Goal: Task Accomplishment & Management: Manage account settings

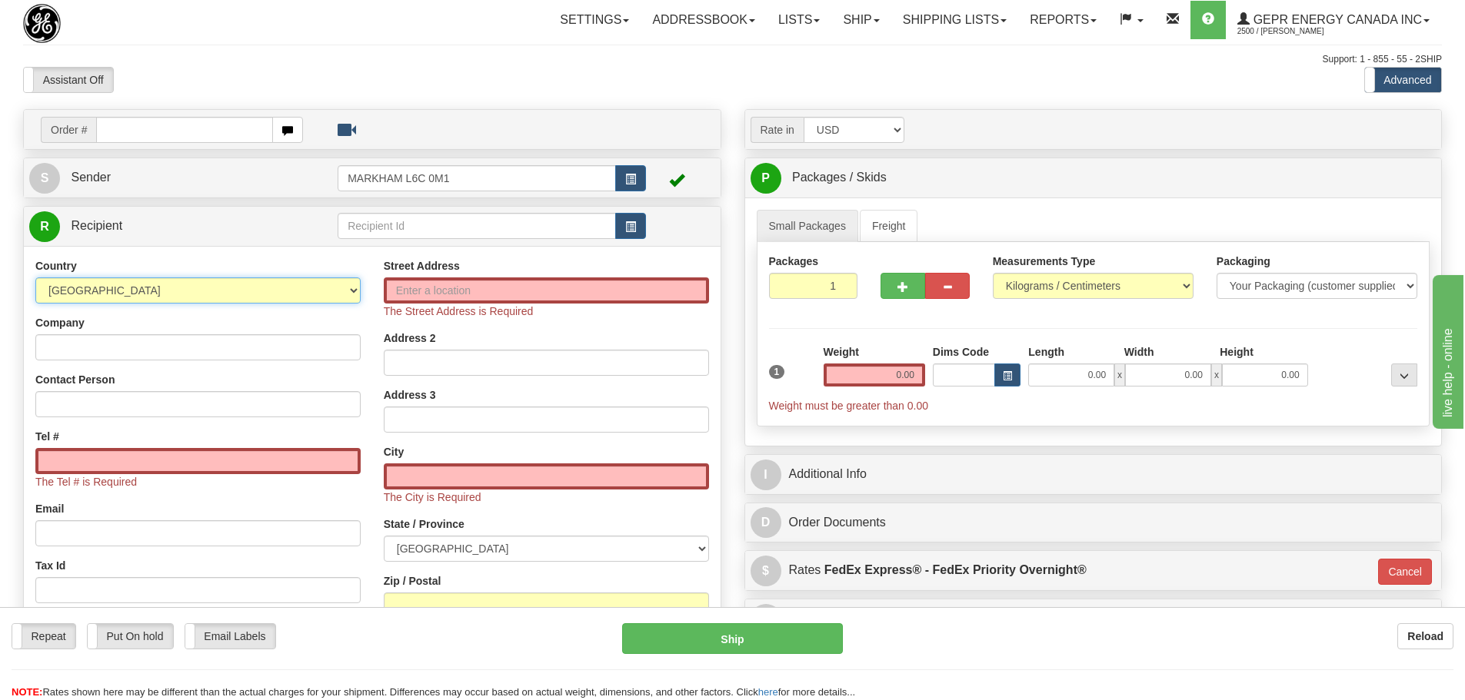
click at [267, 291] on select "AFGHANISTAN ALAND ISLANDS ALBANIA ALGERIA AMERICAN SAMOA ANDORRA ANGOLA ANGUILL…" at bounding box center [197, 291] width 325 height 26
select select "US"
click at [35, 278] on select "AFGHANISTAN ALAND ISLANDS ALBANIA ALGERIA AMERICAN SAMOA ANDORRA ANGOLA ANGUILL…" at bounding box center [197, 291] width 325 height 26
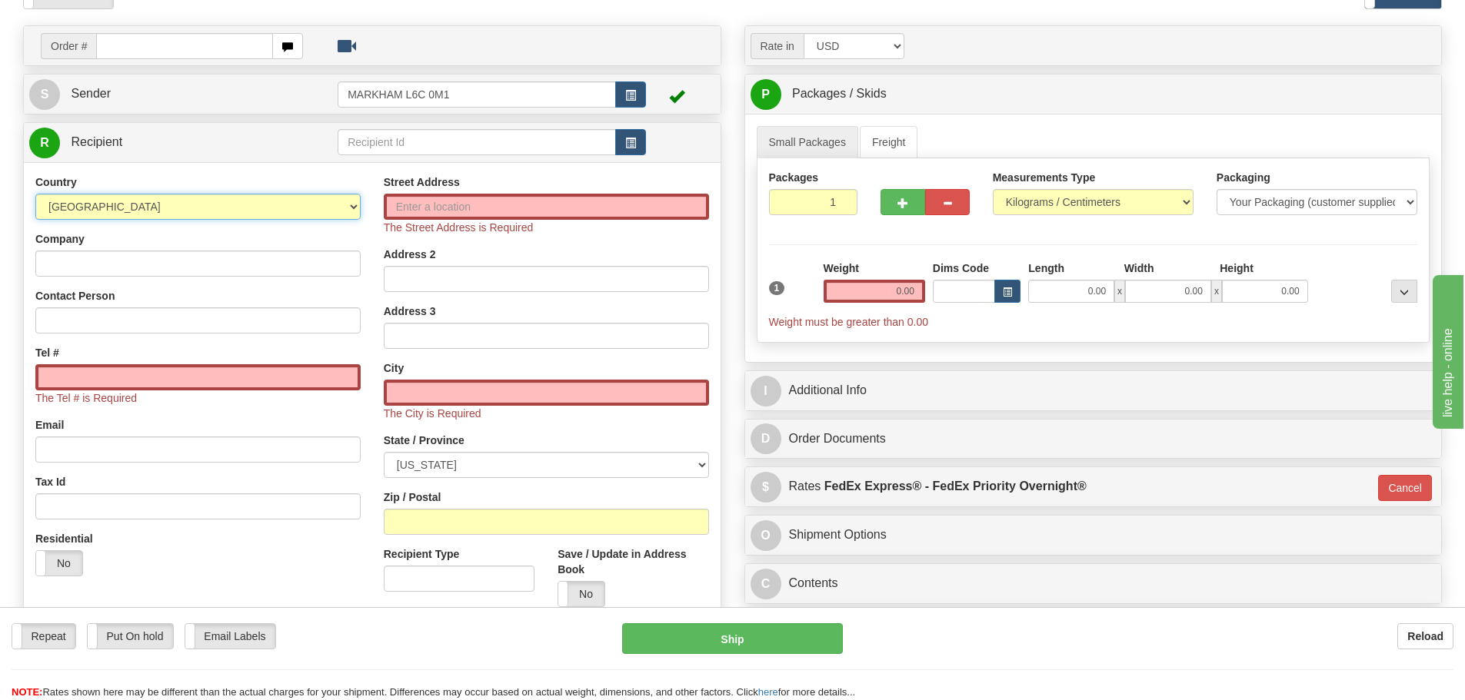
scroll to position [154, 0]
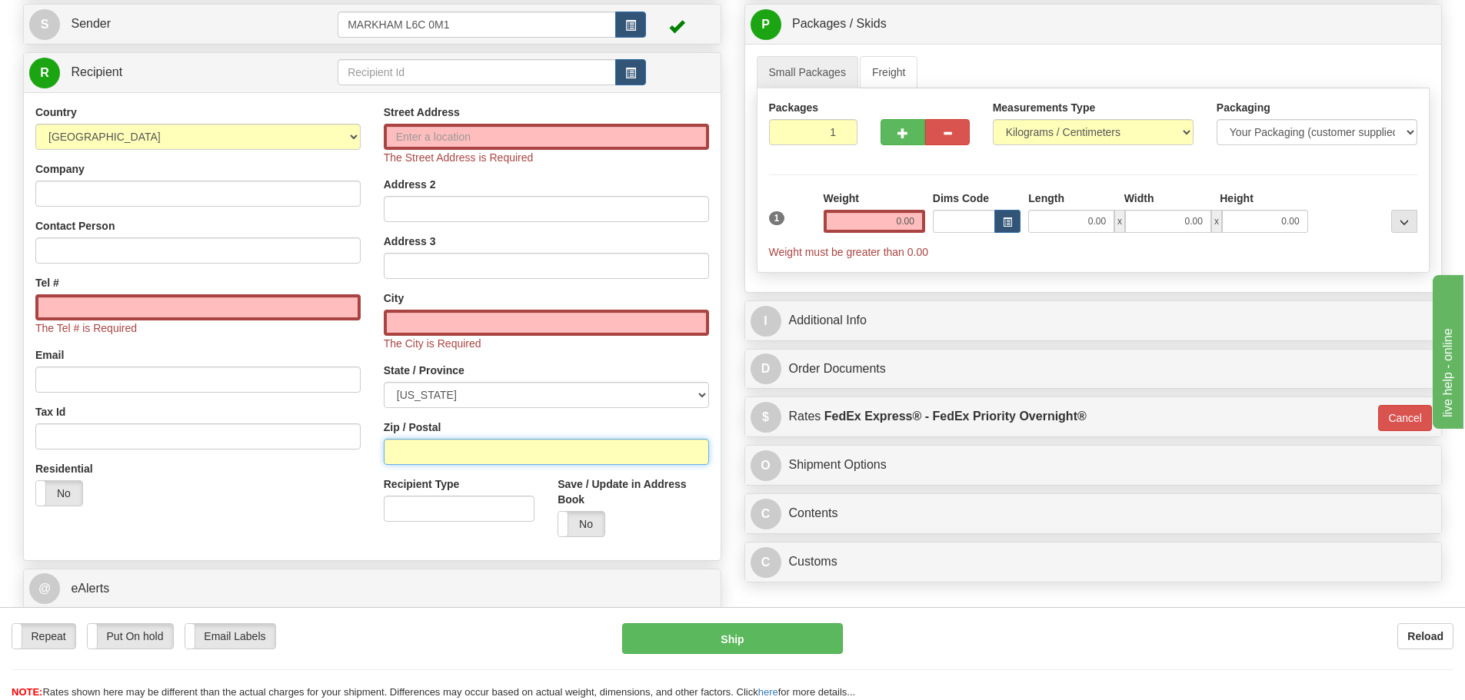
click at [408, 441] on input "Zip / Postal" at bounding box center [546, 452] width 325 height 26
paste input "84119"
type input "84119"
click at [367, 465] on div "Residential Yes No" at bounding box center [198, 489] width 348 height 57
type input "SALT LAKE CITY"
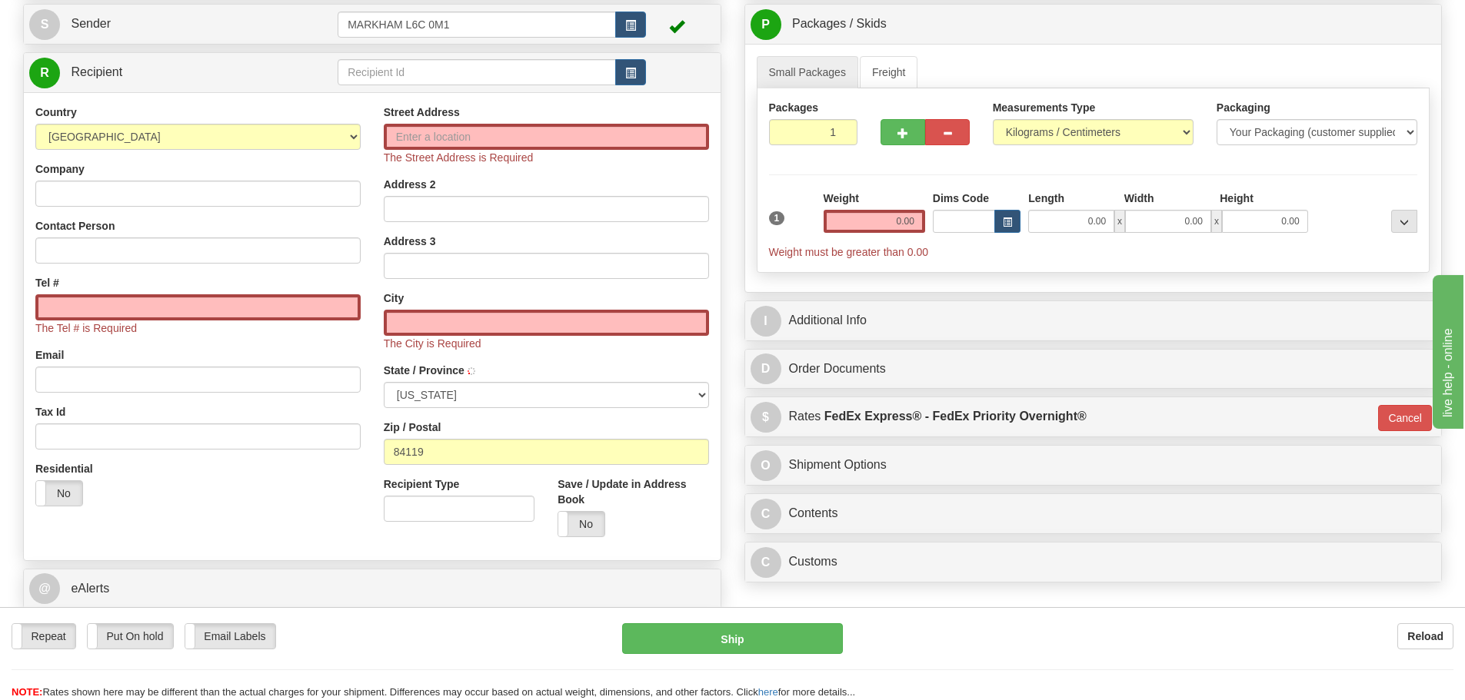
select select "UT"
click at [118, 196] on input "Company" at bounding box center [197, 194] width 325 height 26
paste input "GEXPRO"
type input "GEXPRO"
click at [486, 135] on input "Street Address" at bounding box center [546, 137] width 325 height 26
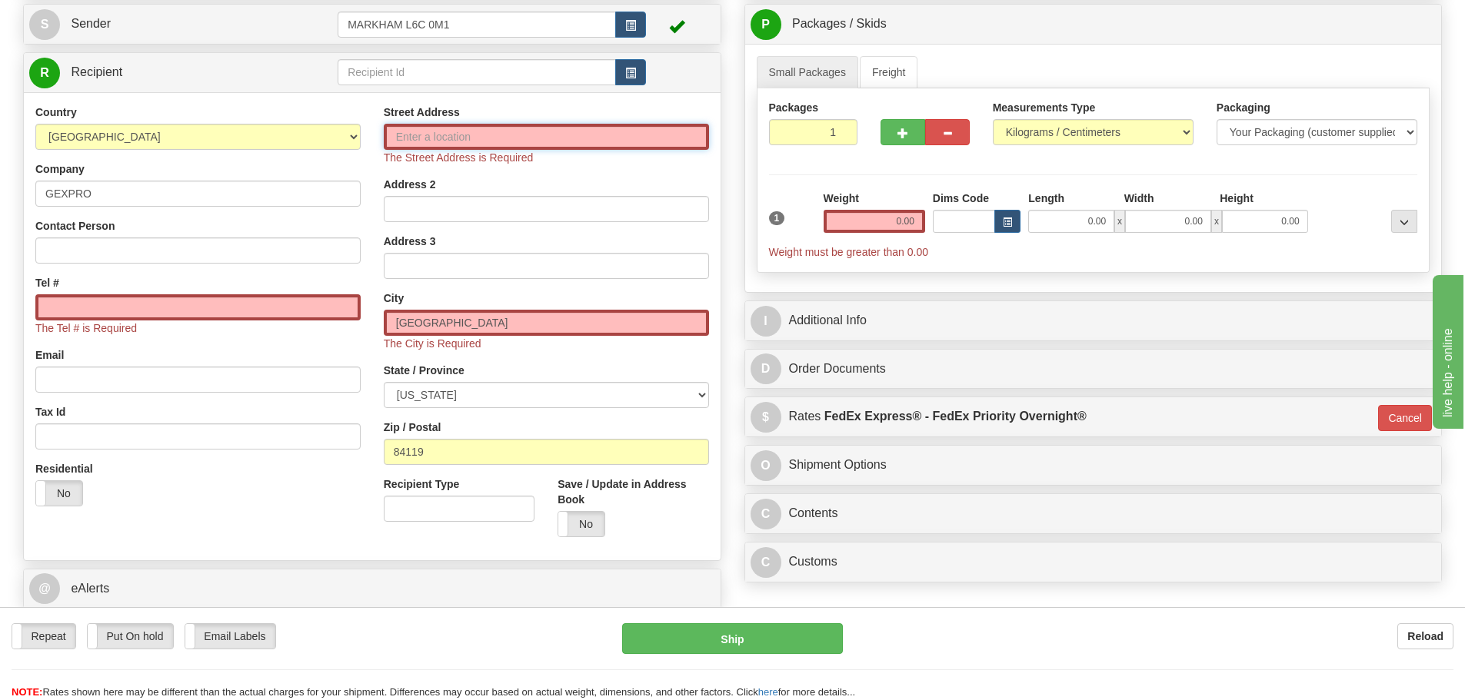
paste input "2725 S 900 West"
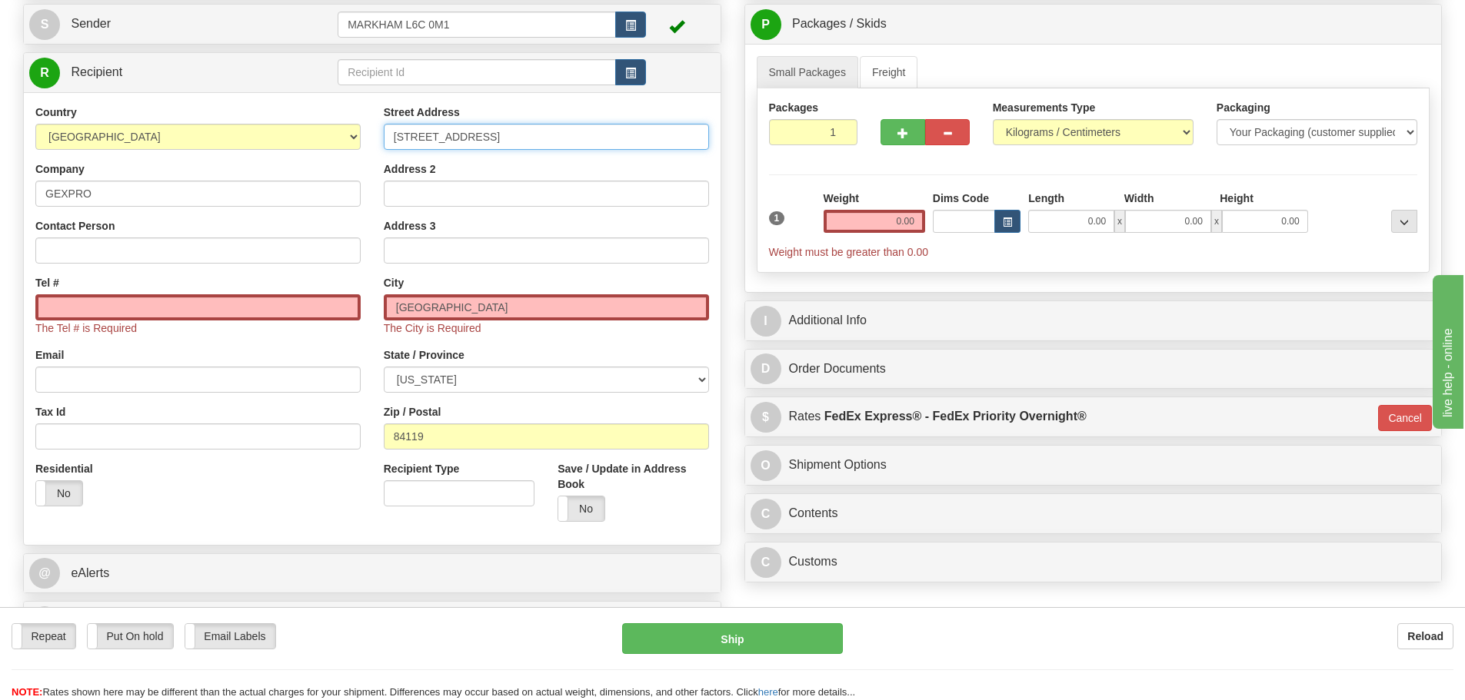
type input "2725 S 900 West"
click at [367, 171] on div "Country AFGHANISTAN ALAND ISLANDS ALBANIA ALGERIA AMERICAN SAMOA ANDORRA ANGOLA…" at bounding box center [198, 312] width 348 height 414
click at [318, 234] on div "Contact Person" at bounding box center [197, 240] width 325 height 45
click at [317, 233] on div "Contact Person" at bounding box center [197, 240] width 325 height 45
click at [317, 235] on div "Contact Person" at bounding box center [197, 240] width 325 height 45
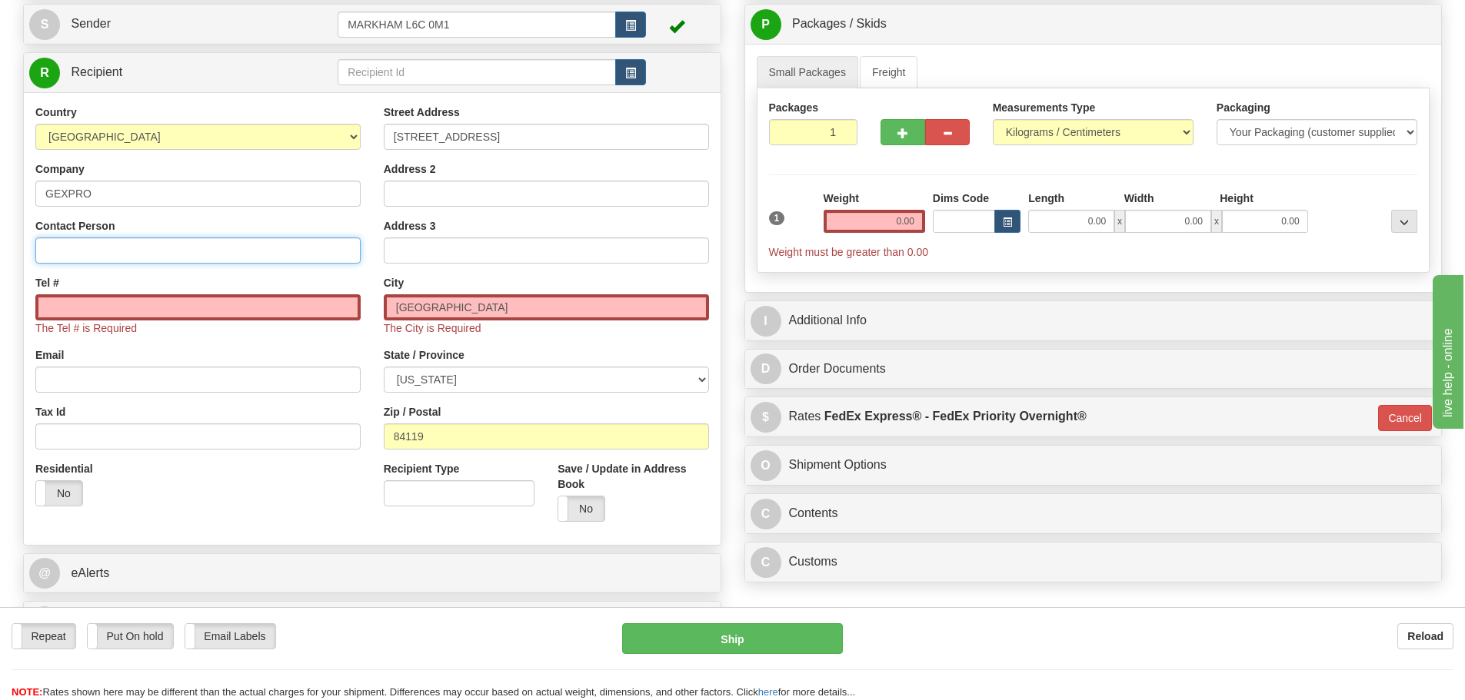
click at [317, 241] on input "Contact Person" at bounding box center [197, 251] width 325 height 26
paste input "Phil Grochala"
click at [141, 252] on input "Phil Grochala" at bounding box center [197, 251] width 325 height 26
type input "Phil Grochala"
click at [176, 308] on input "Tel #" at bounding box center [197, 307] width 325 height 26
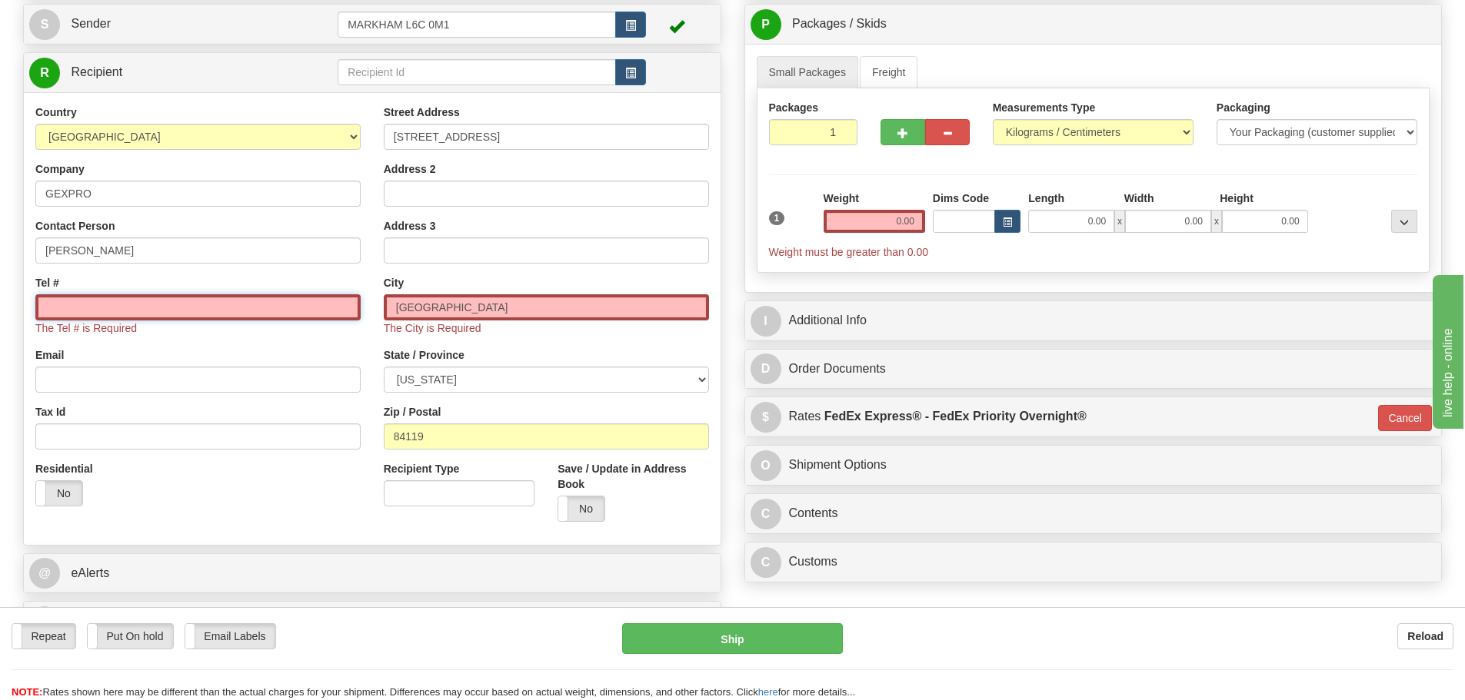
paste input "801-974-4778"
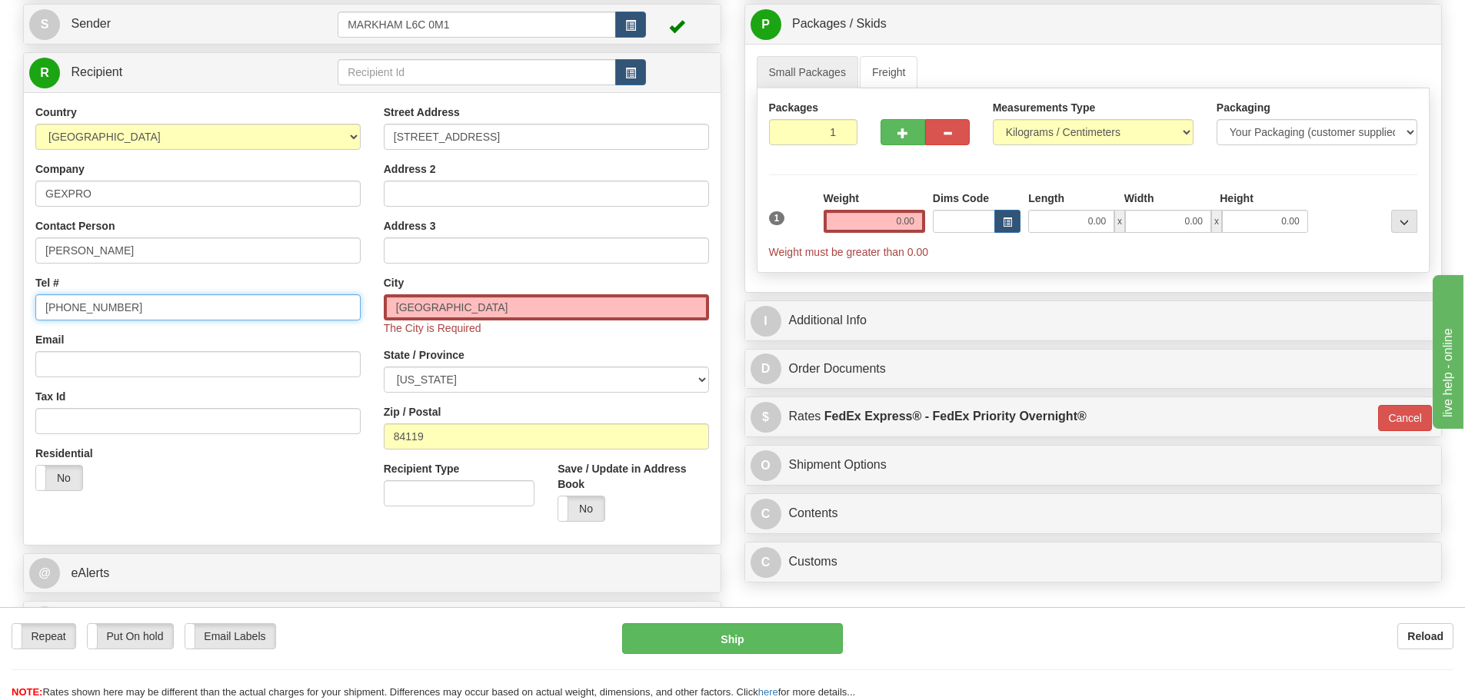
type input "801-974-4778"
click at [199, 286] on div "Tel # 801-974-4778" at bounding box center [197, 297] width 325 height 45
click at [873, 228] on input "0.00" at bounding box center [873, 221] width 101 height 23
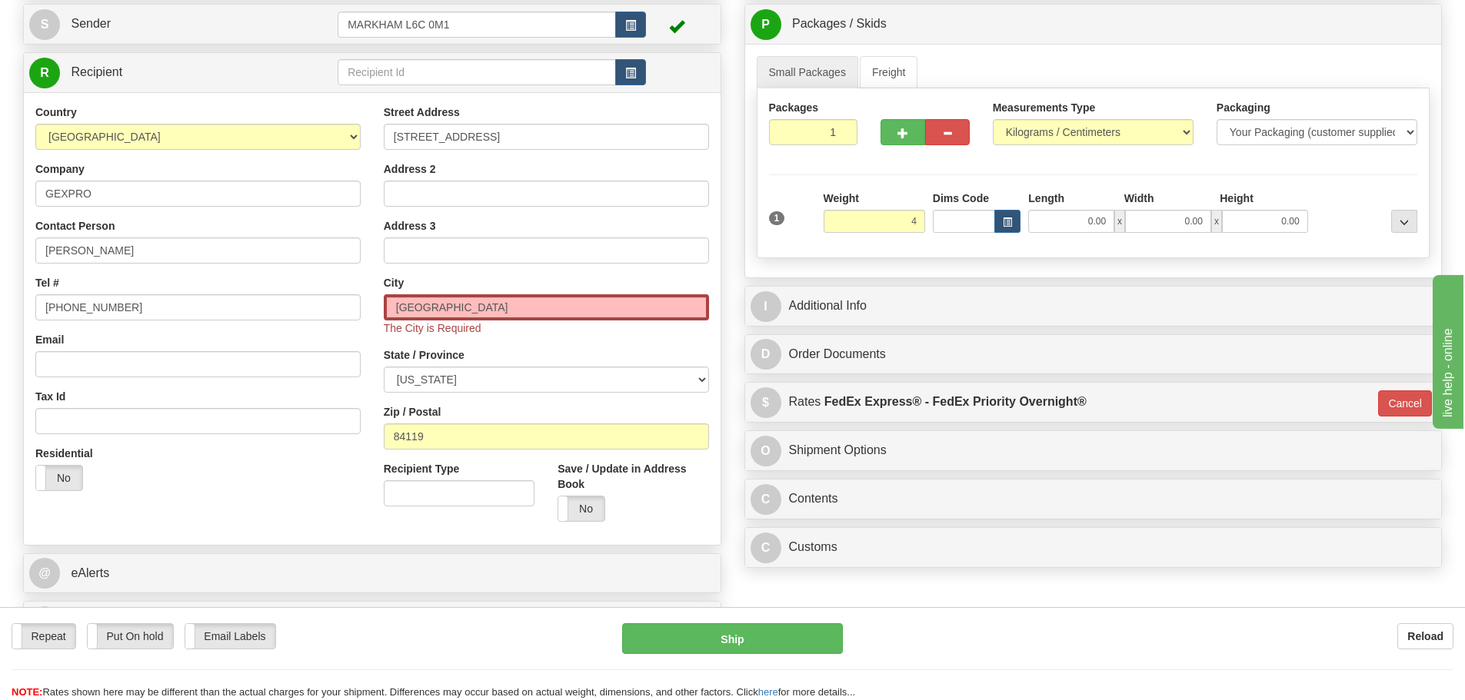
type input "4.00"
type input "01"
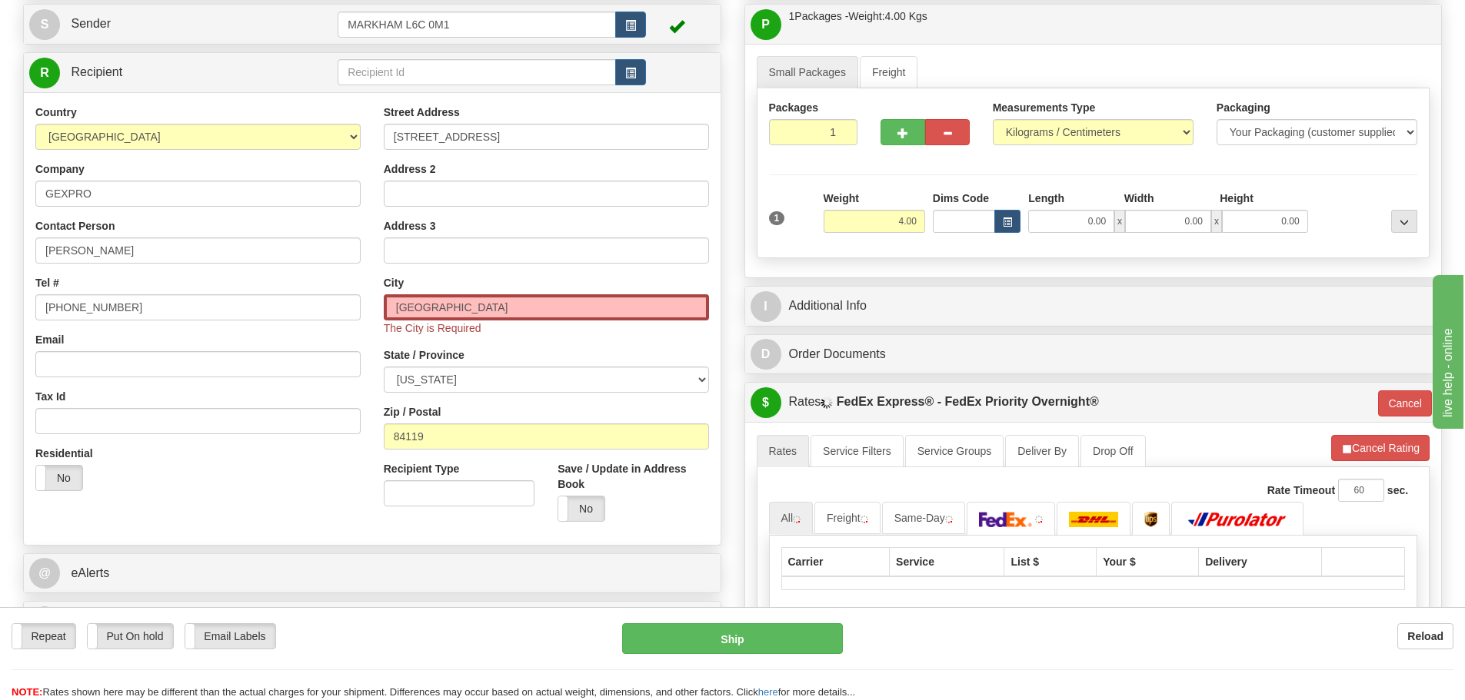
click at [867, 201] on div "Weight 4.00" at bounding box center [873, 212] width 101 height 42
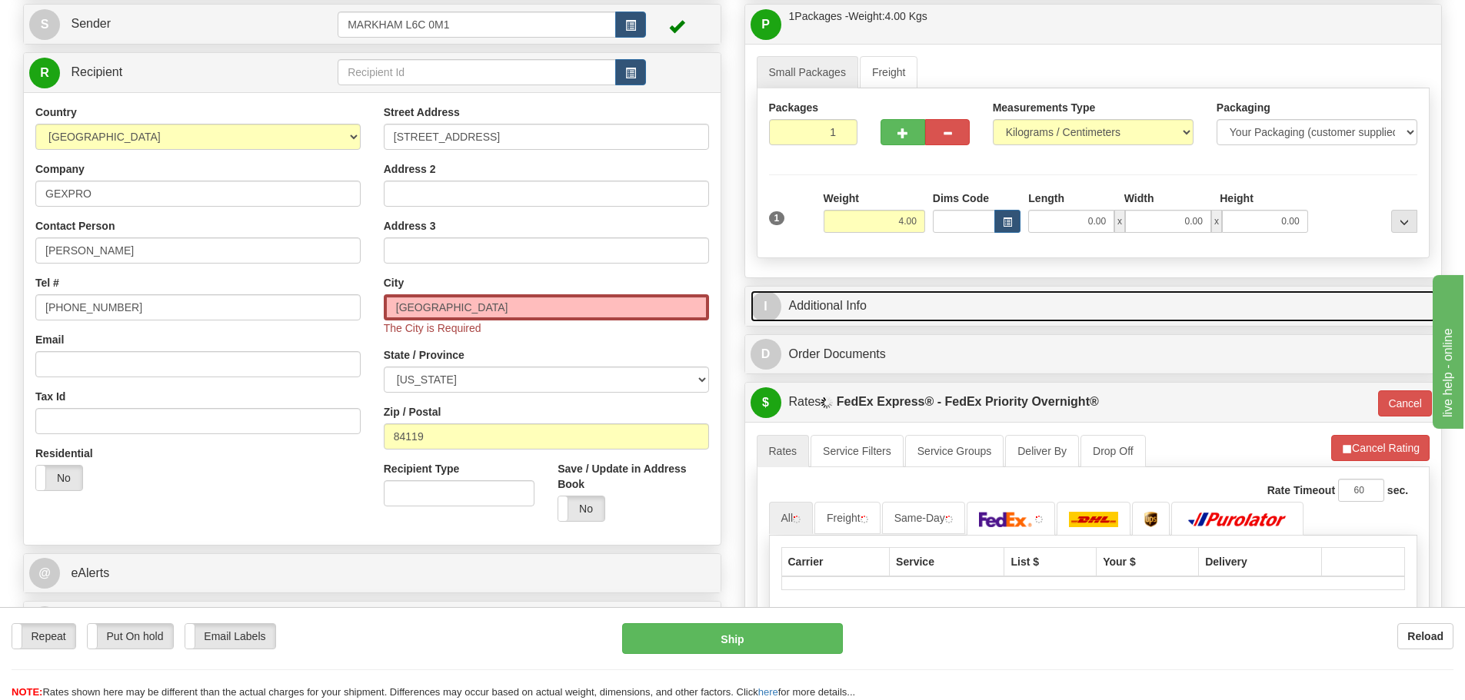
click at [850, 291] on link "I Additional Info" at bounding box center [1093, 307] width 686 height 32
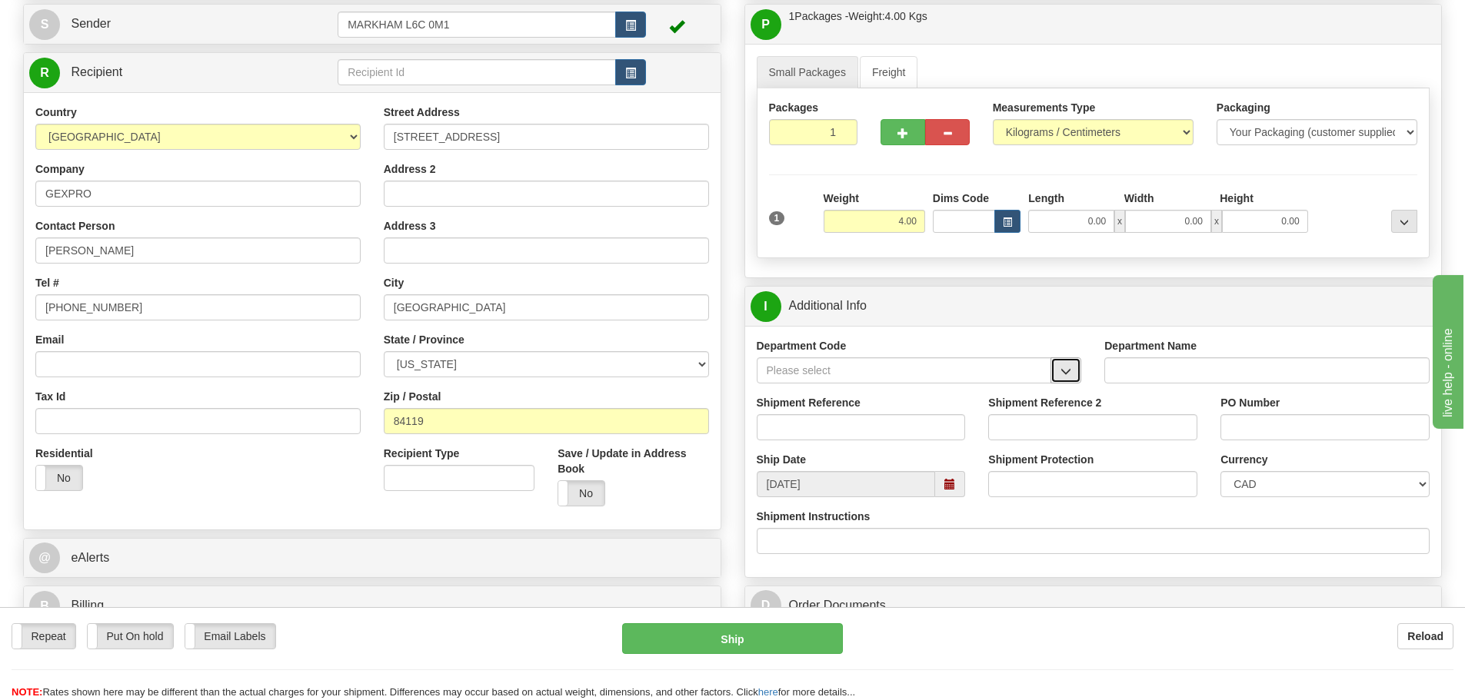
click at [1071, 362] on button "button" at bounding box center [1065, 370] width 31 height 26
click at [1013, 386] on div "SER" at bounding box center [900, 394] width 280 height 17
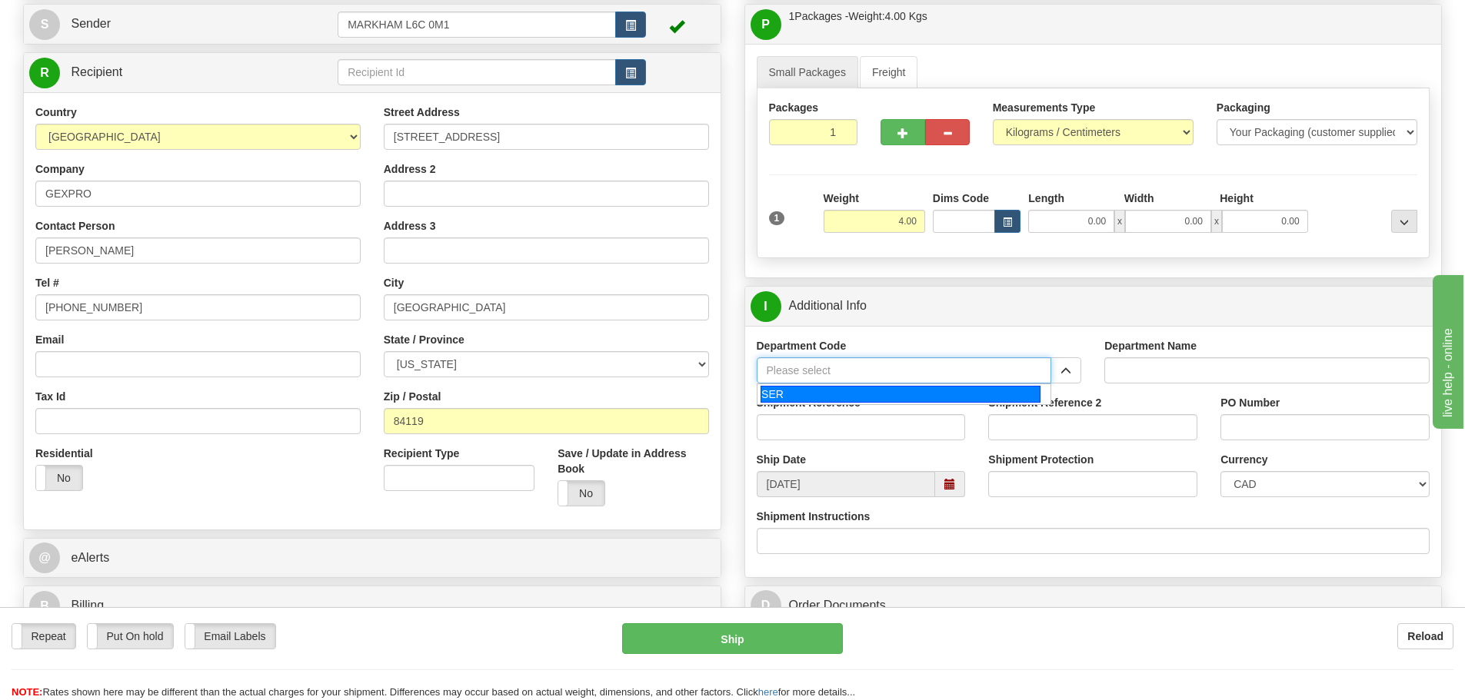
type input "SER"
type input "SERVICE DEPARTMENT"
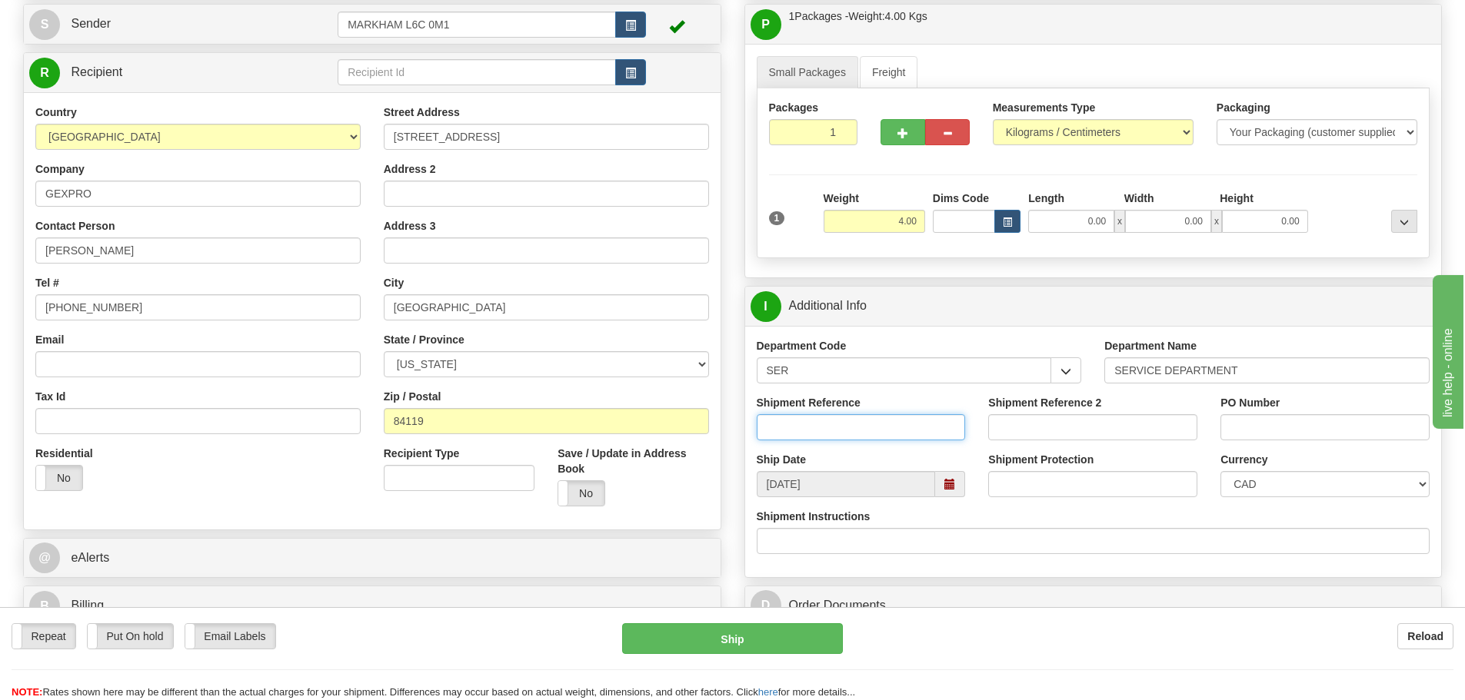
click at [780, 439] on input "Shipment Reference" at bounding box center [860, 427] width 209 height 26
paste input "GS-03472950"
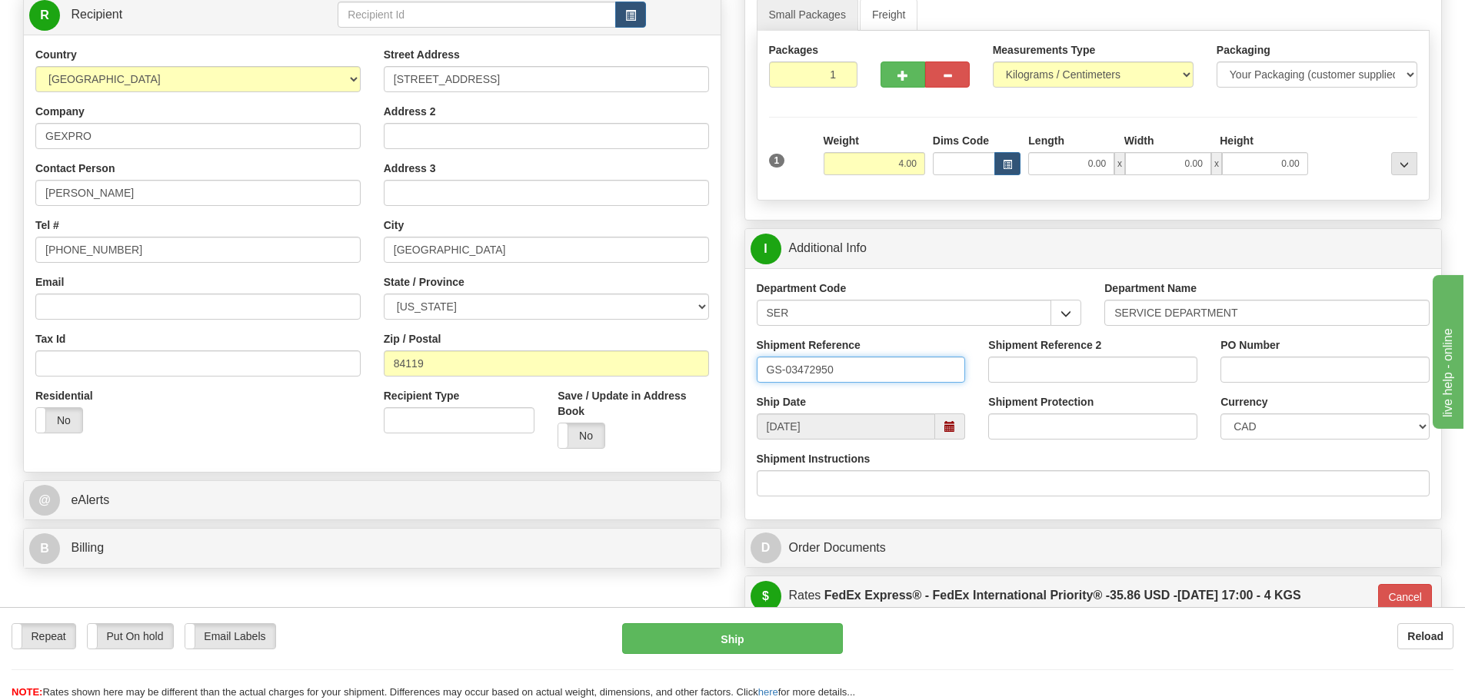
scroll to position [308, 0]
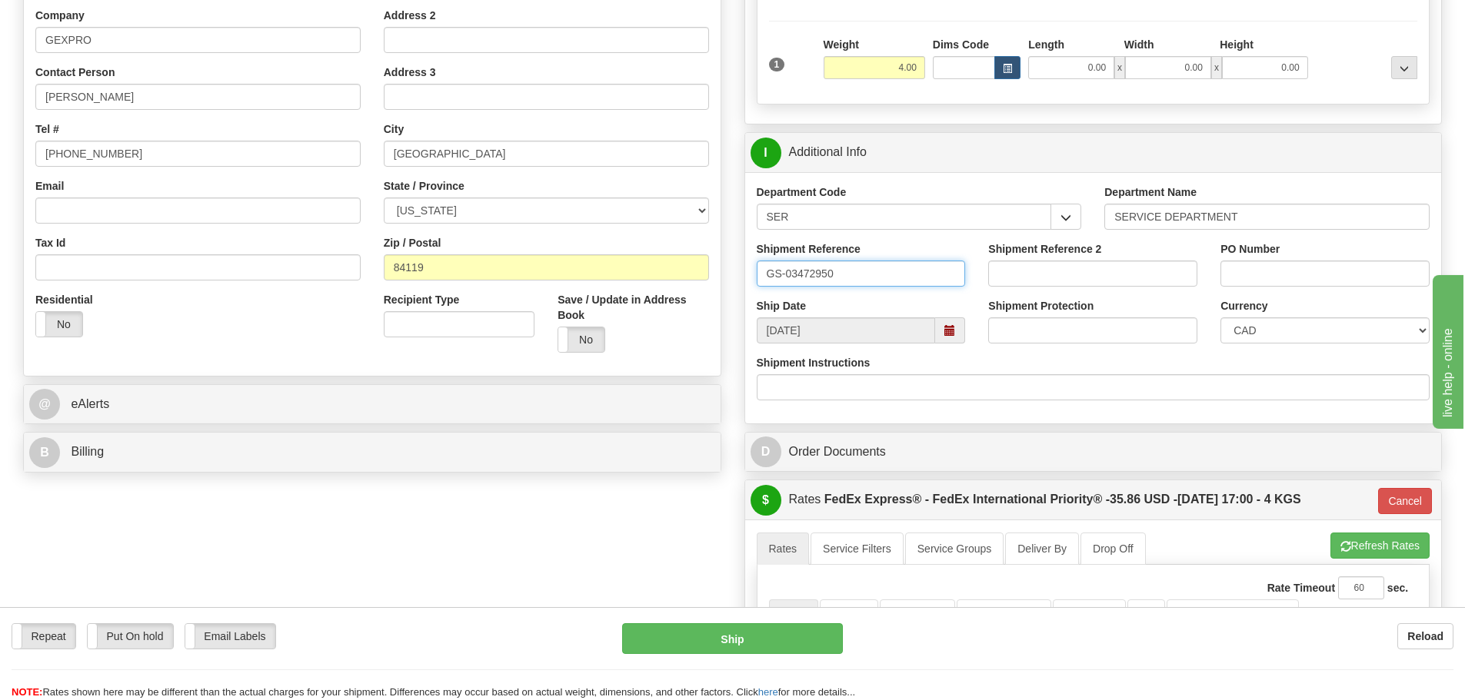
type input "GS-03472950"
click at [1278, 341] on select "CAD USD EUR ZAR RON ANG ARN AUD AUS AWG BBD BFR BGN BHD BMD BND BRC BRL CHP CKZ…" at bounding box center [1324, 331] width 209 height 26
select select "1"
click at [1220, 318] on select "CAD USD EUR ZAR RON ANG ARN AUD AUS AWG BBD BFR BGN BHD BMD BND BRC BRL CHP CKZ…" at bounding box center [1324, 331] width 209 height 26
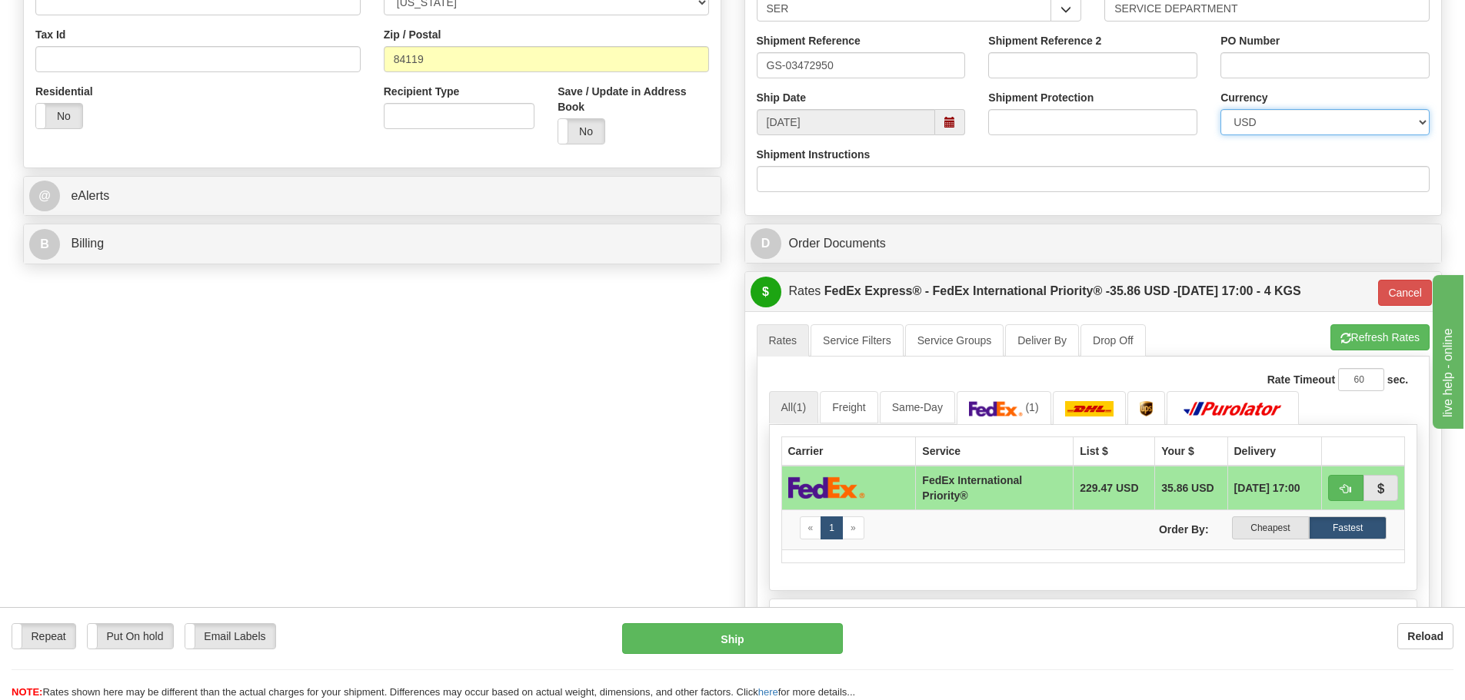
scroll to position [538, 0]
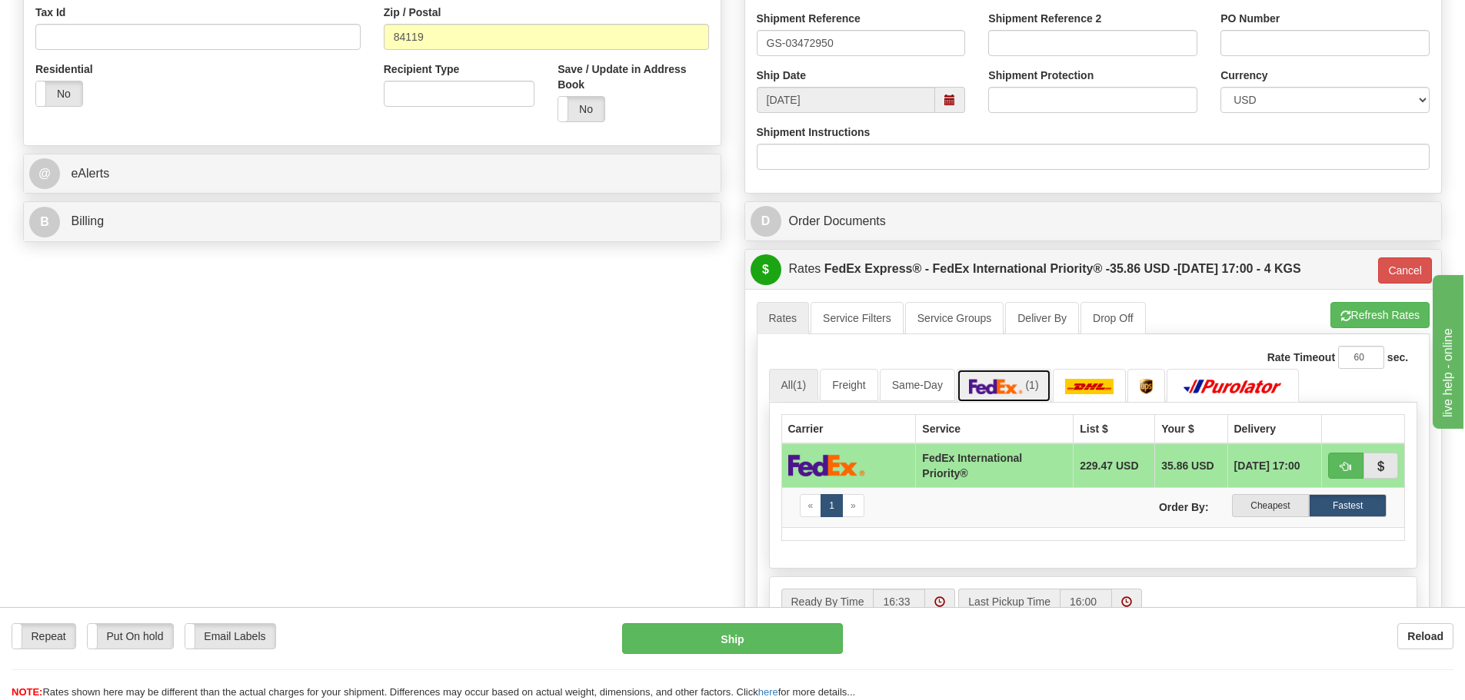
click at [1016, 370] on link "(1)" at bounding box center [1003, 385] width 95 height 33
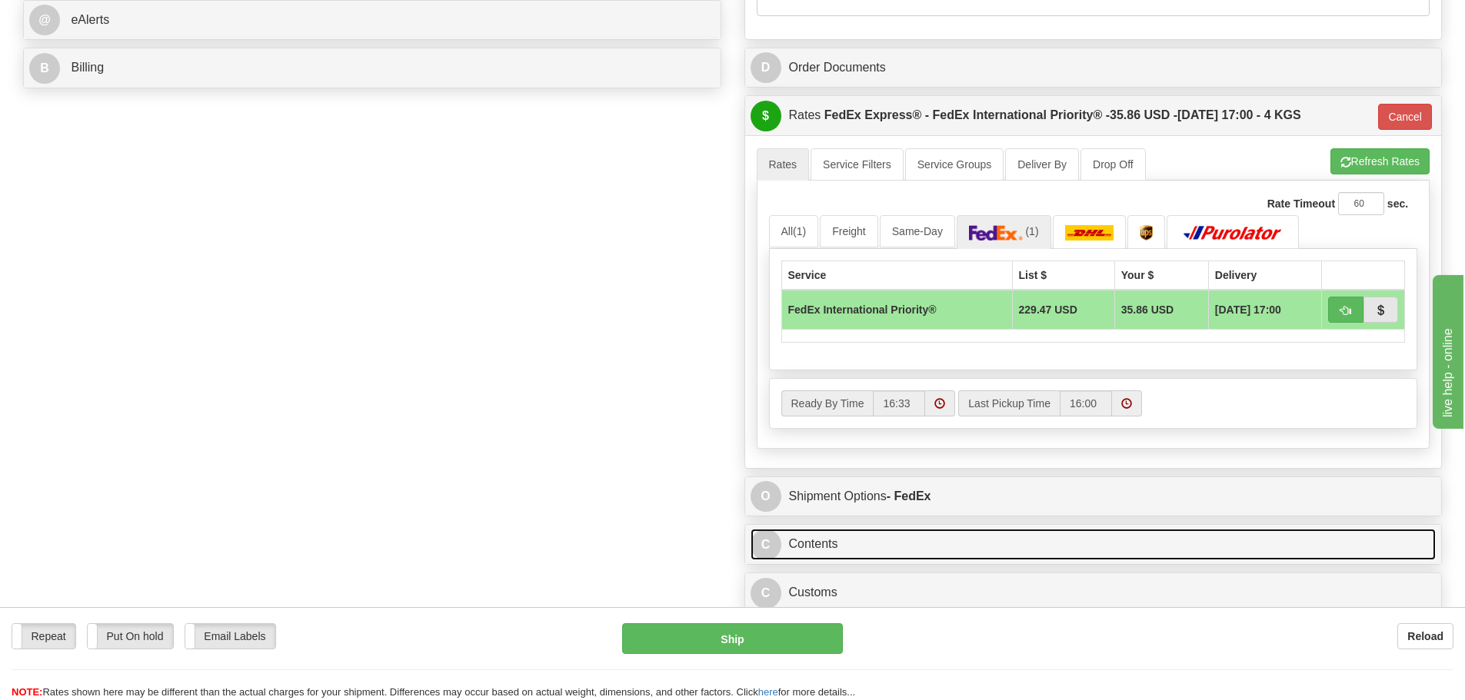
click at [874, 544] on link "C Contents" at bounding box center [1093, 545] width 686 height 32
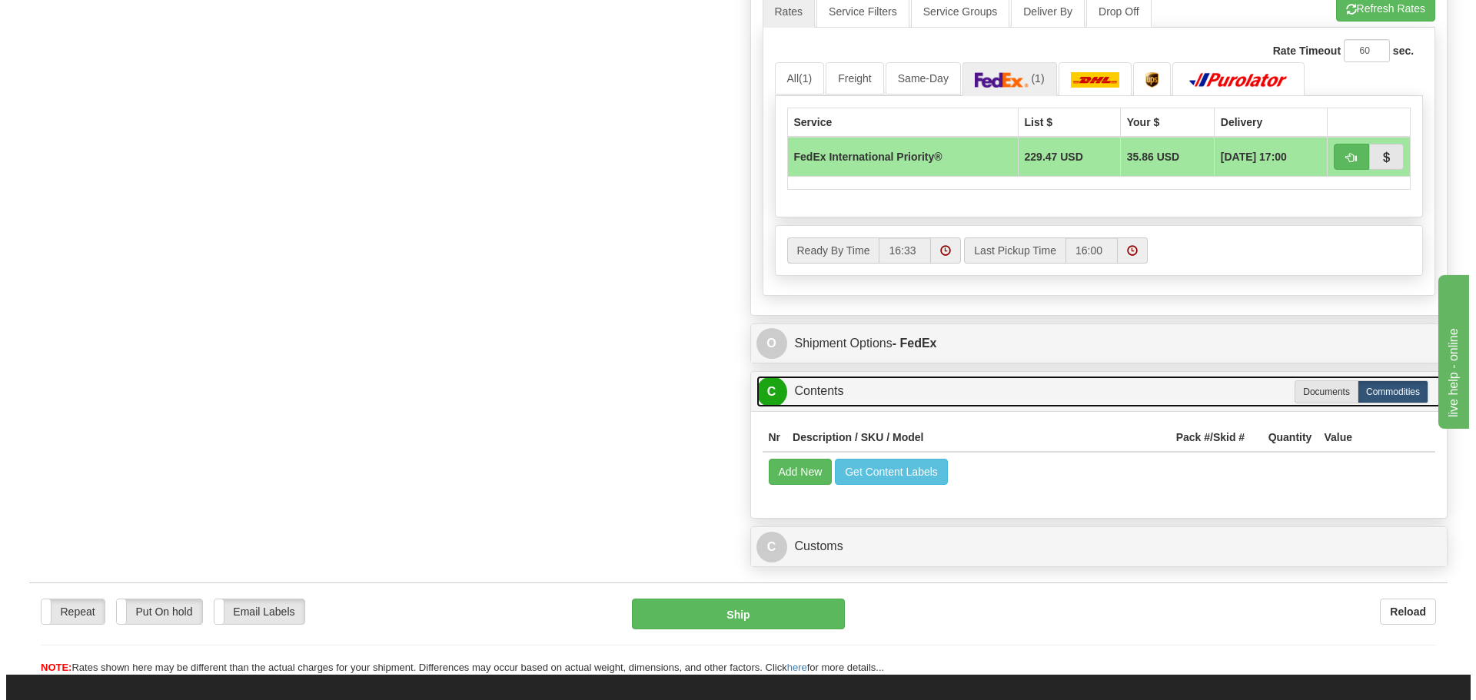
scroll to position [846, 0]
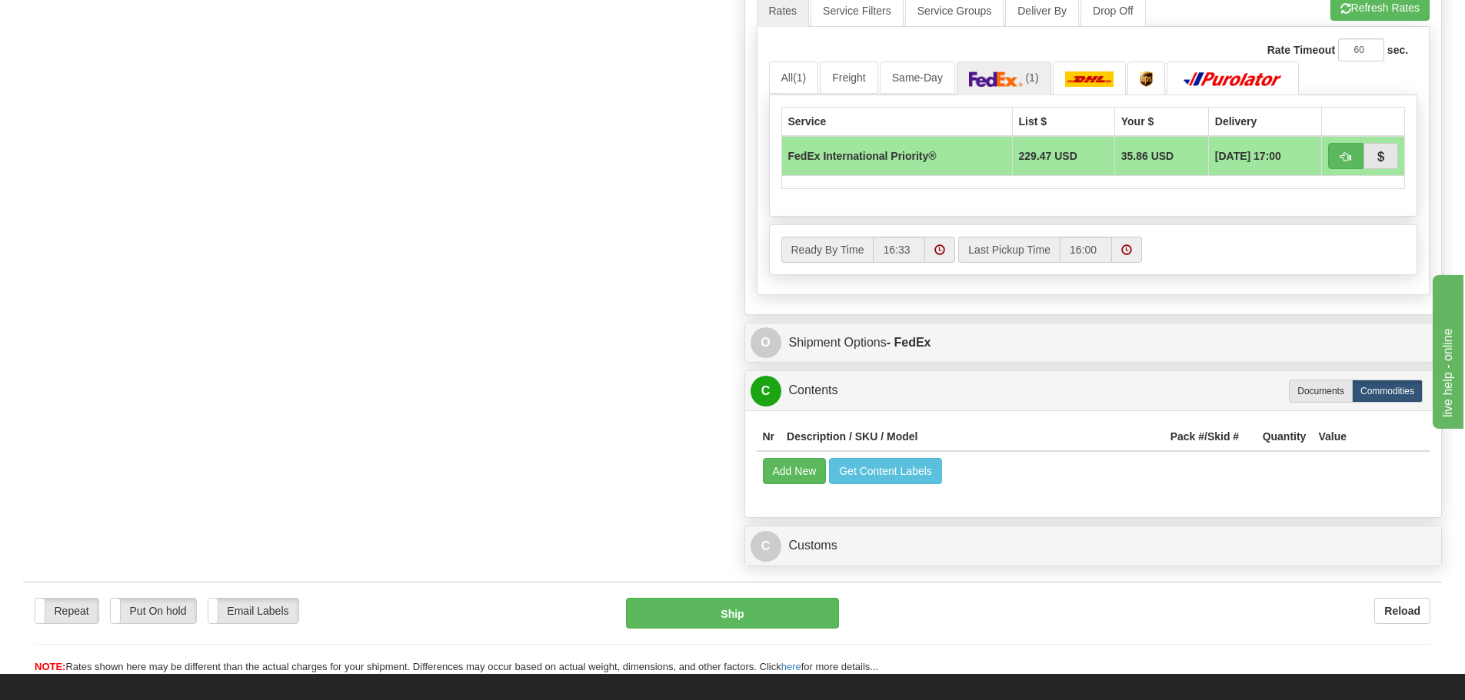
click at [801, 490] on td "Add New Get Content Labels" at bounding box center [1092, 470] width 673 height 39
click at [807, 477] on button "Add New" at bounding box center [795, 471] width 64 height 26
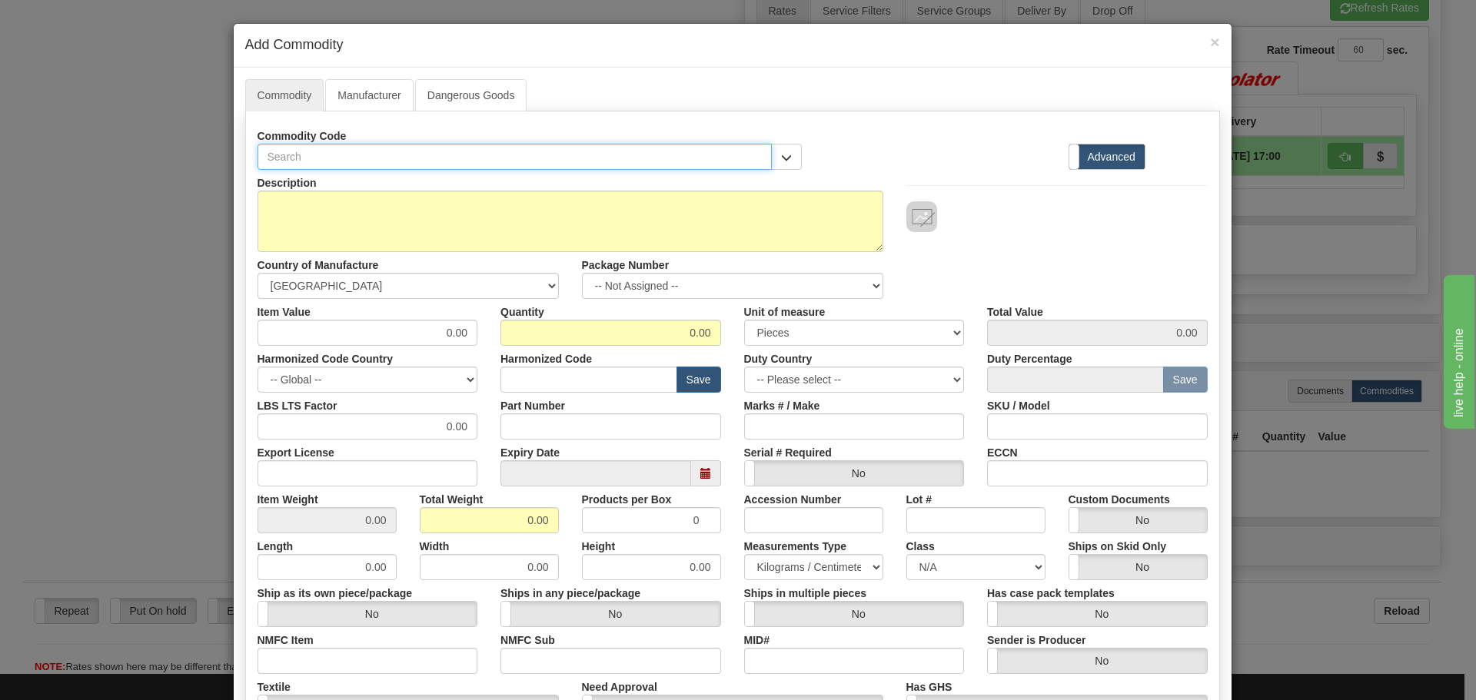
click at [463, 159] on input "text" at bounding box center [515, 157] width 515 height 26
paste input "MVAJ11T1GB0771A"
type input "MVAJ11T1GB0771A"
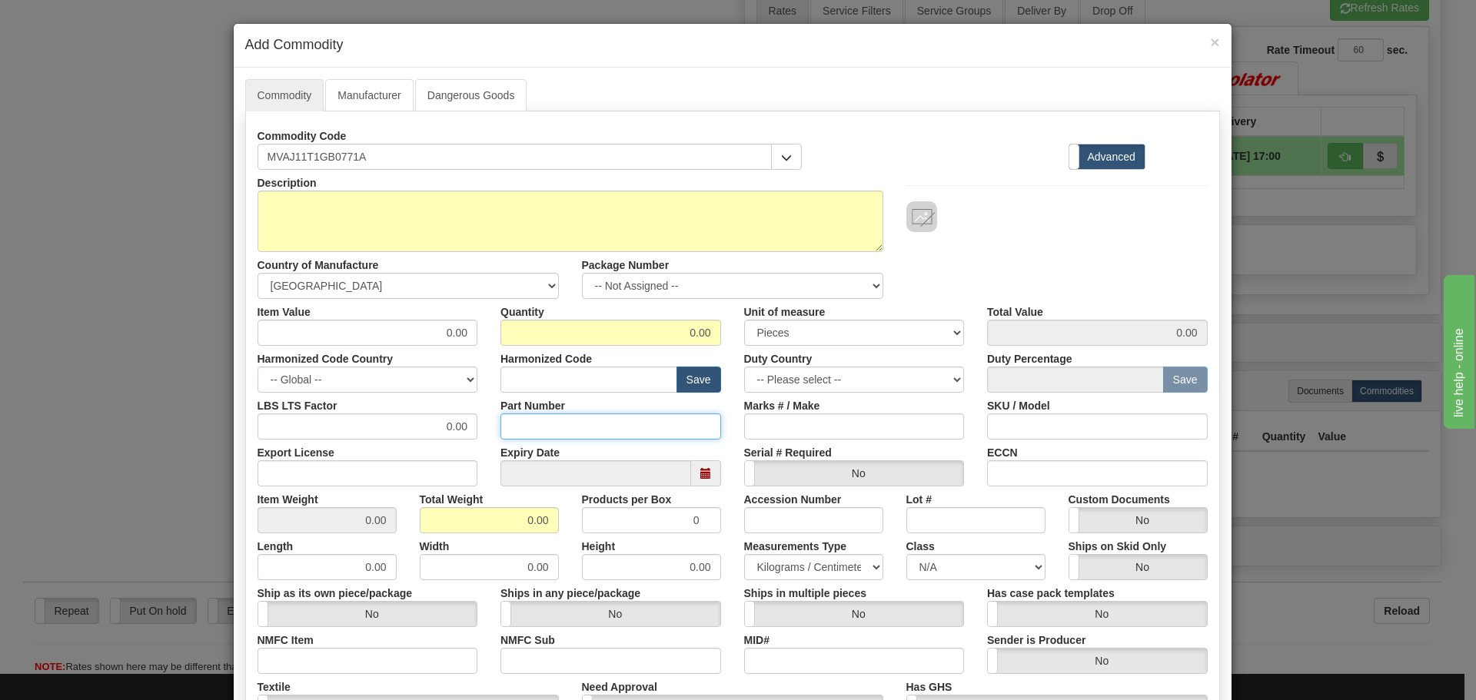
click at [529, 428] on input "Part Number" at bounding box center [610, 427] width 221 height 26
paste input "MVAJ11T1GB0771A"
type input "MVAJ11T1GB0771A"
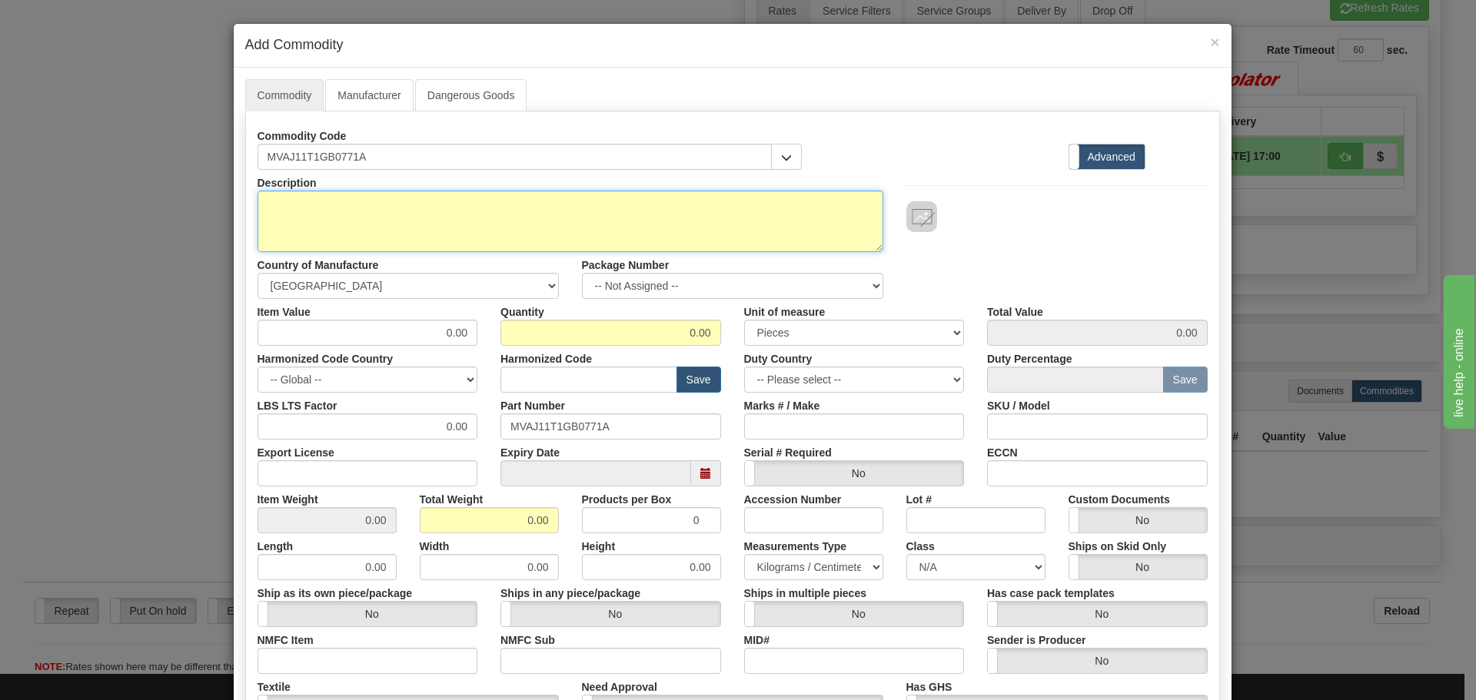
click at [460, 232] on textarea "Description" at bounding box center [571, 222] width 626 height 62
paste textarea "MVAJ11 - Self Reset Low Burden Tripping Relay with Instantaneous Economy Cut Off"
type textarea "MVAJ11 - Self Reset Low Burden Tripping Relay with Instantaneous Economy Cut Off"
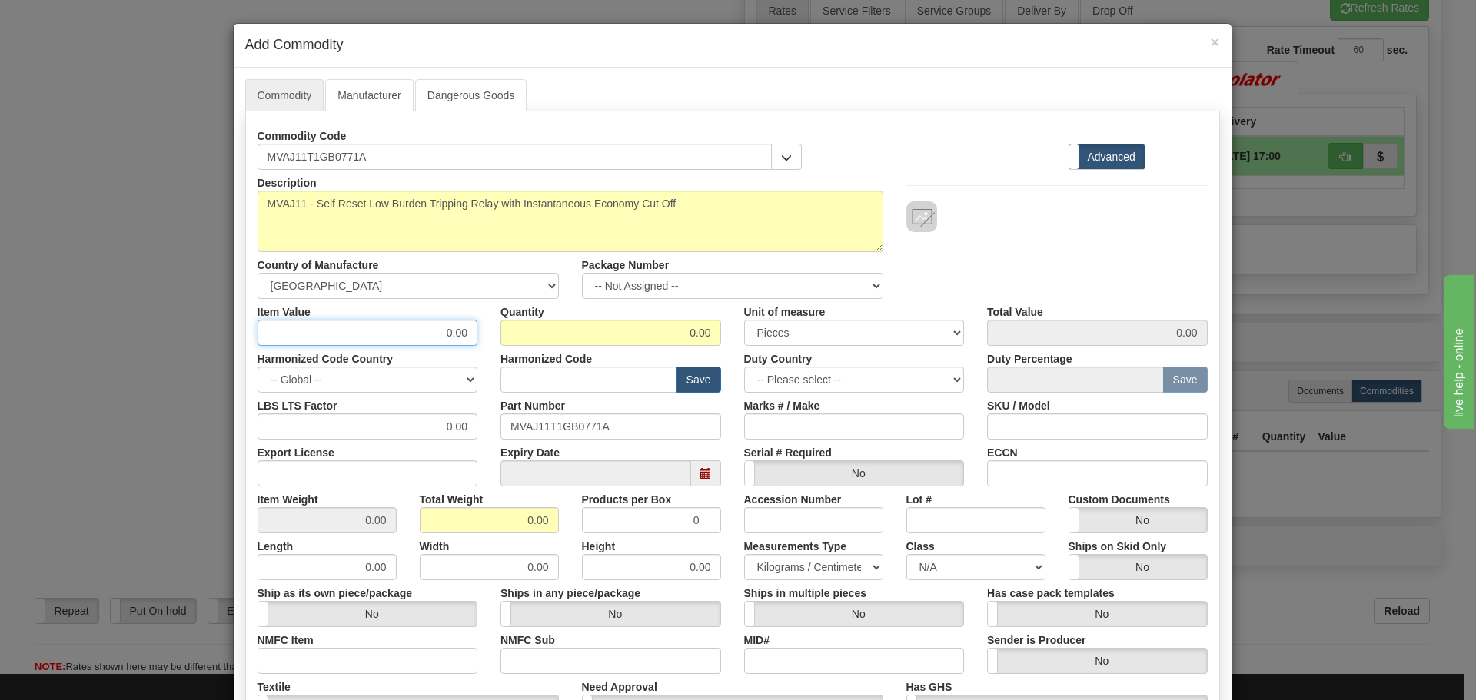
drag, startPoint x: 431, startPoint y: 337, endPoint x: 489, endPoint y: 341, distance: 58.5
click at [489, 341] on div "Item Value 0.00 Quantity 0.00 Unit of measure 3 Thousand Square Inches Adjustme…" at bounding box center [732, 322] width 973 height 47
type input "75"
type input "1"
type input "75.00"
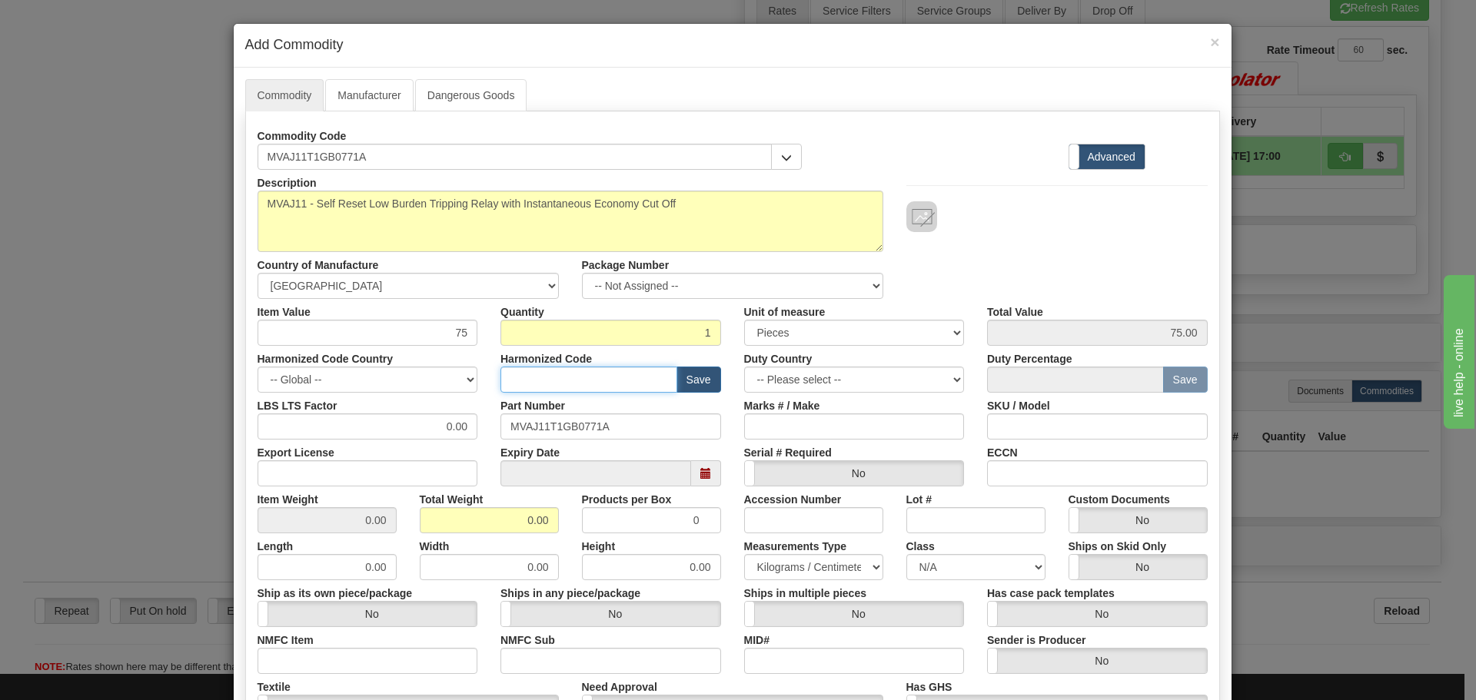
click at [570, 385] on input "text" at bounding box center [588, 380] width 177 height 26
type input "8537.10.9070"
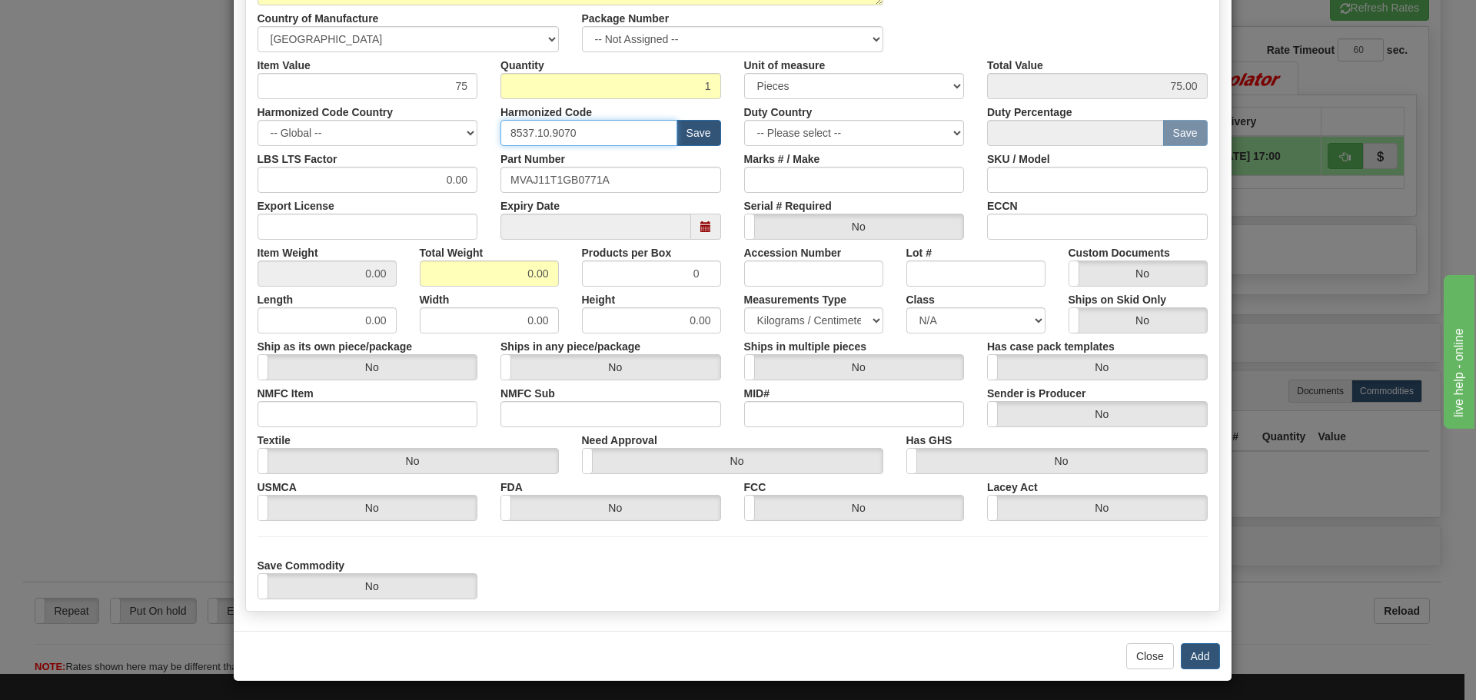
scroll to position [251, 0]
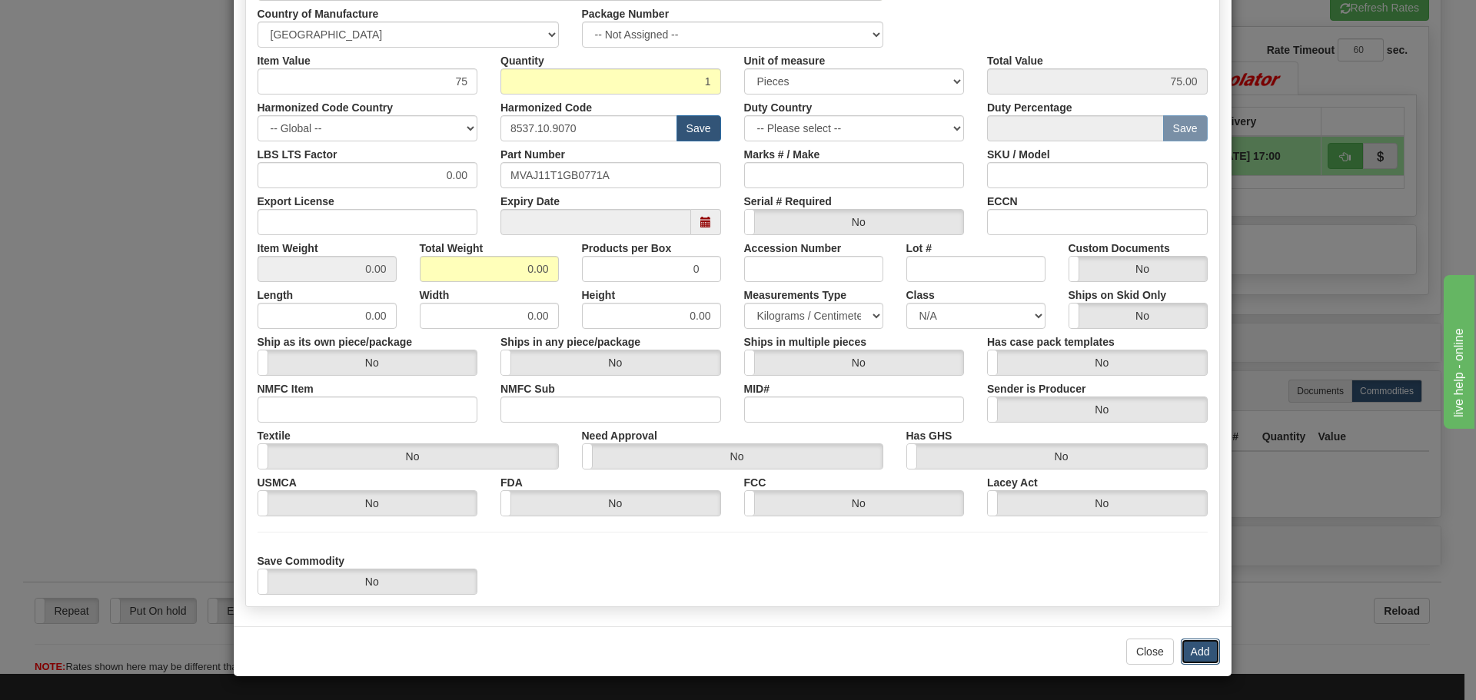
click at [1189, 653] on button "Add" at bounding box center [1200, 652] width 39 height 26
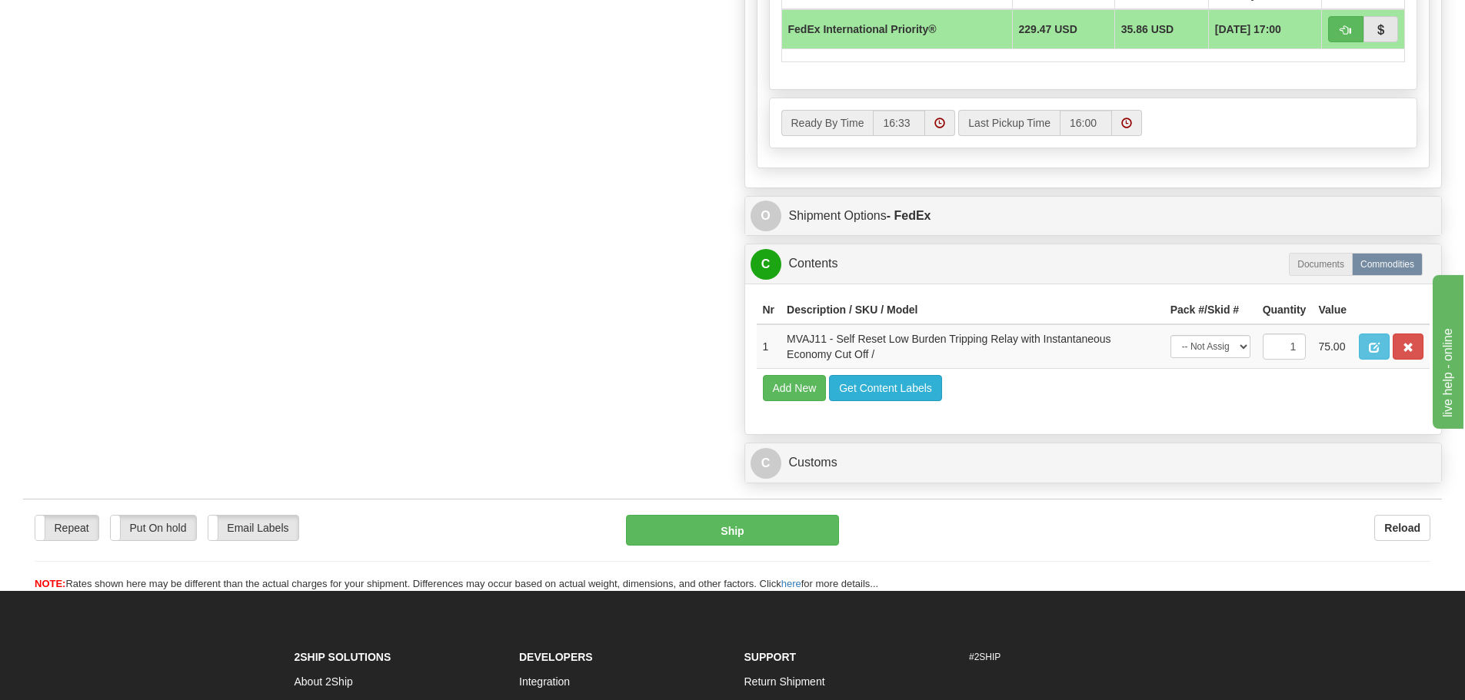
scroll to position [999, 0]
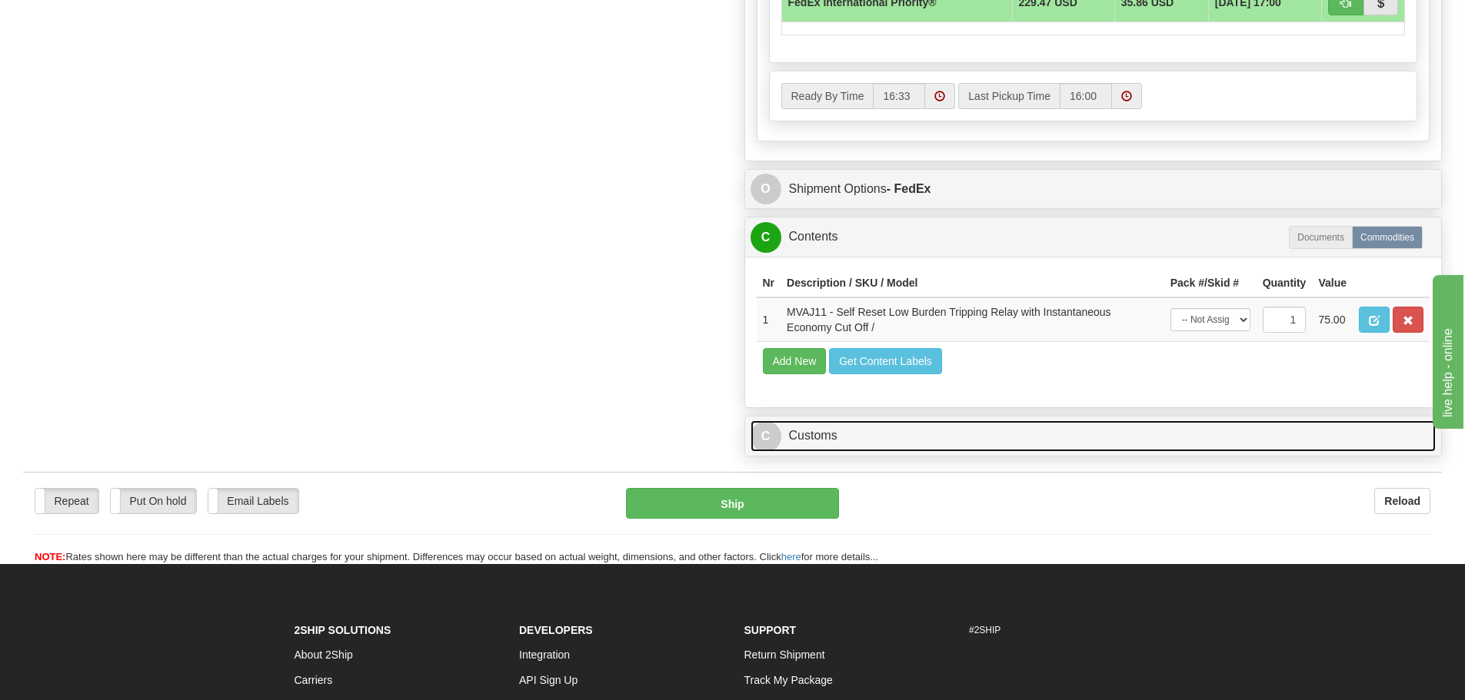
click at [899, 447] on link "C Customs" at bounding box center [1093, 437] width 686 height 32
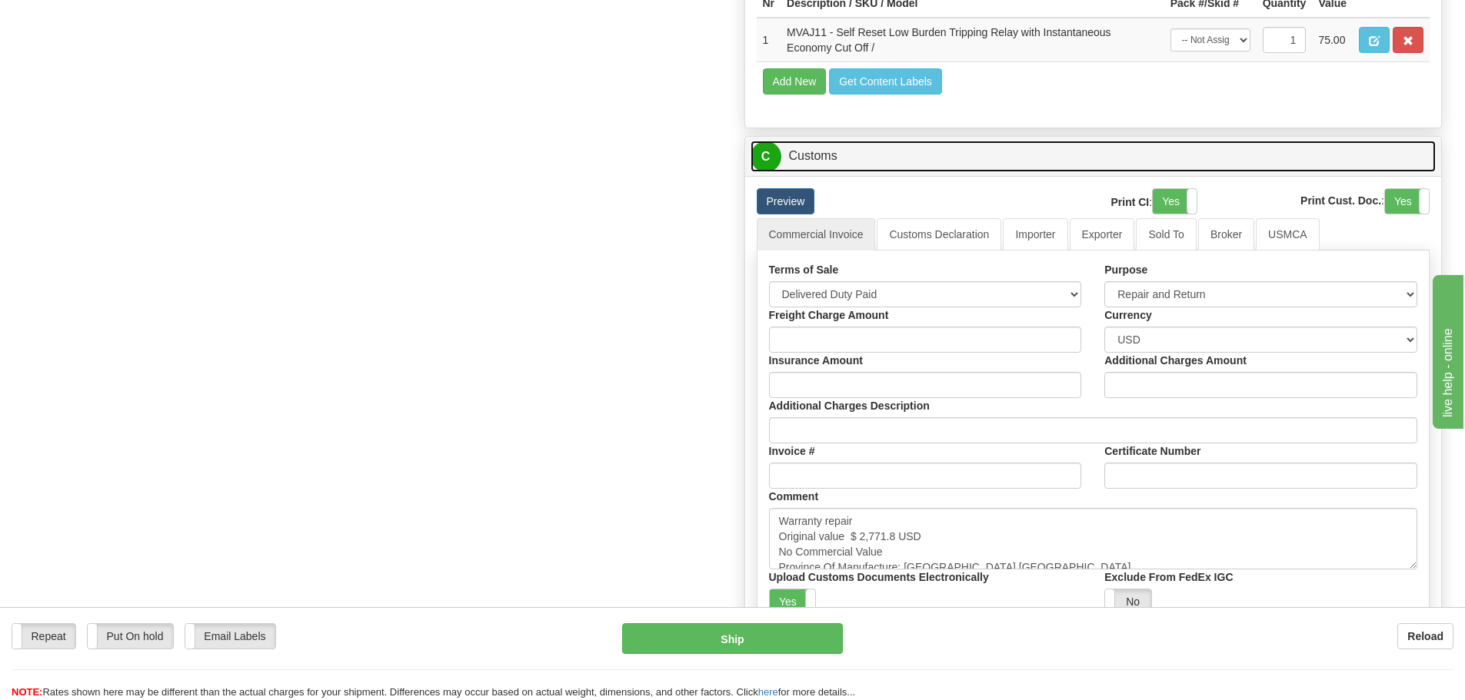
scroll to position [1307, 0]
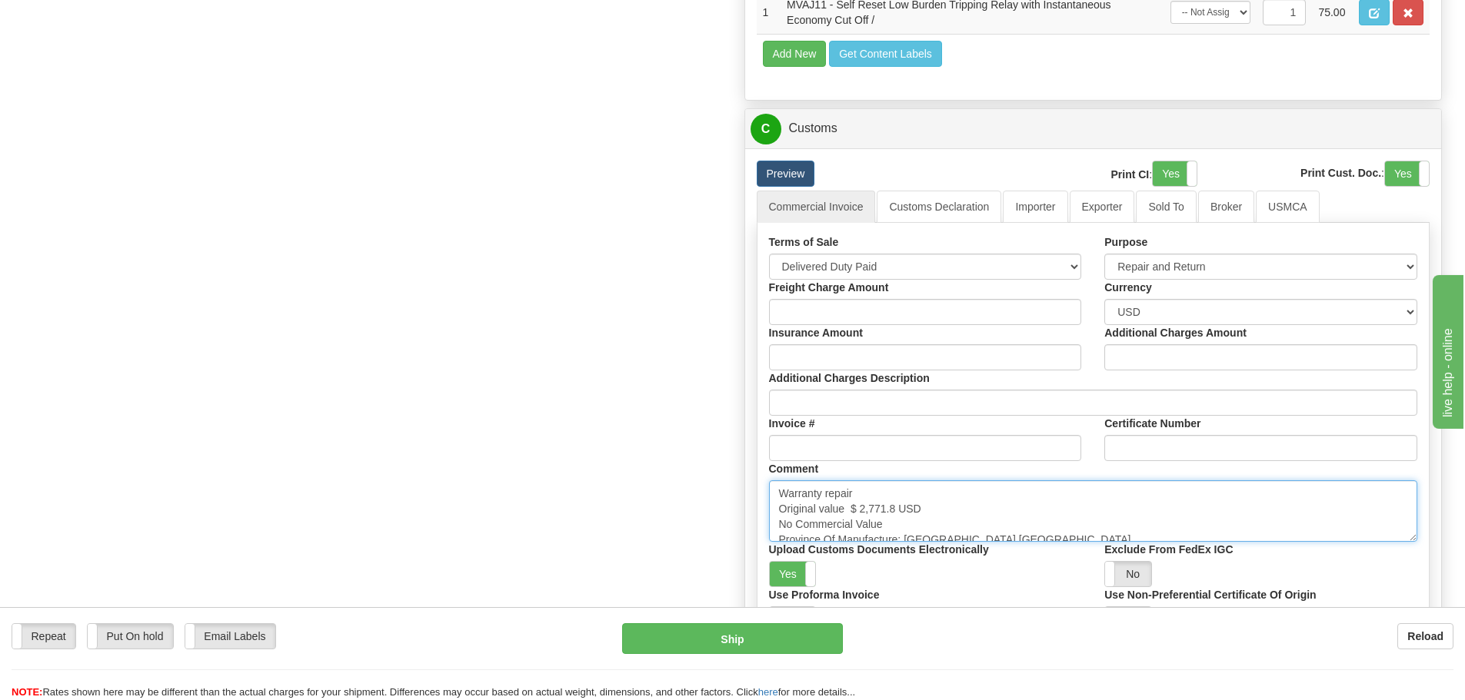
drag, startPoint x: 898, startPoint y: 503, endPoint x: 851, endPoint y: 515, distance: 48.5
click at [851, 515] on textarea "Warranty repair Original value $ 2,771.8 USD No Commercial Value Province Of Ma…" at bounding box center [1093, 511] width 649 height 62
paste textarea "1,951.29"
drag, startPoint x: 1006, startPoint y: 536, endPoint x: 751, endPoint y: 553, distance: 255.8
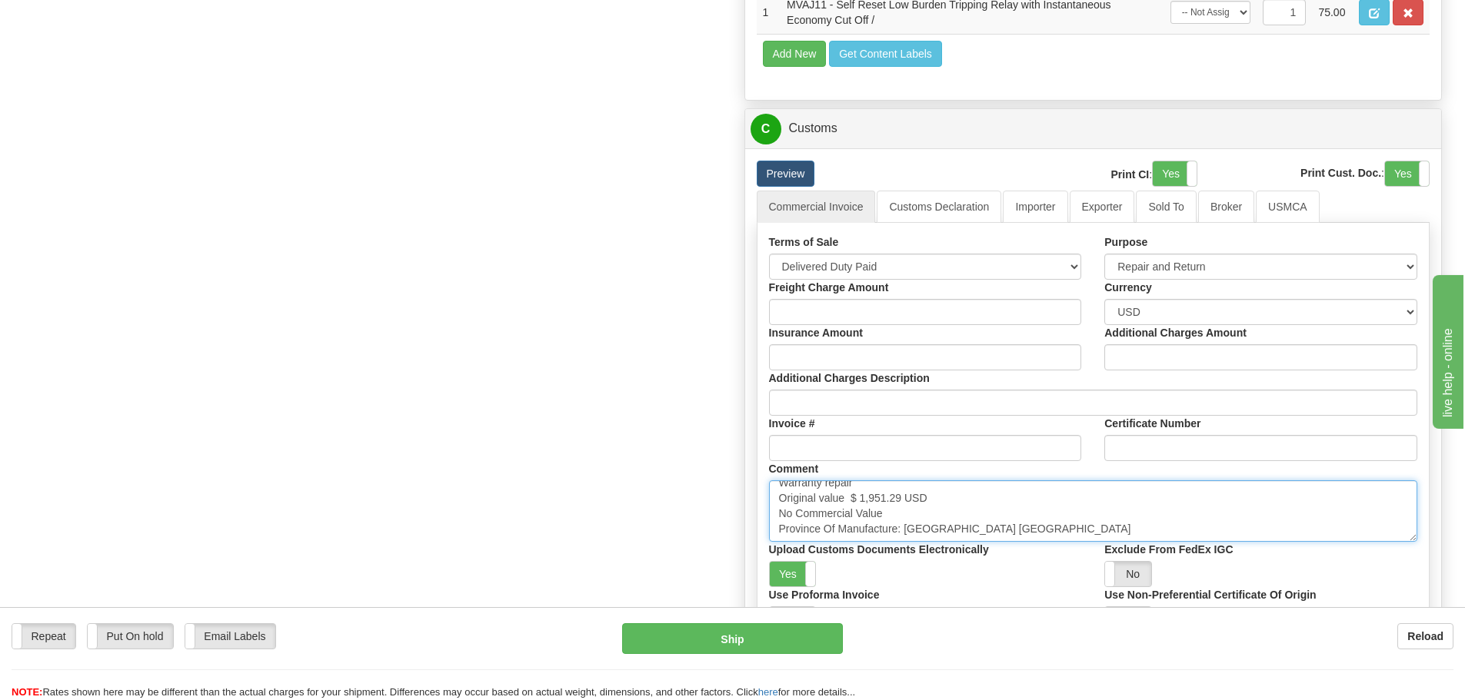
click at [751, 553] on div "Preview Print CI : Yes No Print Cust. Doc. : Yes No Commercial Invoice Customs …" at bounding box center [1093, 450] width 697 height 604
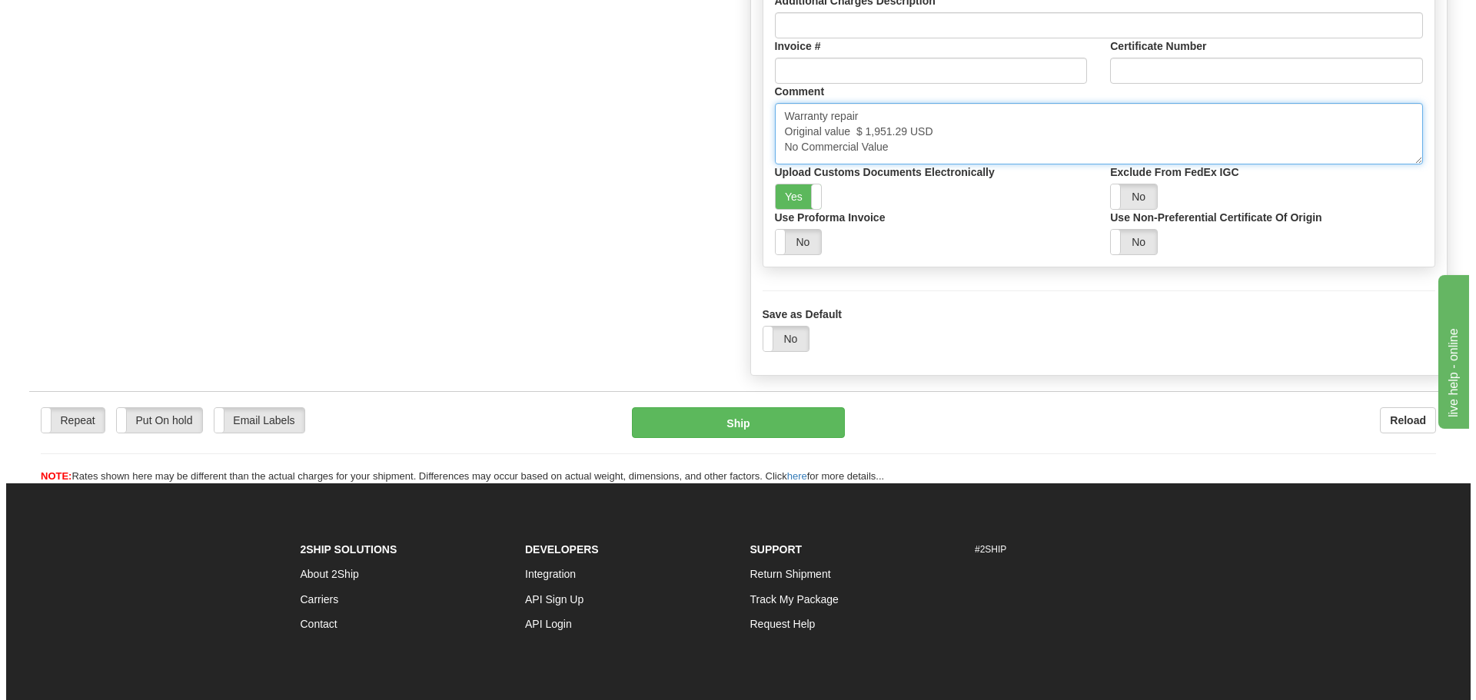
scroll to position [1691, 0]
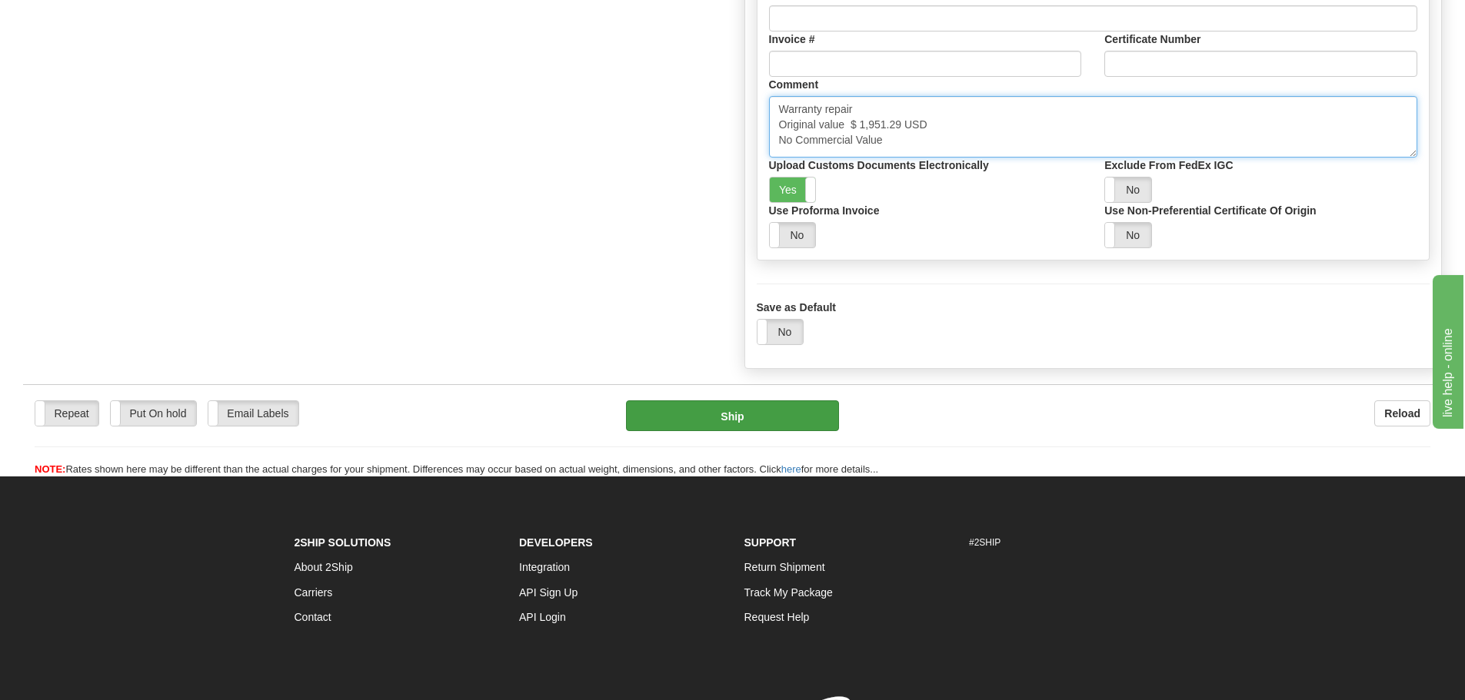
type textarea "Warranty repair Original value $ 1,951.29 USD No Commercial Value"
click at [741, 428] on button "Ship" at bounding box center [732, 416] width 213 height 31
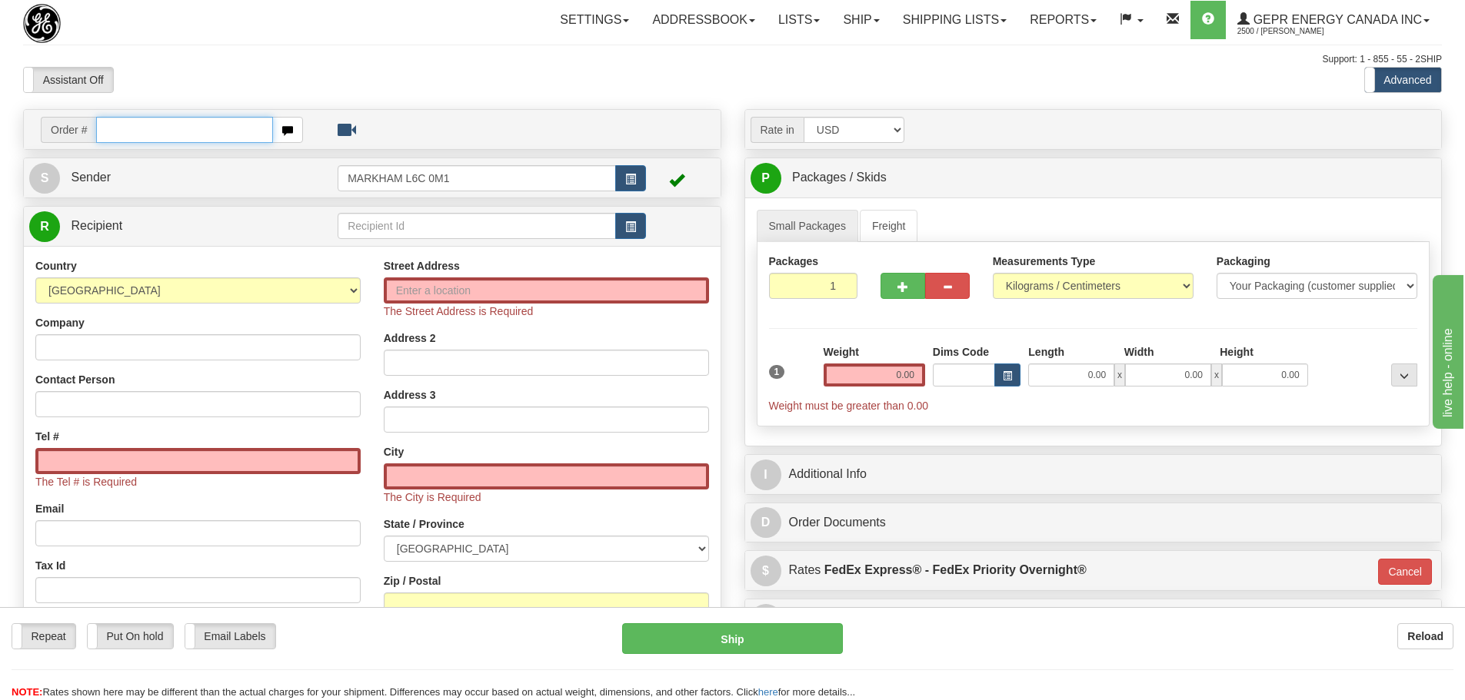
click at [162, 130] on input "text" at bounding box center [184, 130] width 177 height 26
paste input "86680299"
type input "86680299"
click at [211, 76] on body "Training Course Close Toggle navigation Settings Shipping Preferences New Recip…" at bounding box center [732, 350] width 1465 height 700
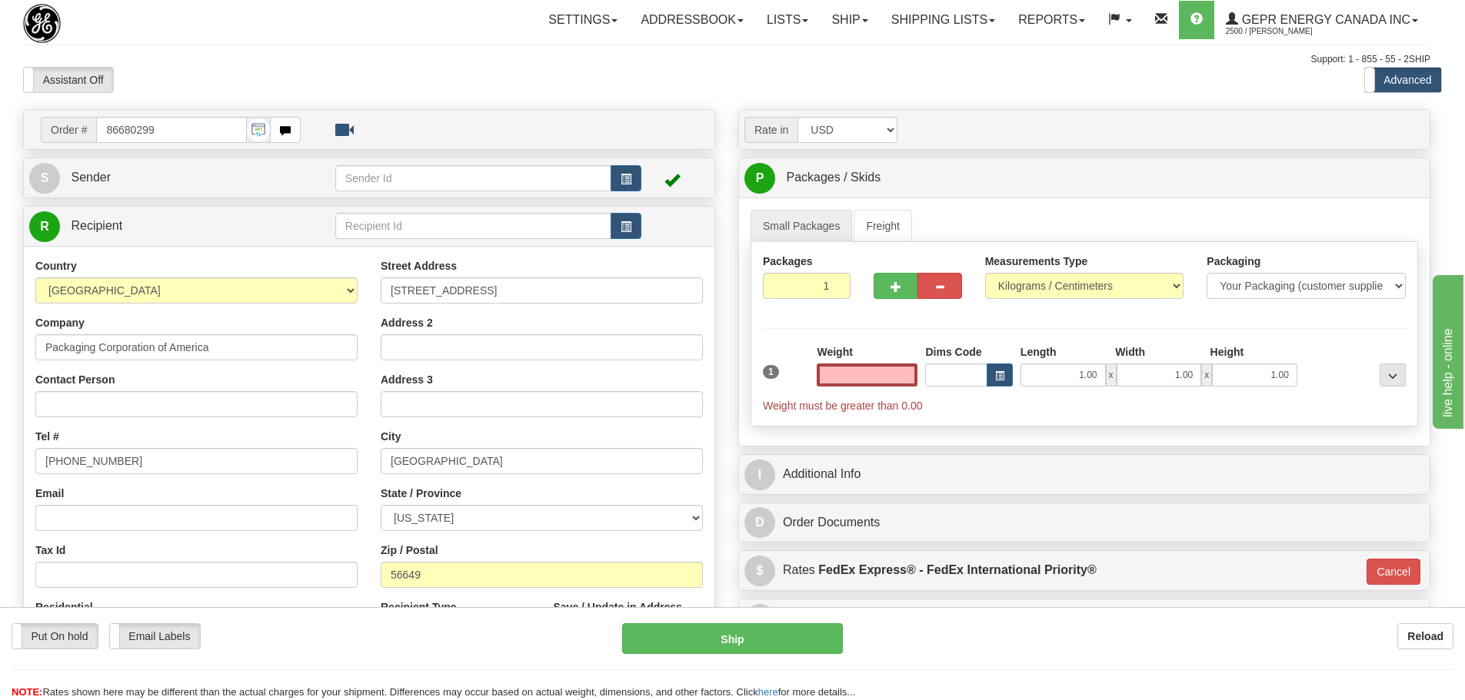
type input "0.00"
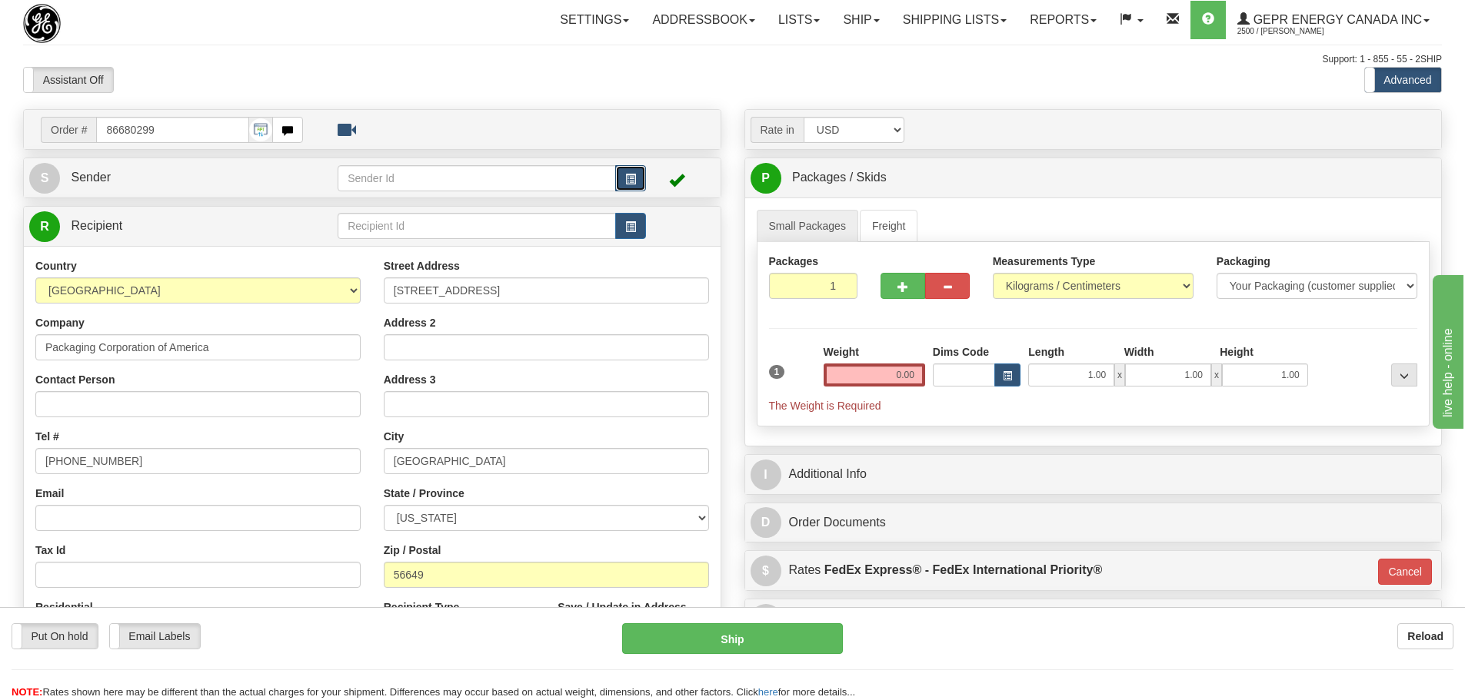
click at [637, 175] on button "button" at bounding box center [630, 178] width 31 height 26
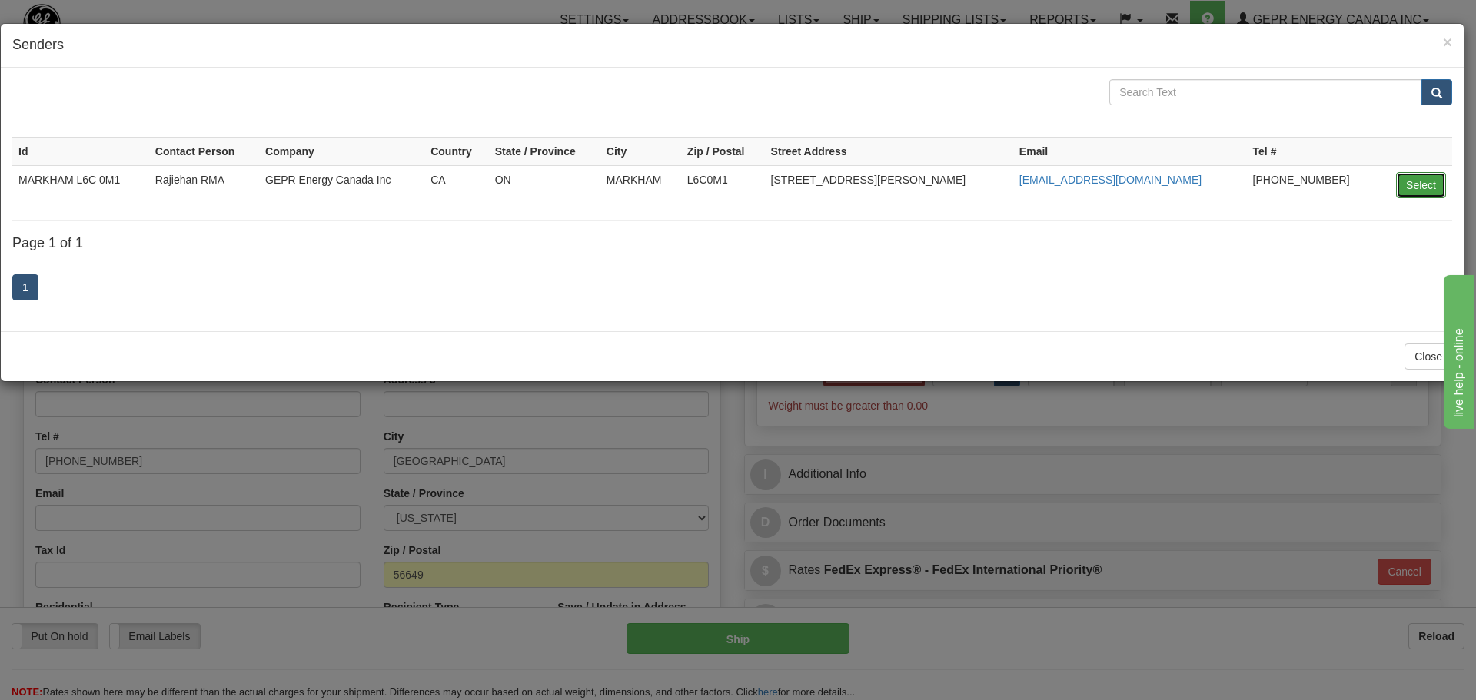
click at [1407, 177] on button "Select" at bounding box center [1421, 185] width 50 height 26
type input "MARKHAM L6C 0M1"
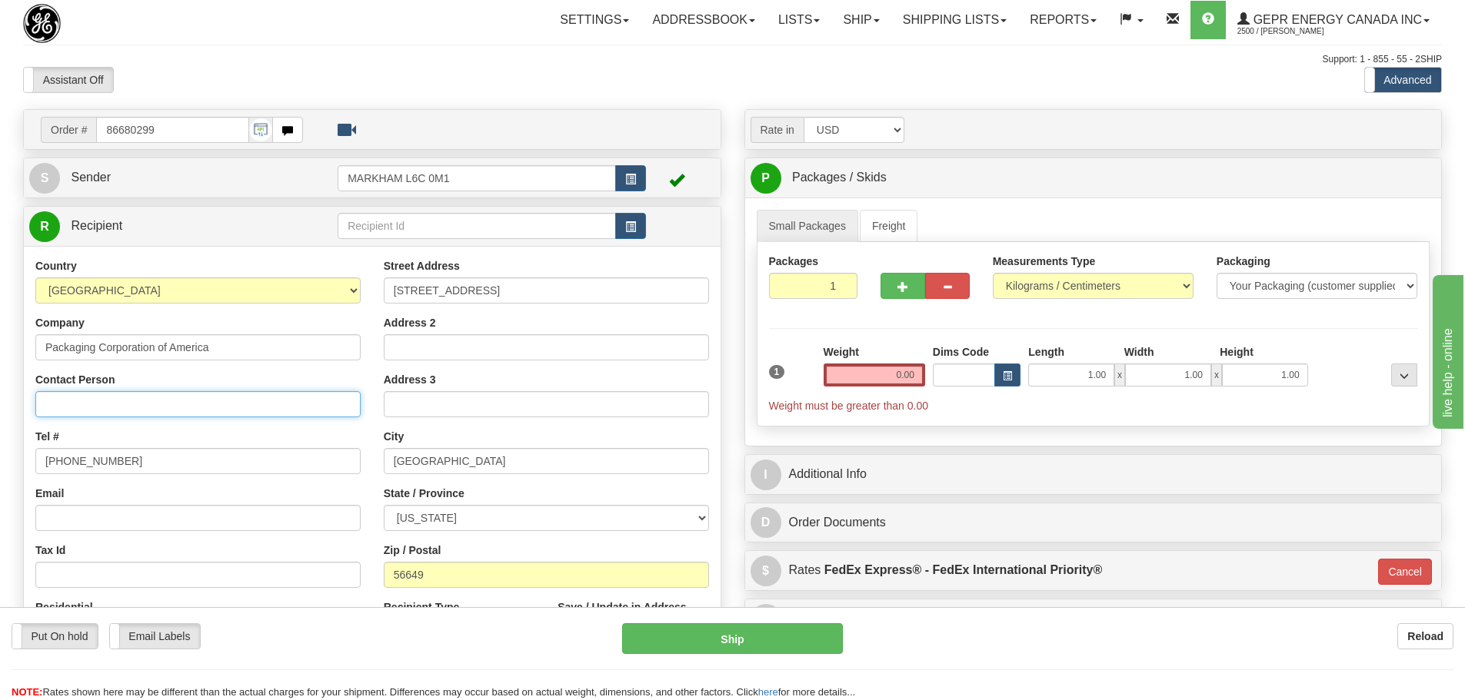
click at [138, 400] on input "Contact Person" at bounding box center [197, 404] width 325 height 26
paste input "Broc Friend"
type input "Broc Friend"
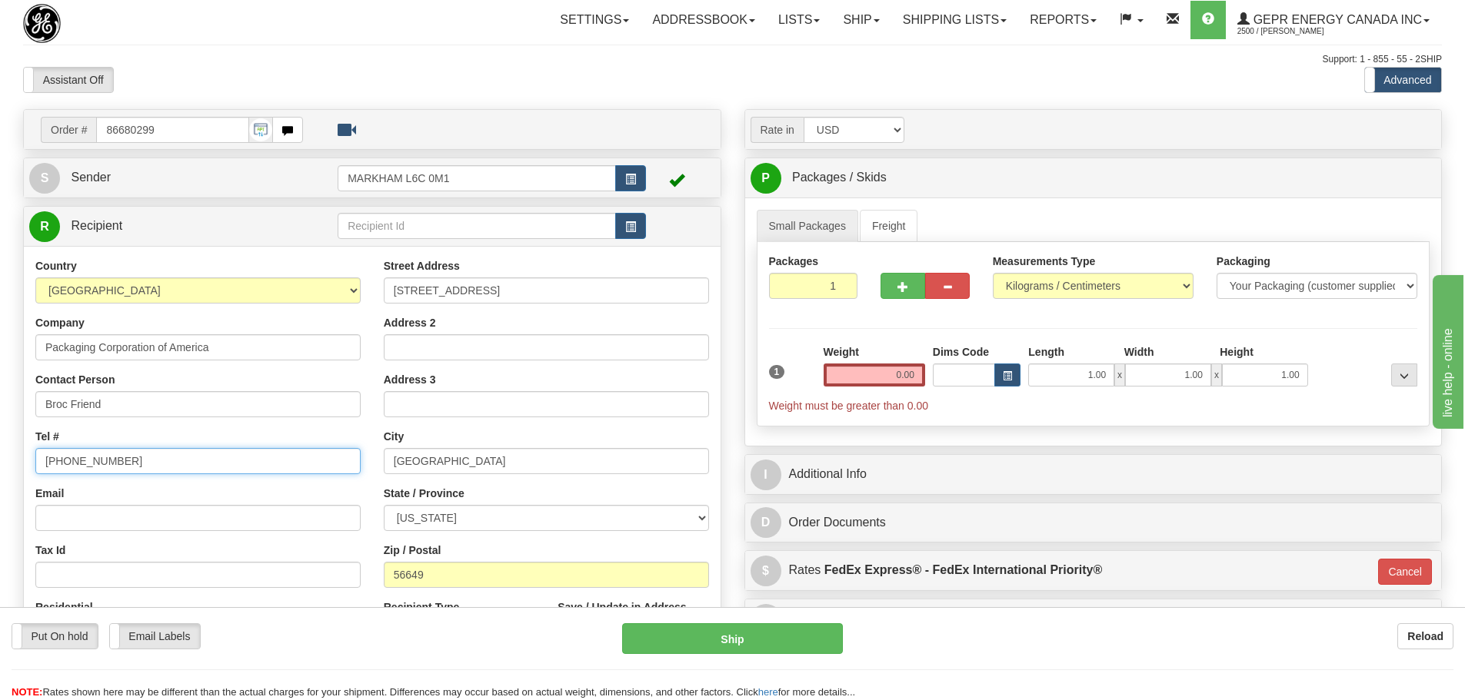
drag, startPoint x: 152, startPoint y: 452, endPoint x: -26, endPoint y: 461, distance: 178.6
click at [0, 461] on html "Training Course Close Toggle navigation Settings Shipping Preferences New Sende…" at bounding box center [732, 350] width 1465 height 700
paste input "218-324-1848"
type input "218-324-1848"
click at [161, 434] on div "Tel # 218-324-1848" at bounding box center [197, 451] width 325 height 45
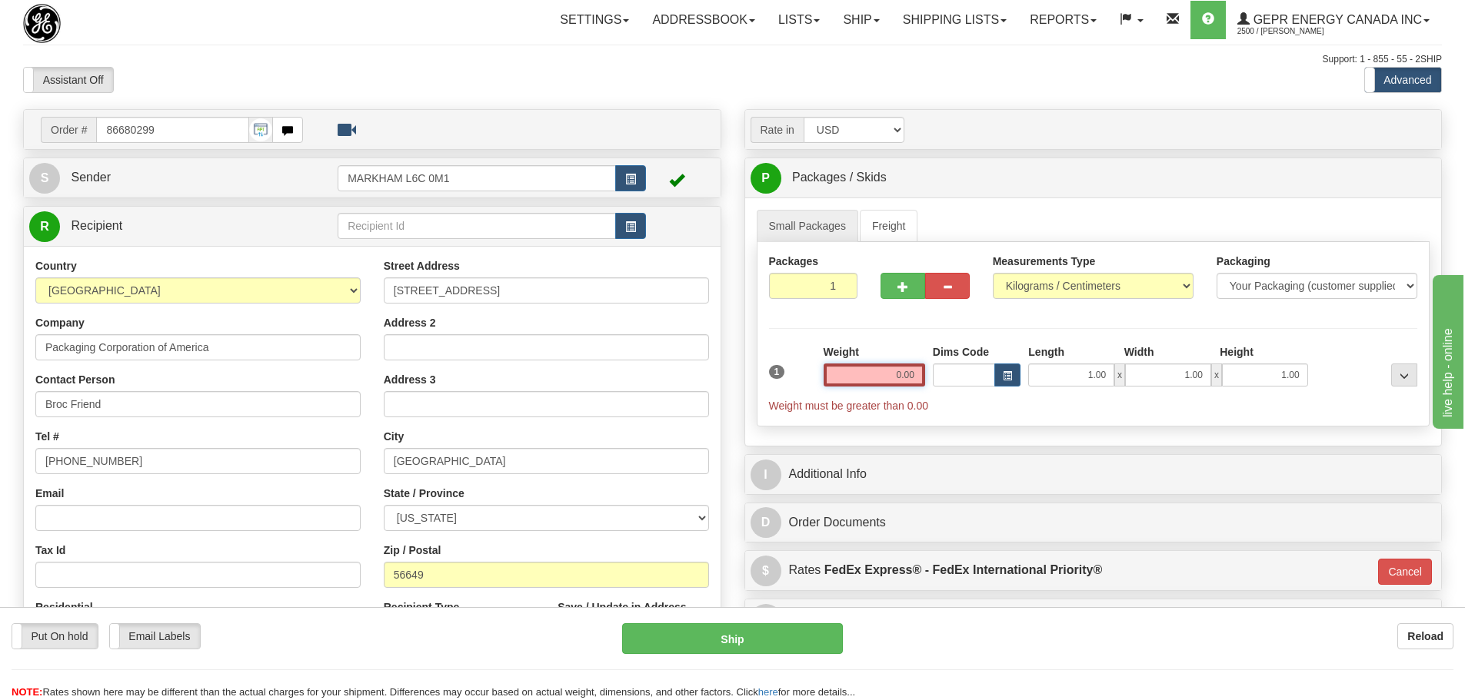
click at [886, 374] on input "0.00" at bounding box center [873, 375] width 101 height 23
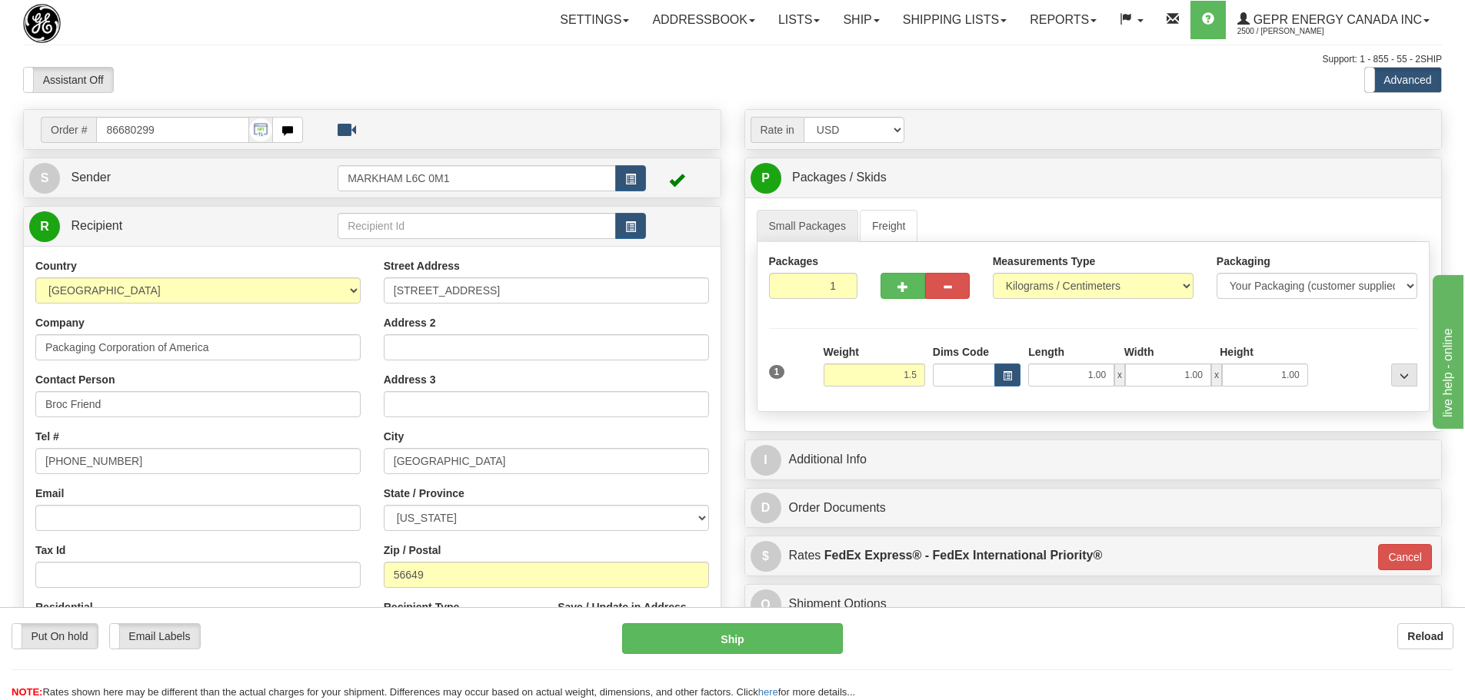
type input "1.50"
type input "01"
click at [890, 344] on div "Weight 1.50" at bounding box center [873, 365] width 101 height 42
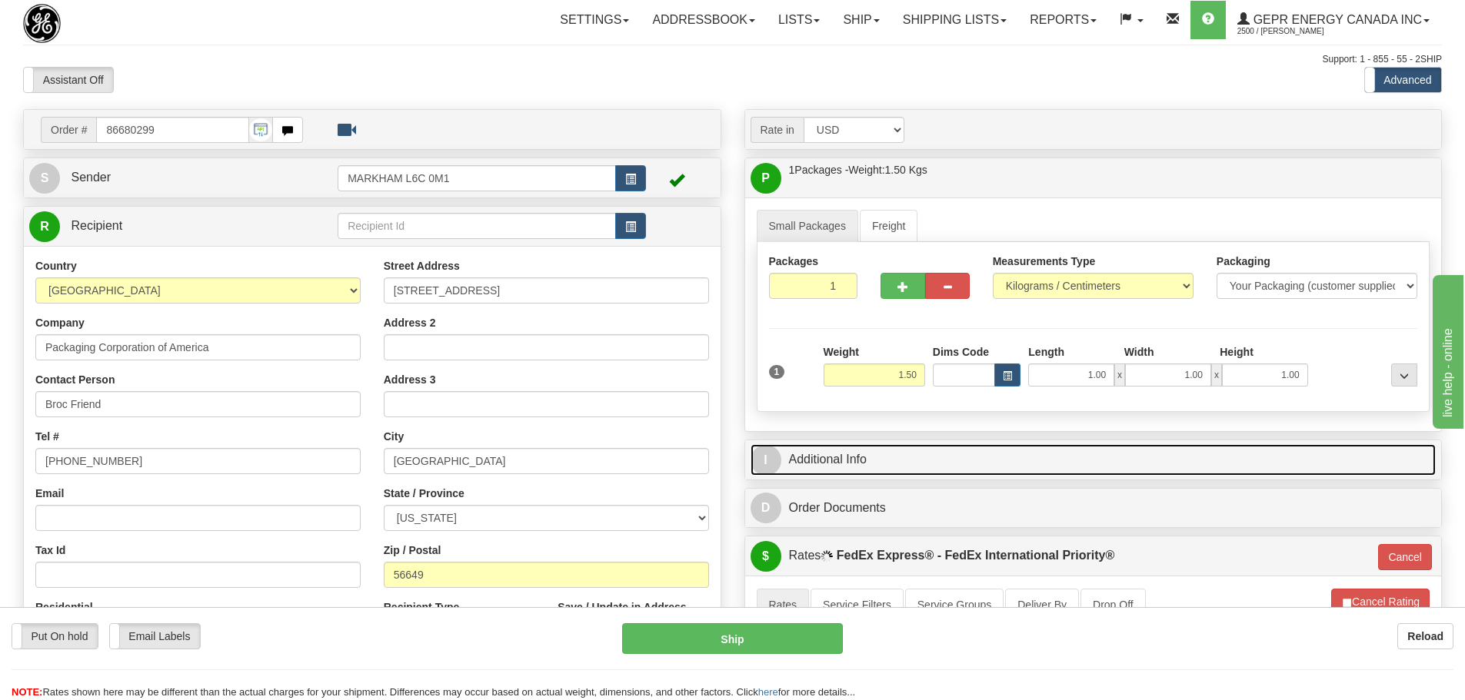
click at [906, 453] on link "I Additional Info" at bounding box center [1093, 460] width 686 height 32
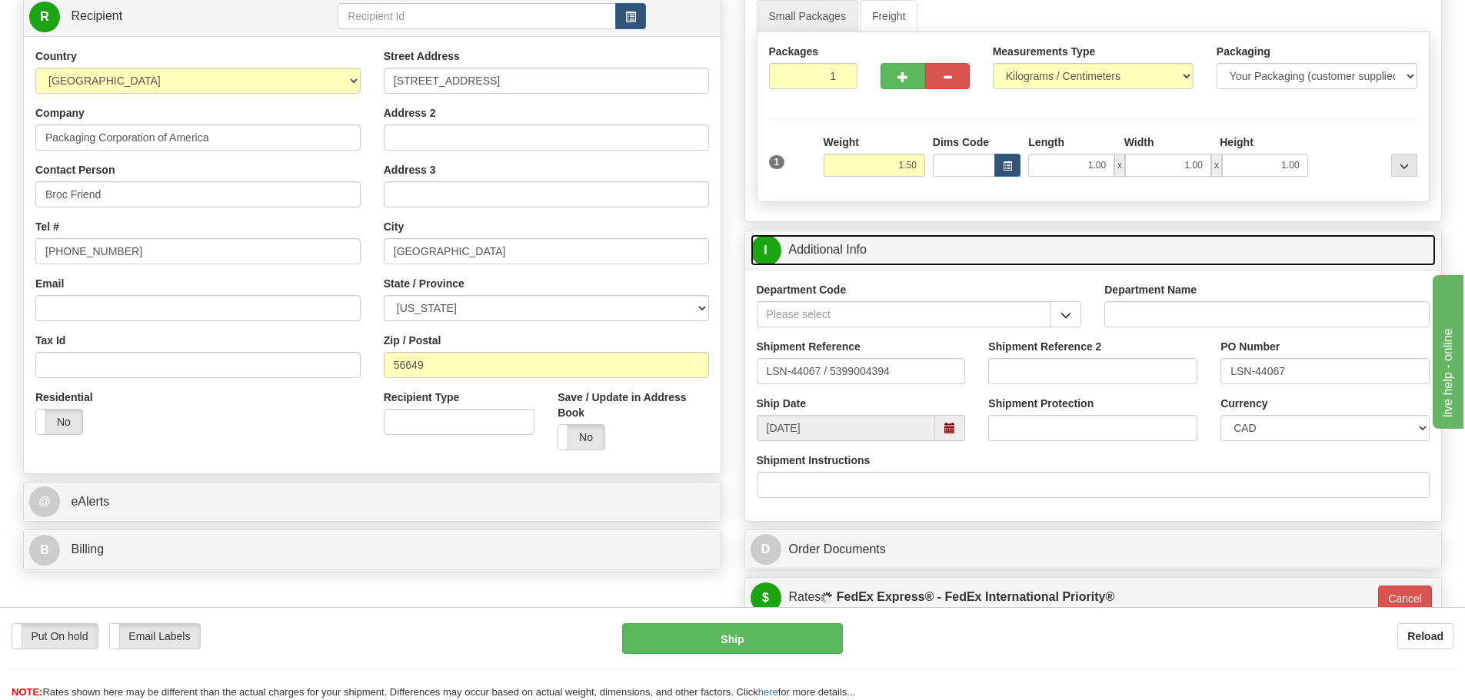
scroll to position [231, 0]
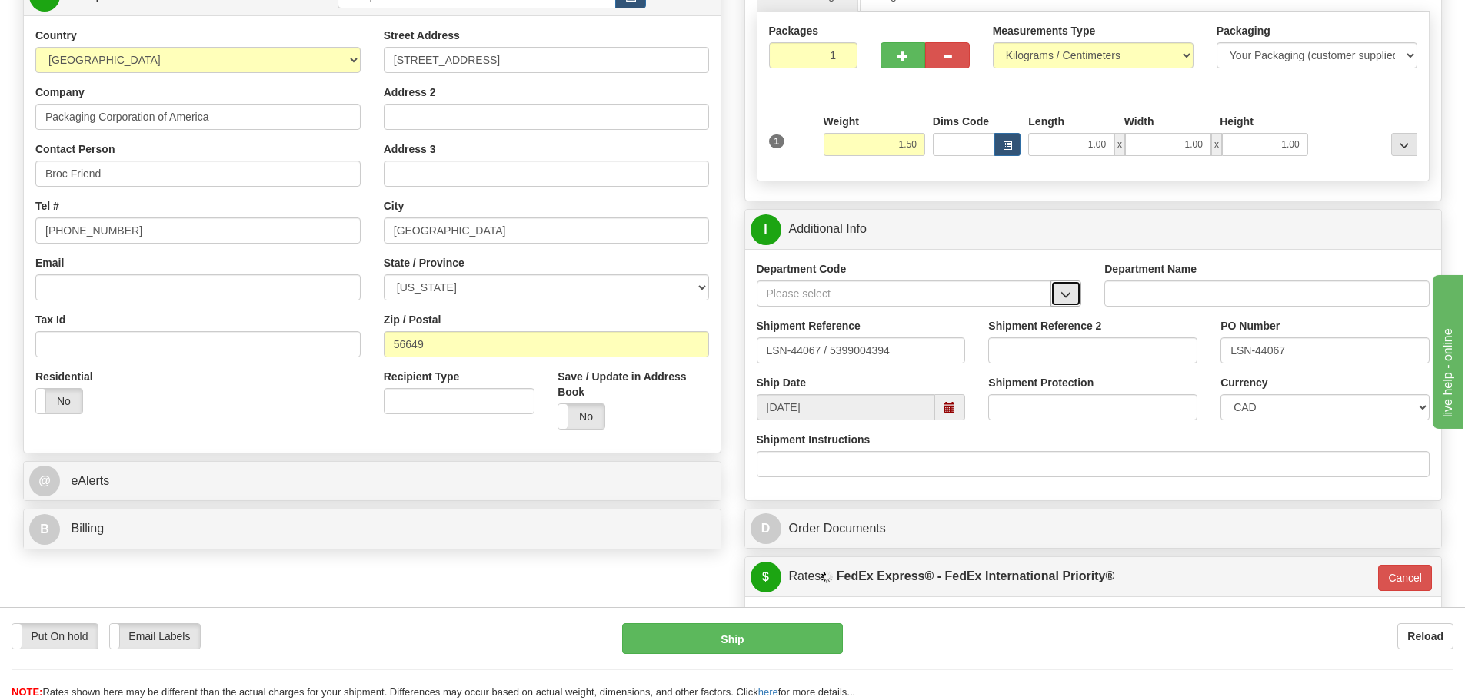
click at [1057, 302] on button "button" at bounding box center [1065, 294] width 31 height 26
drag, startPoint x: 1025, startPoint y: 318, endPoint x: 1003, endPoint y: 324, distance: 22.6
click at [1022, 318] on div "SER" at bounding box center [900, 317] width 280 height 17
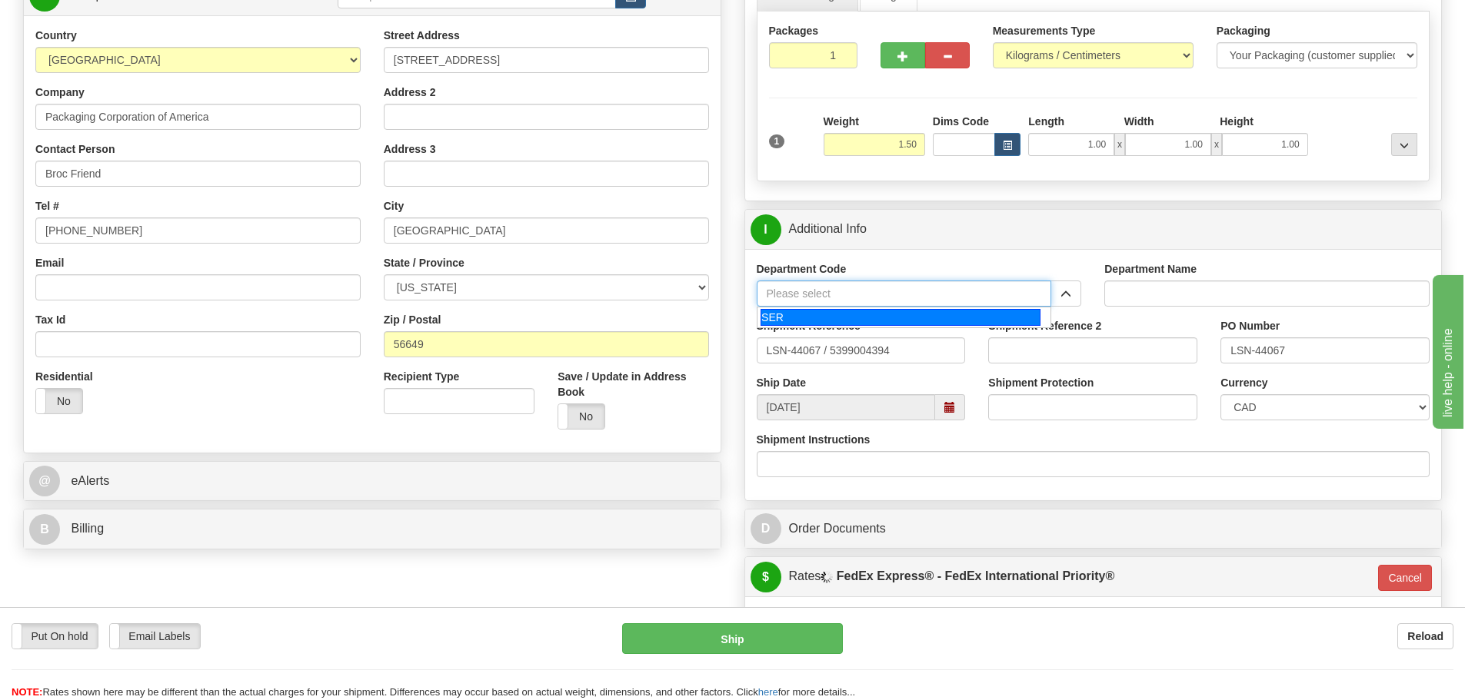
type input "SER"
type input "SERVICE DEPARTMENT"
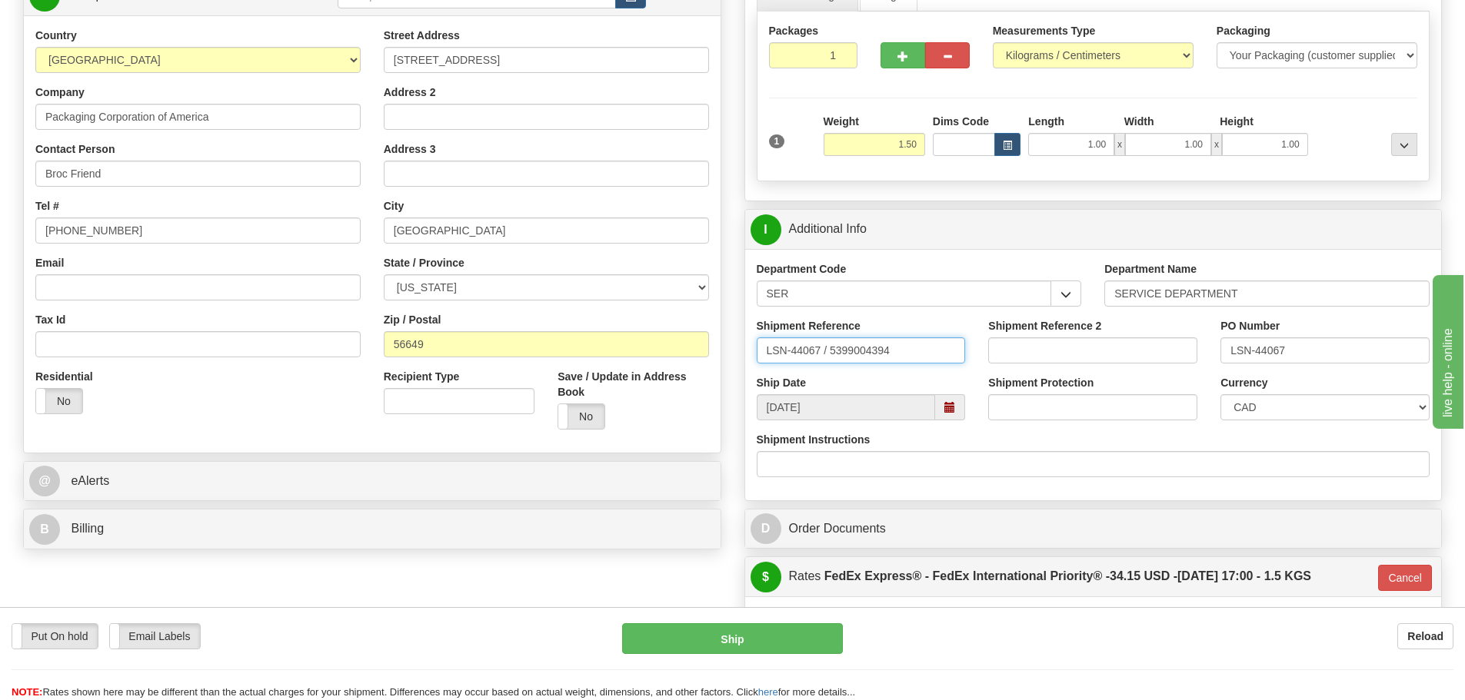
click at [830, 363] on input "LSN-44067 / 5399004394" at bounding box center [860, 350] width 209 height 26
type input "LSN-44067 RMA 5399004394"
click at [1258, 406] on select "CAD USD EUR ZAR RON ANG ARN AUD AUS AWG BBD BFR BGN BHD BMD BND BRC BRL CHP CKZ…" at bounding box center [1324, 407] width 209 height 26
select select "1"
click at [1220, 394] on select "CAD USD EUR ZAR RON ANG ARN AUD AUS AWG BBD BFR BGN BHD BMD BND BRC BRL CHP CKZ…" at bounding box center [1324, 407] width 209 height 26
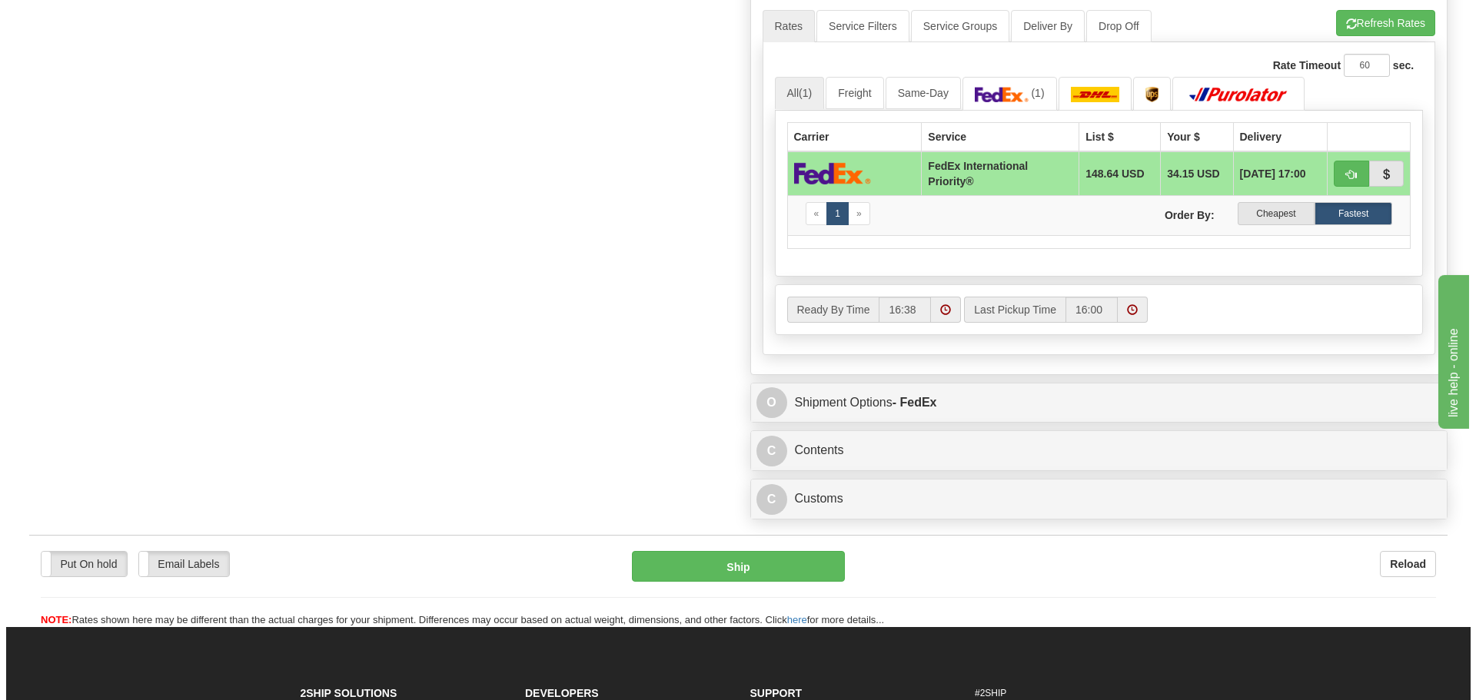
scroll to position [923, 0]
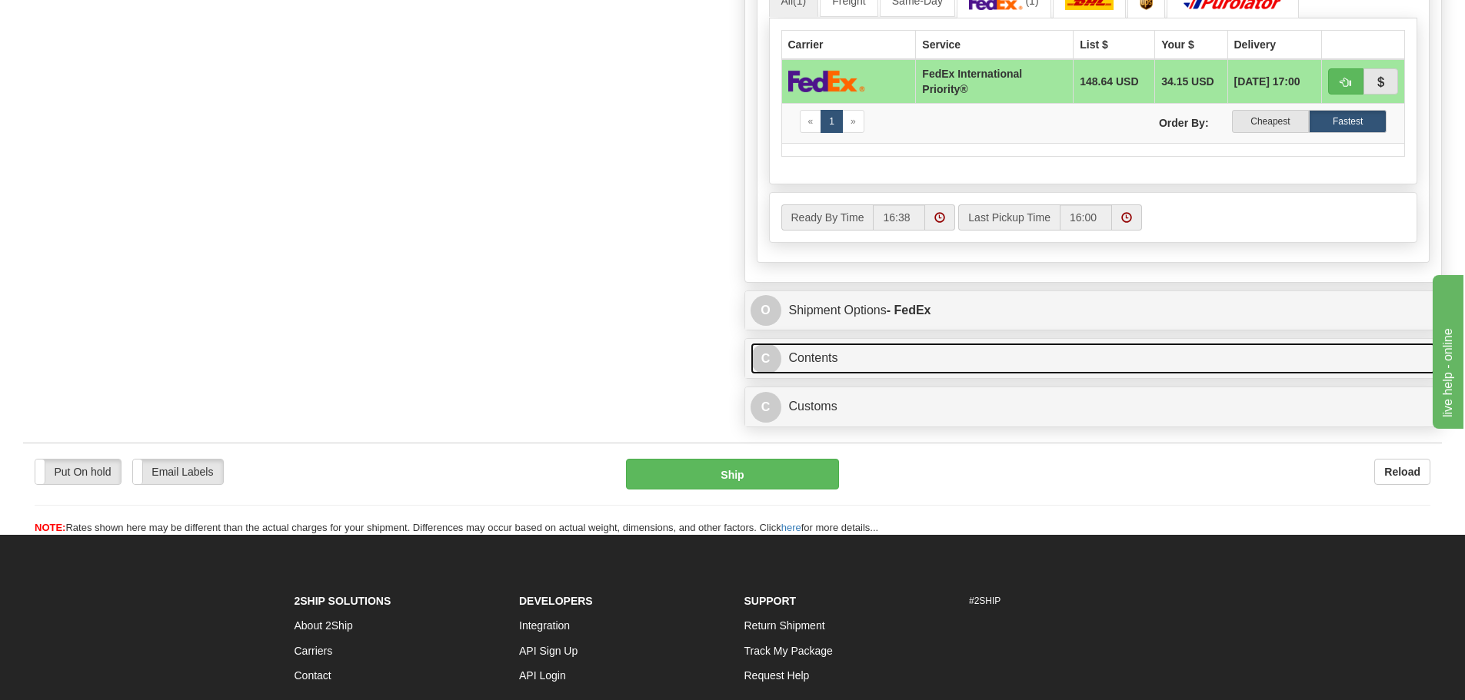
click at [874, 351] on link "C Contents" at bounding box center [1093, 359] width 686 height 32
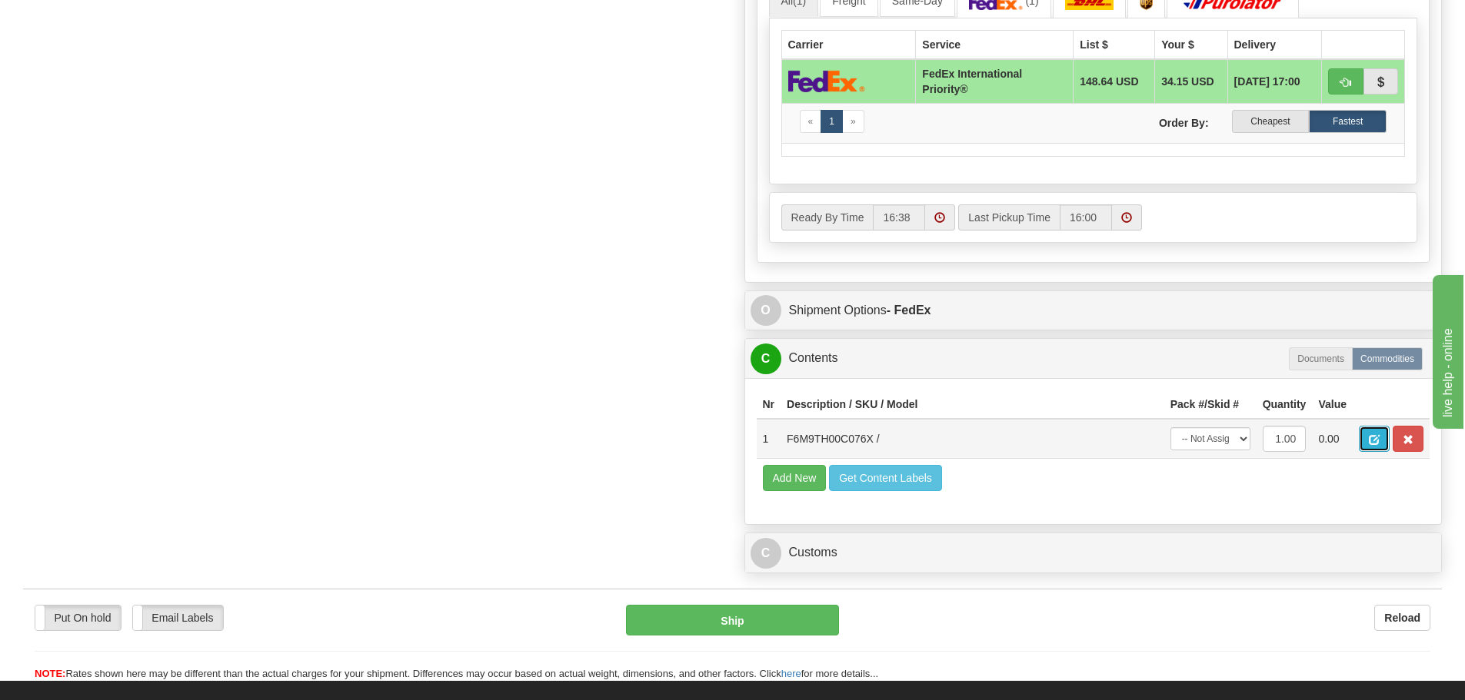
click at [1370, 437] on span "button" at bounding box center [1373, 440] width 11 height 10
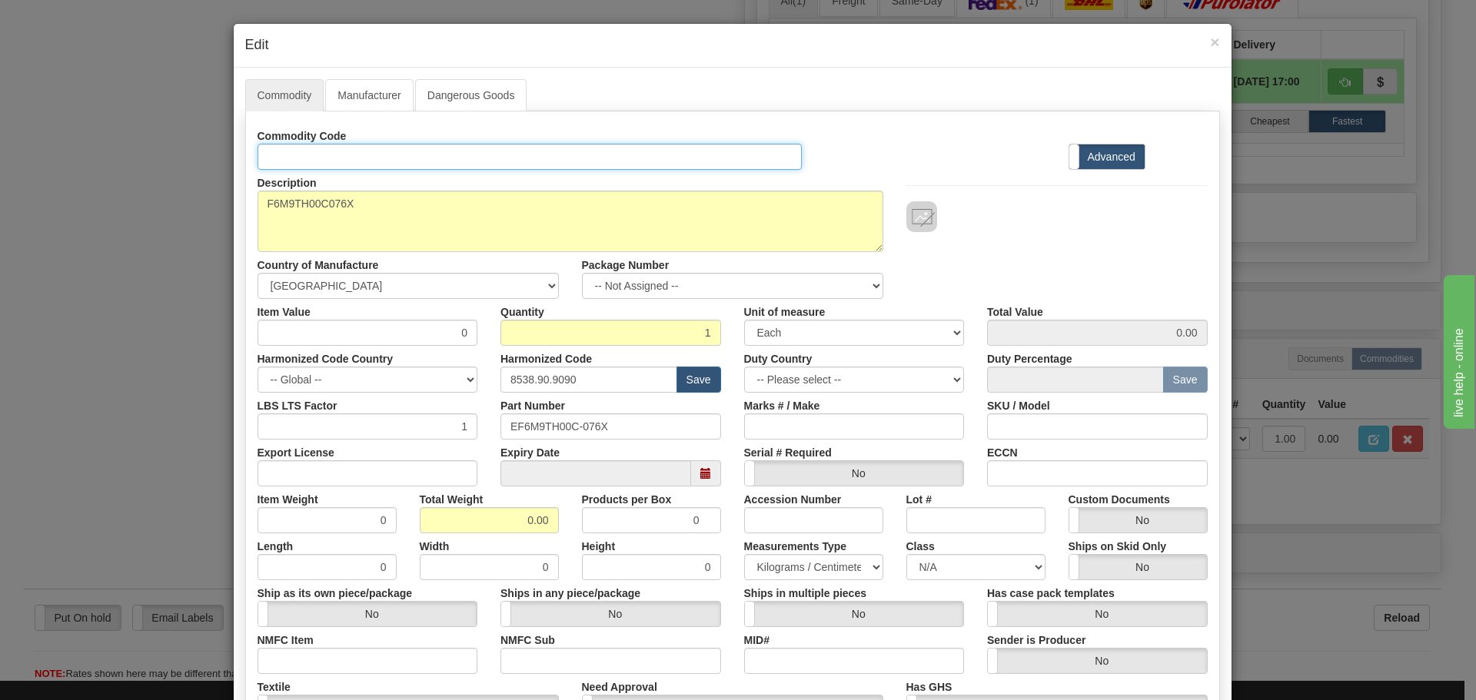
click at [371, 148] on input "Id" at bounding box center [530, 157] width 545 height 26
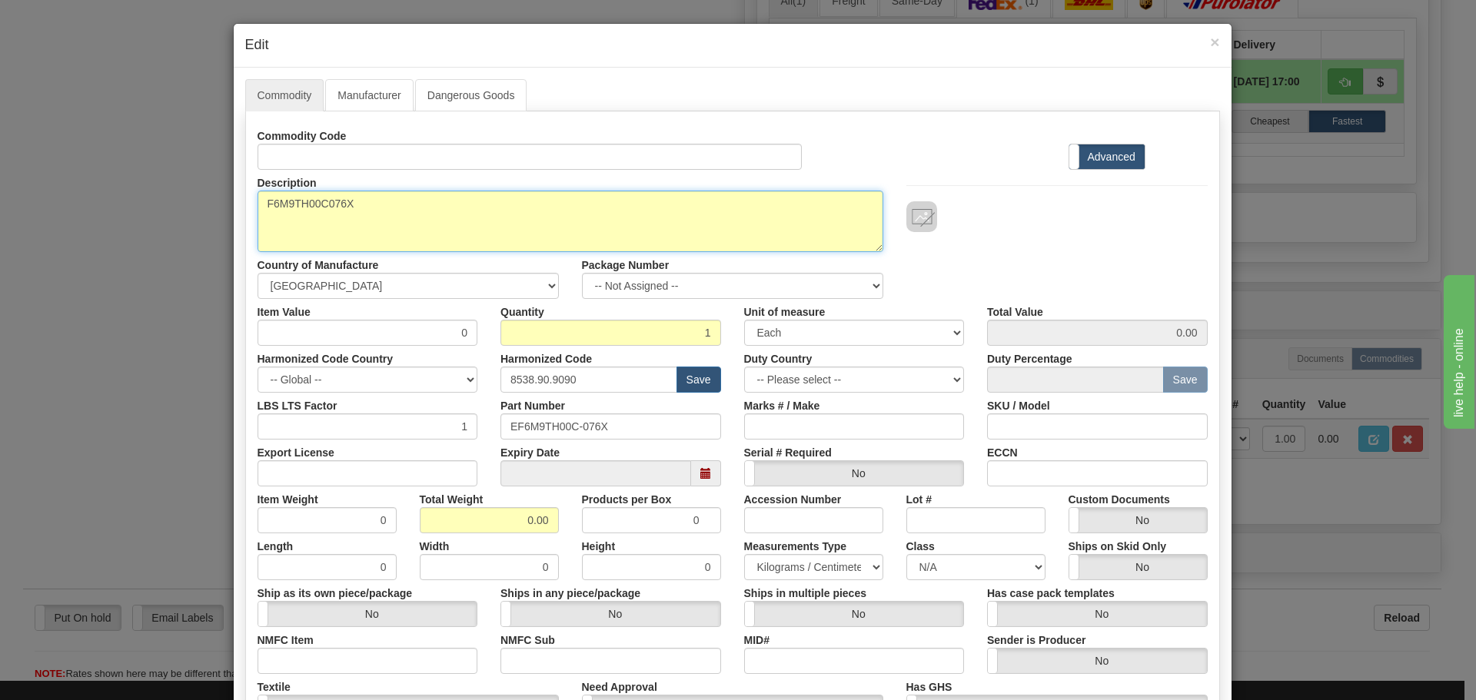
click at [484, 231] on textarea "F6M9TH00C076X" at bounding box center [571, 222] width 626 height 62
drag, startPoint x: 309, startPoint y: 231, endPoint x: 208, endPoint y: 235, distance: 100.8
click at [208, 235] on div "× Edit Commodity Manufacturer Dangerous Goods Commodity Code Standard Advanced …" at bounding box center [738, 350] width 1476 height 700
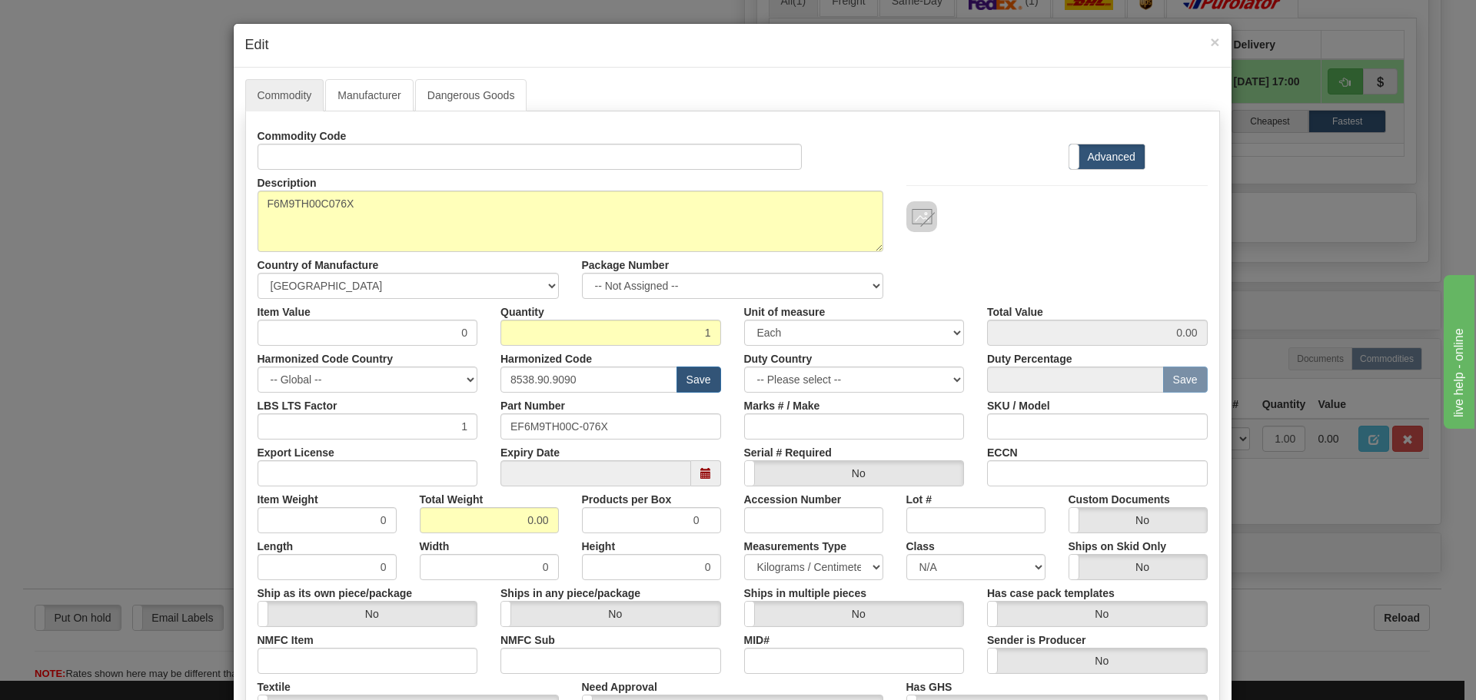
click at [378, 170] on div "Description F6M9TH00C076X" at bounding box center [570, 211] width 649 height 82
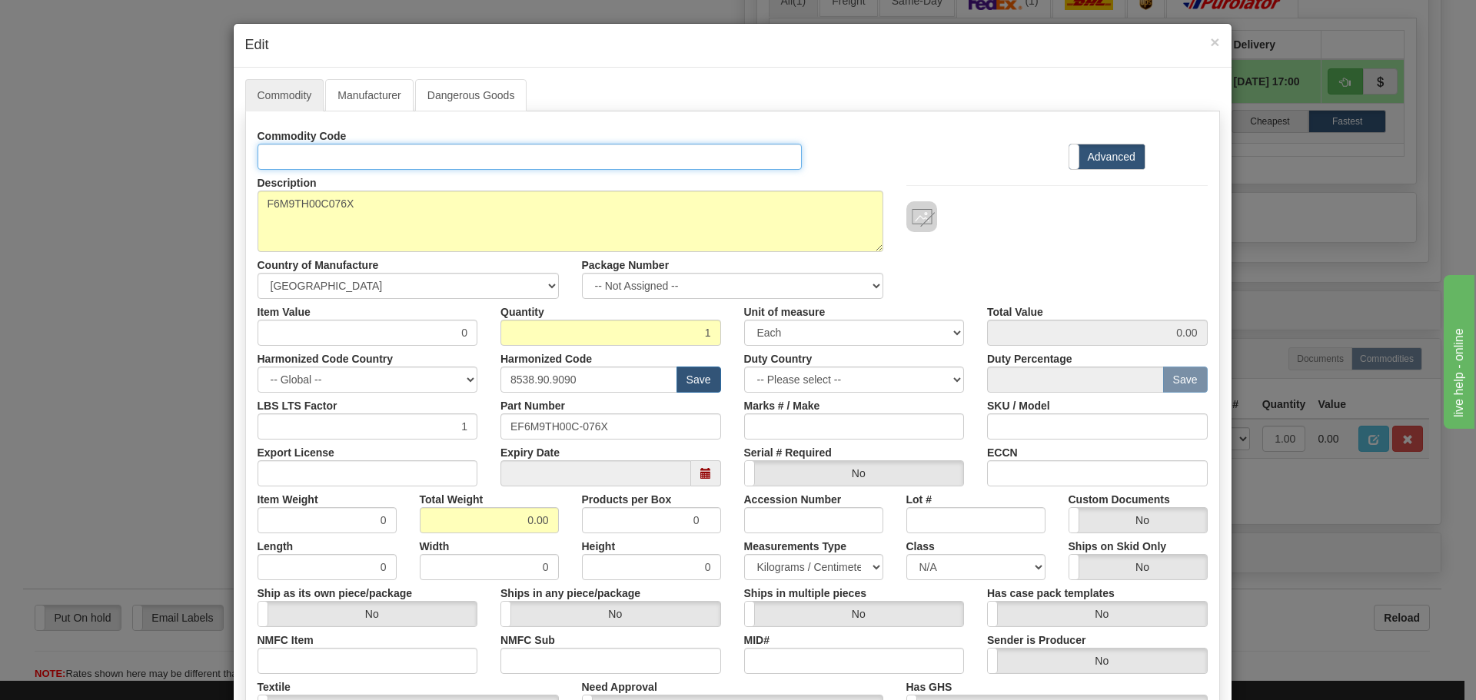
click at [377, 156] on input "Id" at bounding box center [530, 157] width 545 height 26
paste input "F6M9TH00C076X"
type input "F6M9TH00C076X"
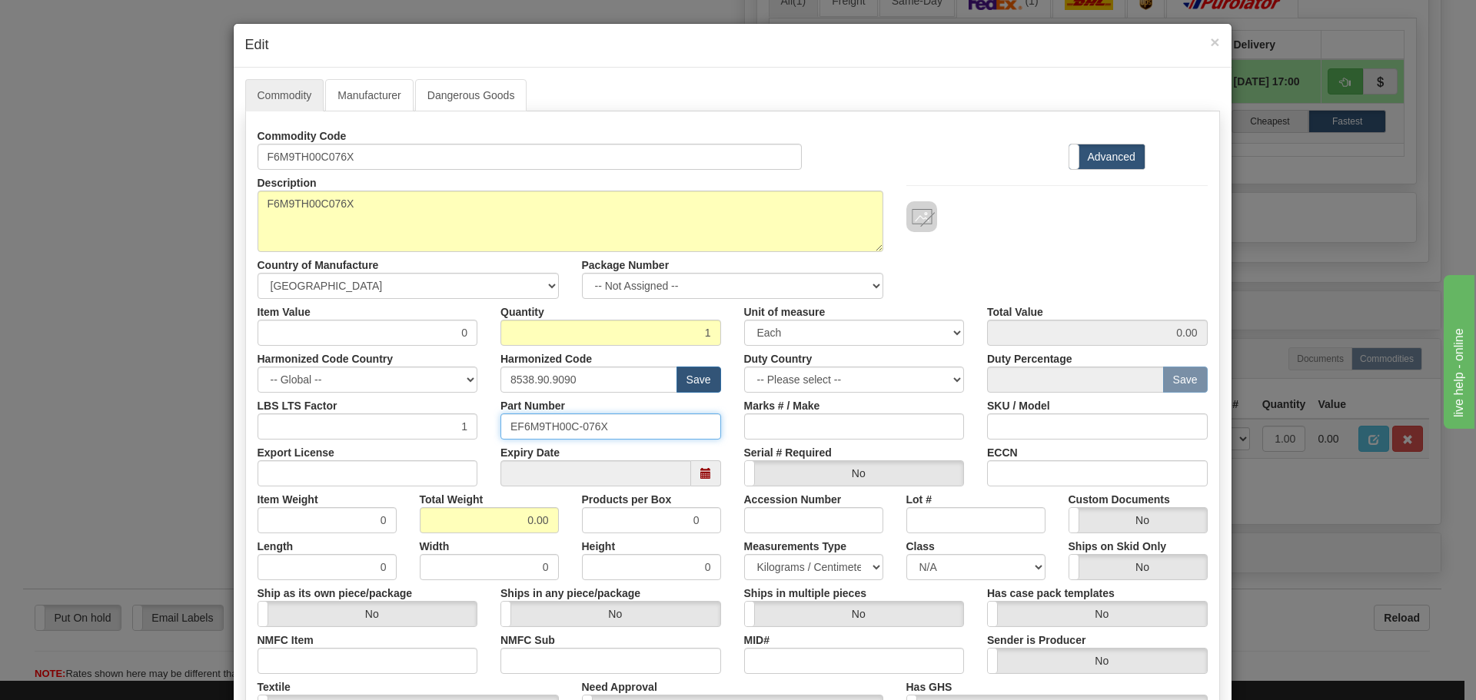
drag, startPoint x: 631, startPoint y: 424, endPoint x: 397, endPoint y: 422, distance: 234.5
click at [334, 424] on div "LBS LTS Factor 1 Part Number EF6M9TH00C-076X Marks # / Make SKU / Model" at bounding box center [732, 416] width 973 height 47
paste input "F6M9TH00C"
type input "F6M9TH00C076X"
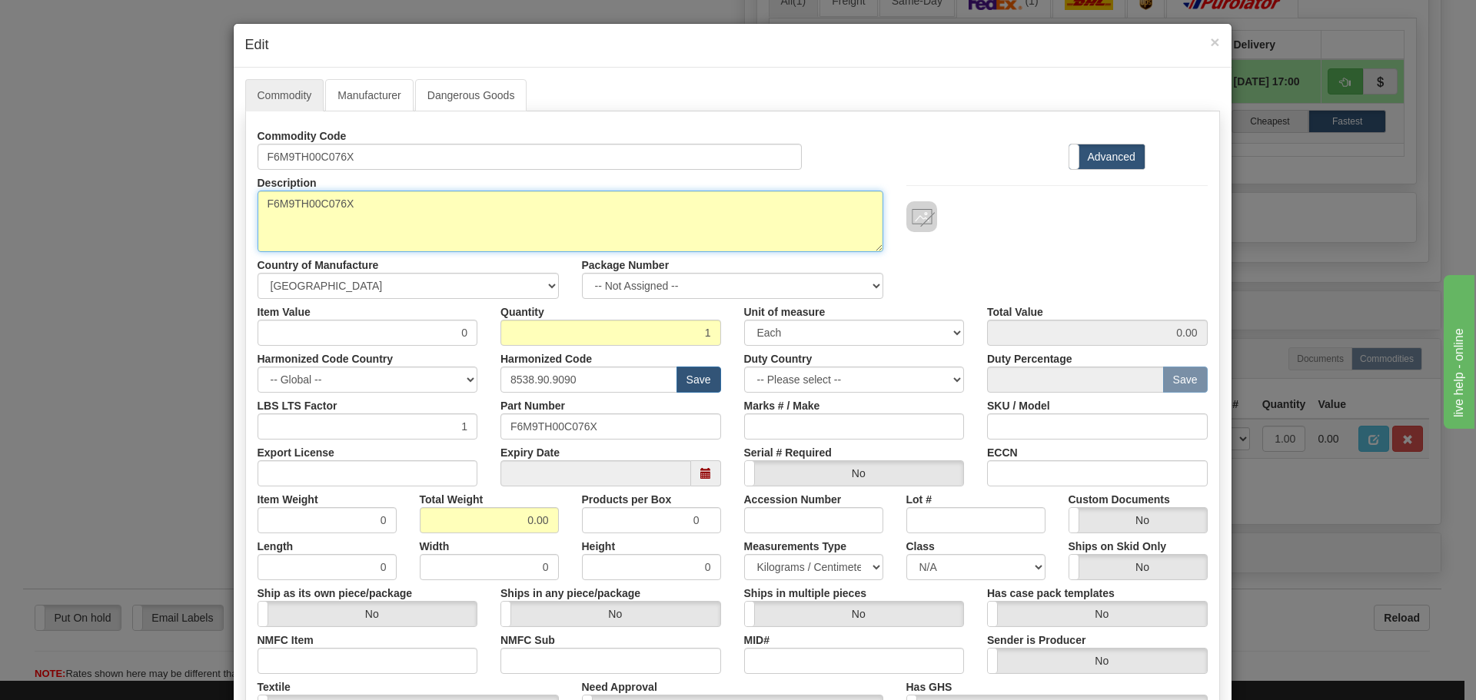
click at [360, 241] on textarea "F6M9TH00C076X" at bounding box center [571, 222] width 626 height 62
drag, startPoint x: 392, startPoint y: 223, endPoint x: 247, endPoint y: 224, distance: 145.3
click at [247, 224] on div "Description F6M9TH00C076X" at bounding box center [570, 211] width 649 height 82
paste textarea "0 UR CPU"
type textarea "F60 UR CPU"
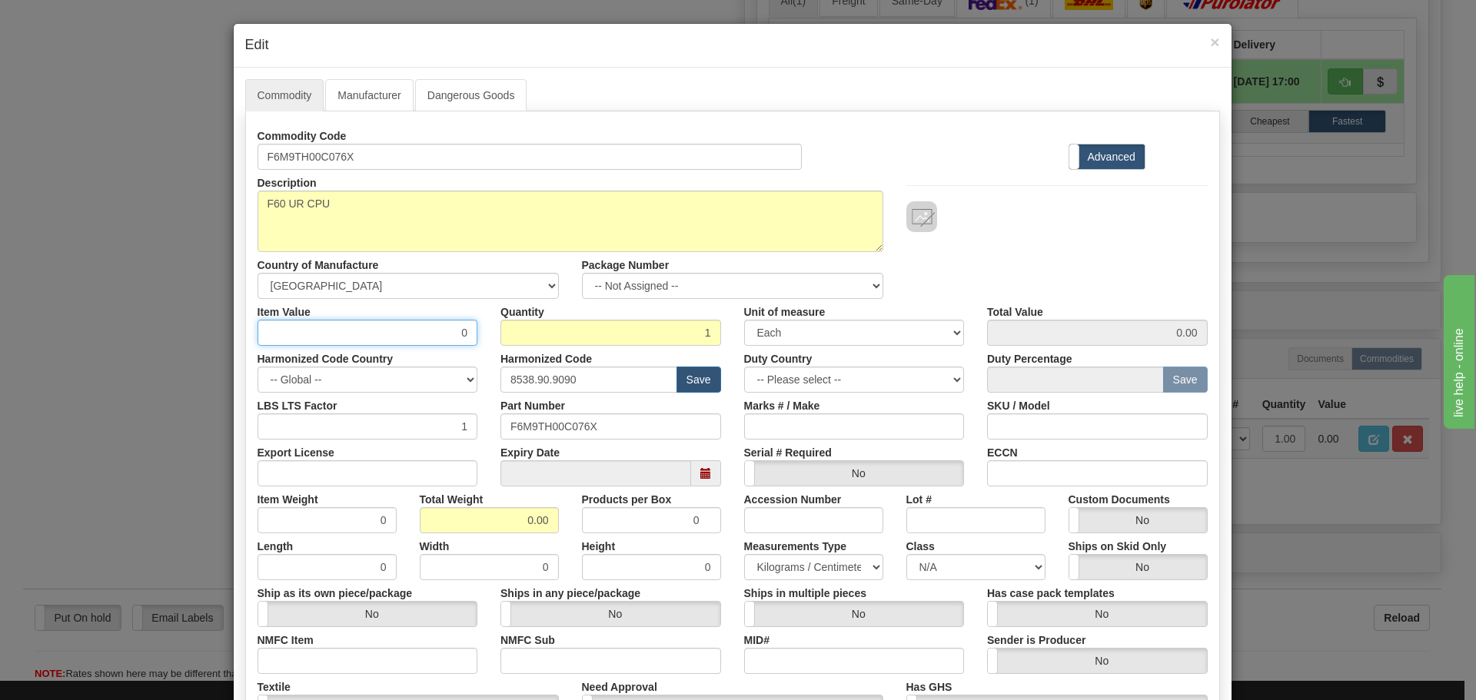
drag, startPoint x: 426, startPoint y: 337, endPoint x: 471, endPoint y: 343, distance: 45.8
click at [471, 343] on input "0" at bounding box center [368, 333] width 221 height 26
type input "75"
type input "75.00"
click at [583, 395] on div "Part Number F6M9TH00C076X" at bounding box center [611, 416] width 244 height 47
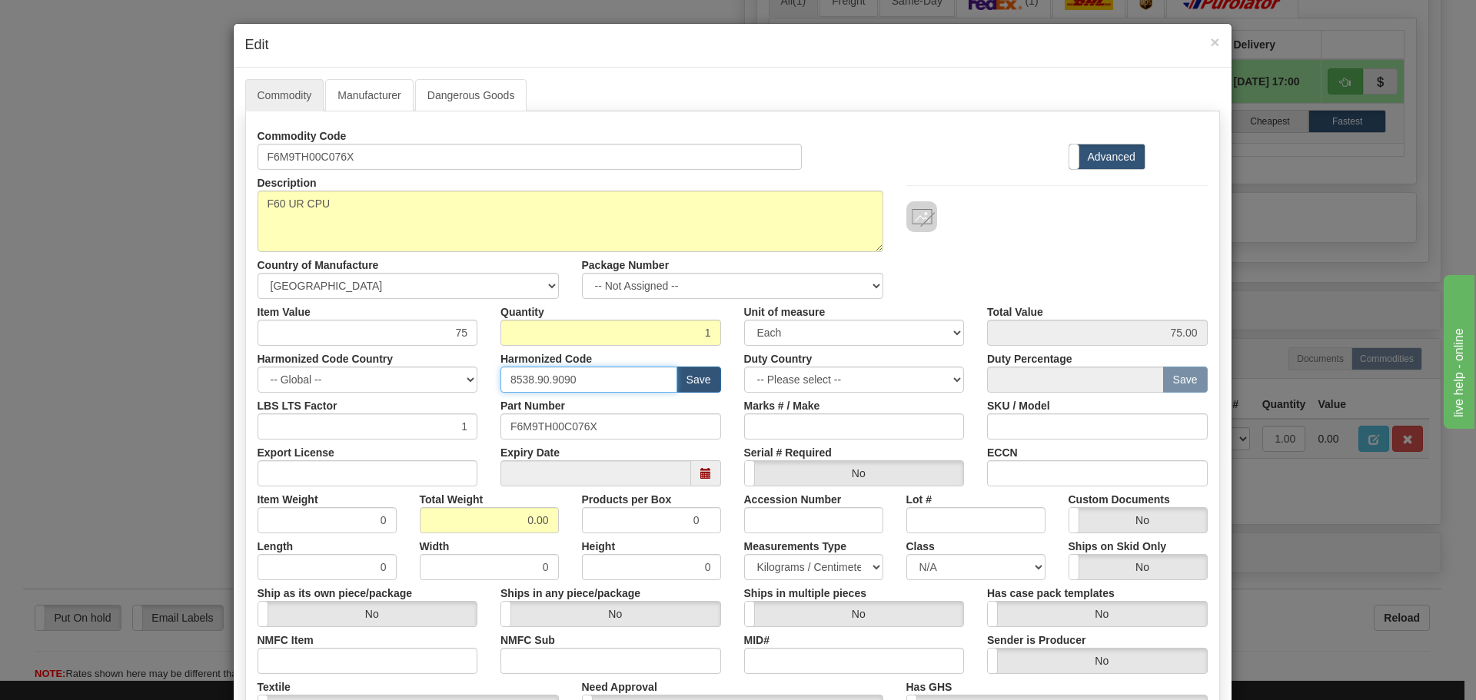
drag, startPoint x: 600, startPoint y: 373, endPoint x: 494, endPoint y: 393, distance: 108.7
click at [494, 393] on div "Commodity Code F6M9TH00C076X Standard Advanced Description F6M9TH00C076X Countr…" at bounding box center [733, 445] width 950 height 645
click at [490, 376] on div "Harmonized Code Save" at bounding box center [611, 369] width 244 height 47
click at [500, 378] on input "text" at bounding box center [588, 380] width 177 height 26
type input "8537.10.9070"
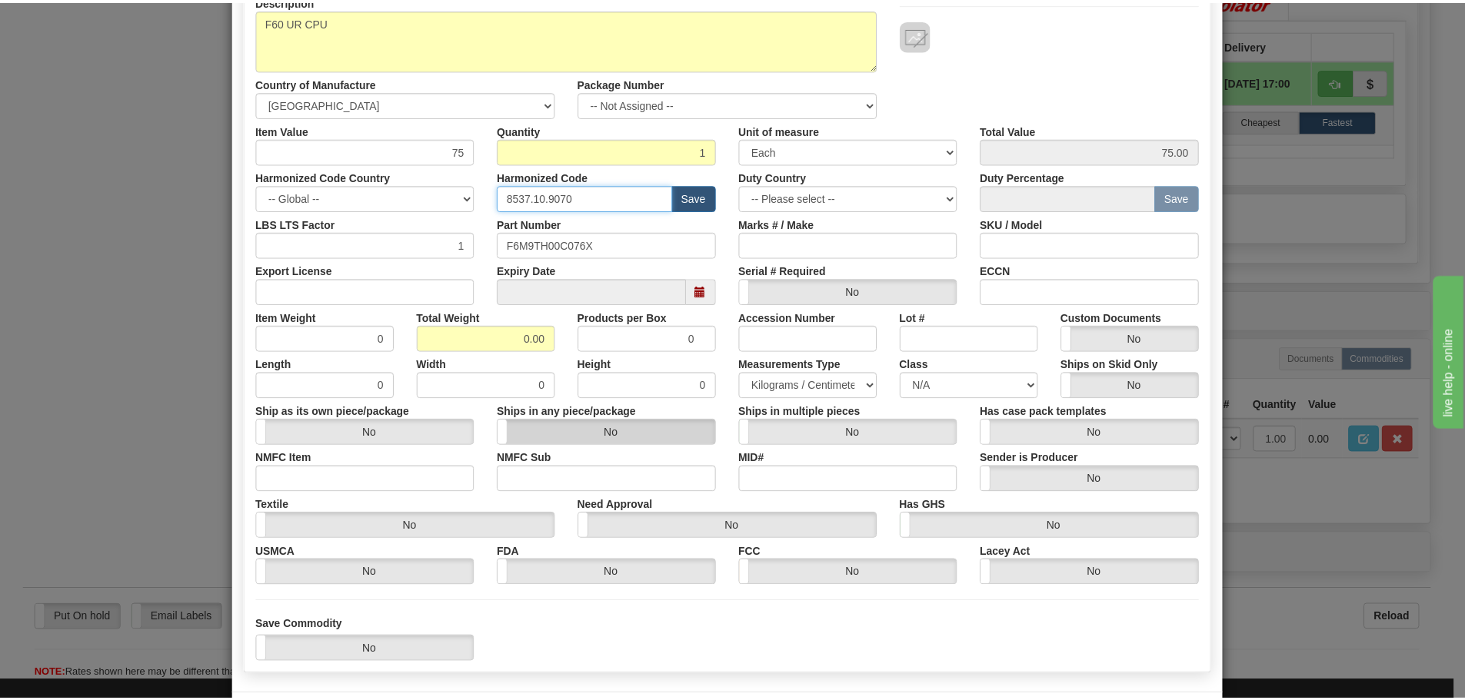
scroll to position [231, 0]
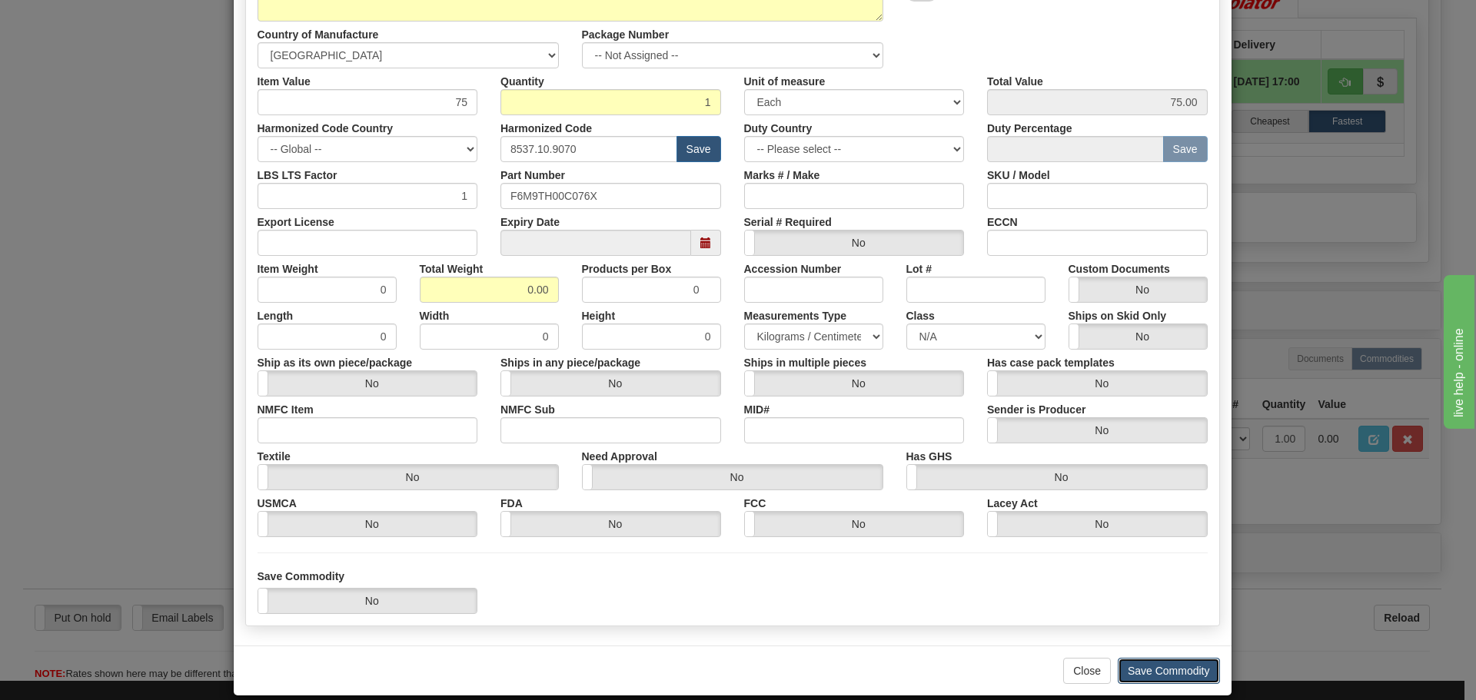
click at [1133, 680] on button "Save Commodity" at bounding box center [1169, 671] width 102 height 26
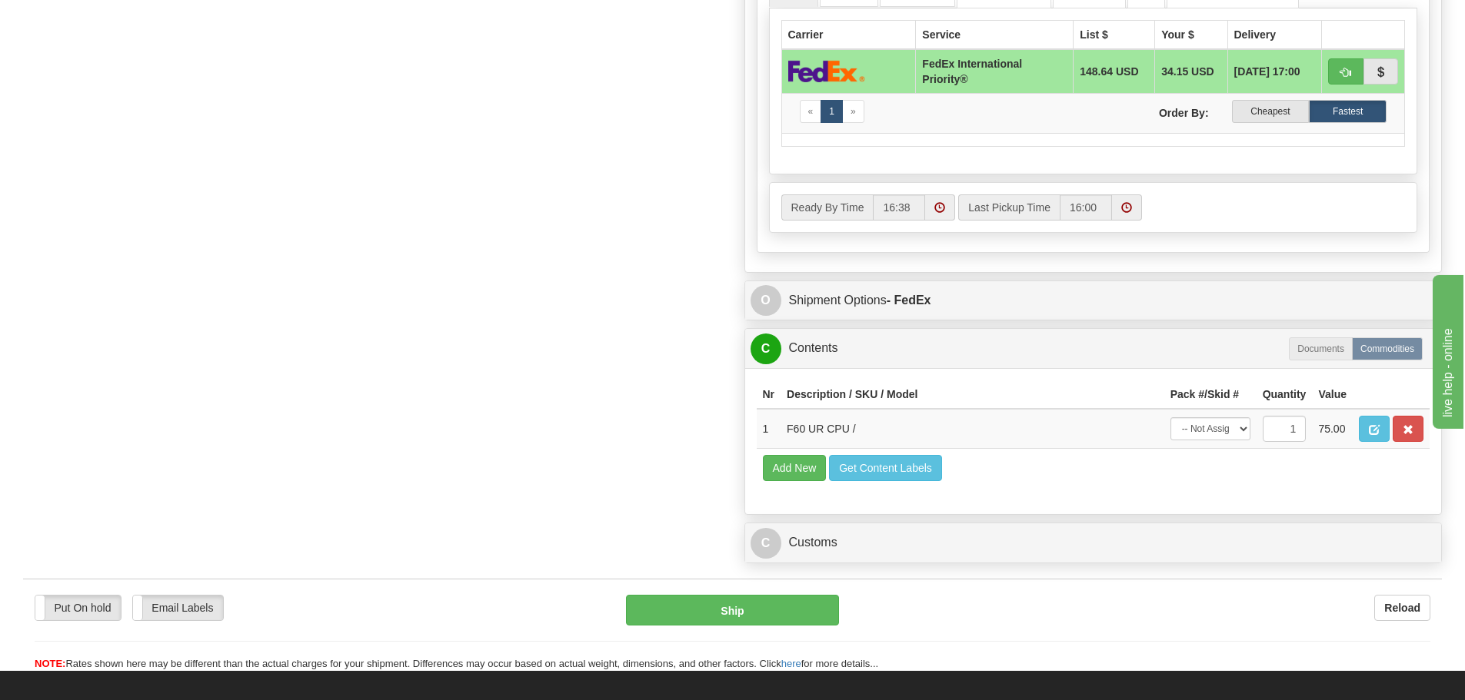
scroll to position [999, 0]
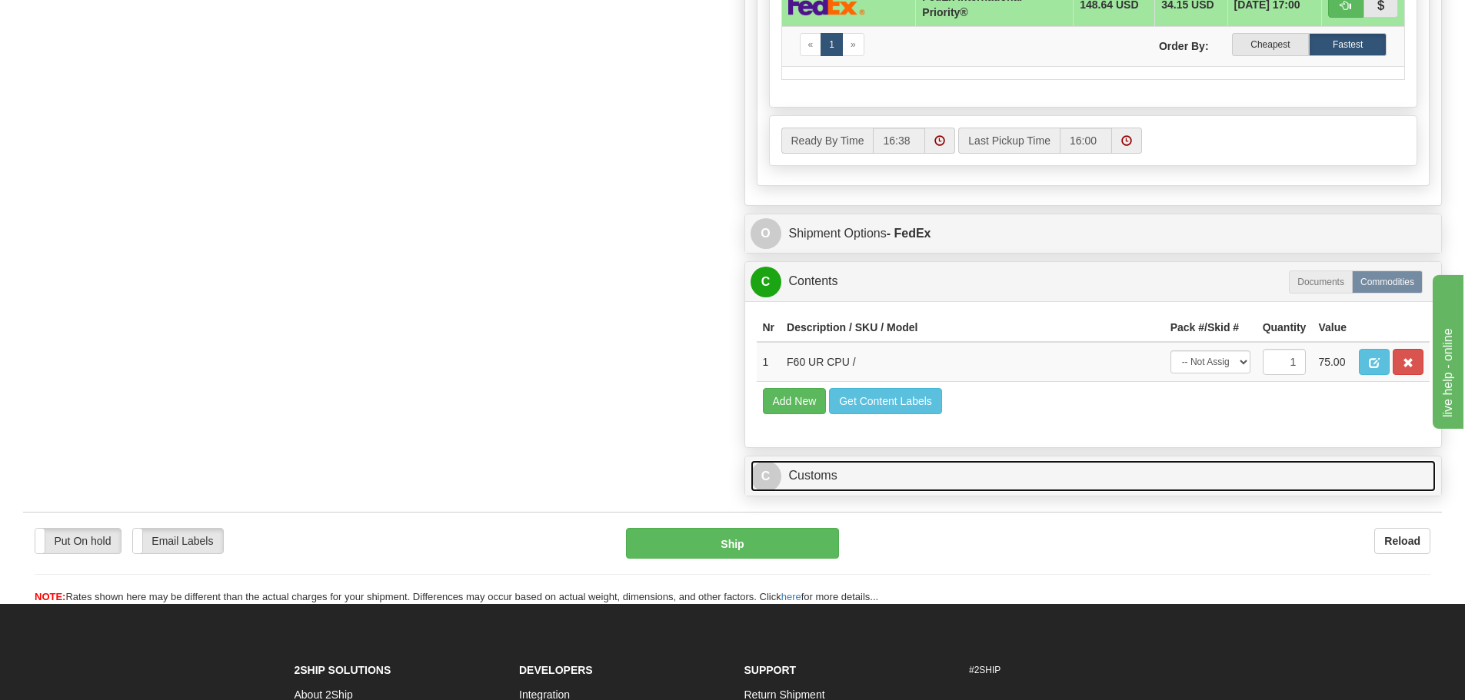
click at [960, 475] on link "C Customs" at bounding box center [1093, 476] width 686 height 32
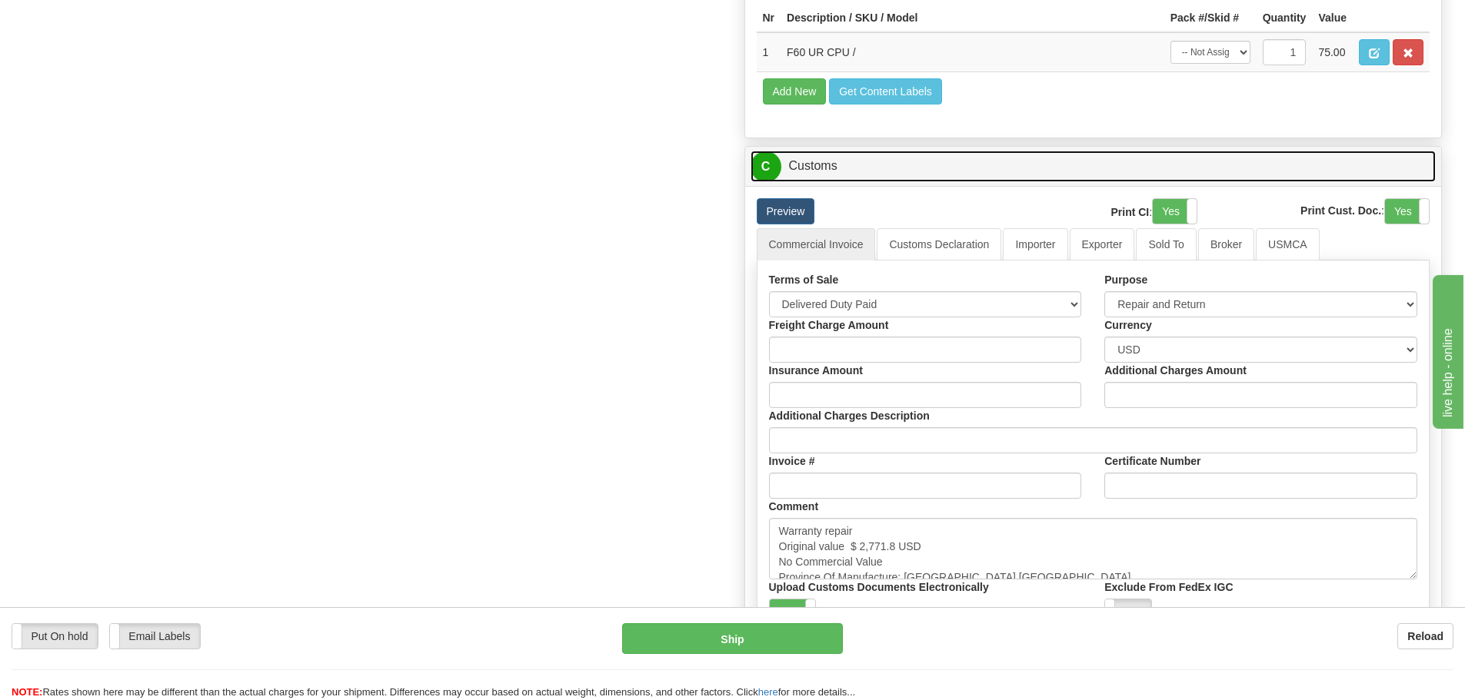
scroll to position [1384, 0]
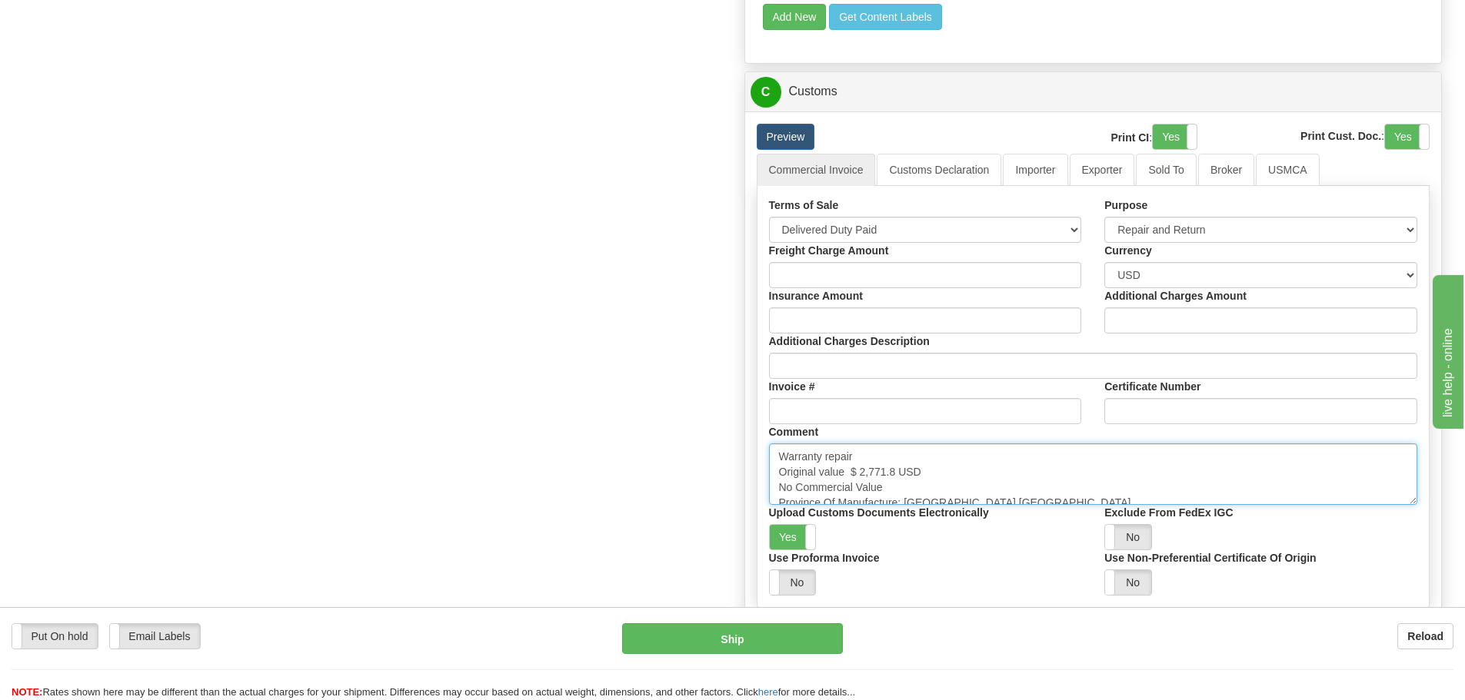
drag, startPoint x: 883, startPoint y: 476, endPoint x: 860, endPoint y: 469, distance: 24.1
click at [851, 480] on textarea "Warranty repair Original value $ 2,771.8 USD No Commercial Value Province Of Ma…" at bounding box center [1093, 475] width 649 height 62
click at [860, 469] on textarea "Warranty repair Original value $ 2,771.8 USD No Commercial Value Province Of Ma…" at bounding box center [1093, 475] width 649 height 62
drag, startPoint x: 853, startPoint y: 474, endPoint x: 878, endPoint y: 479, distance: 25.0
click at [878, 479] on textarea "Warranty repair Original value $ 2,771.8 USD No Commercial Value Province Of Ma…" at bounding box center [1093, 475] width 649 height 62
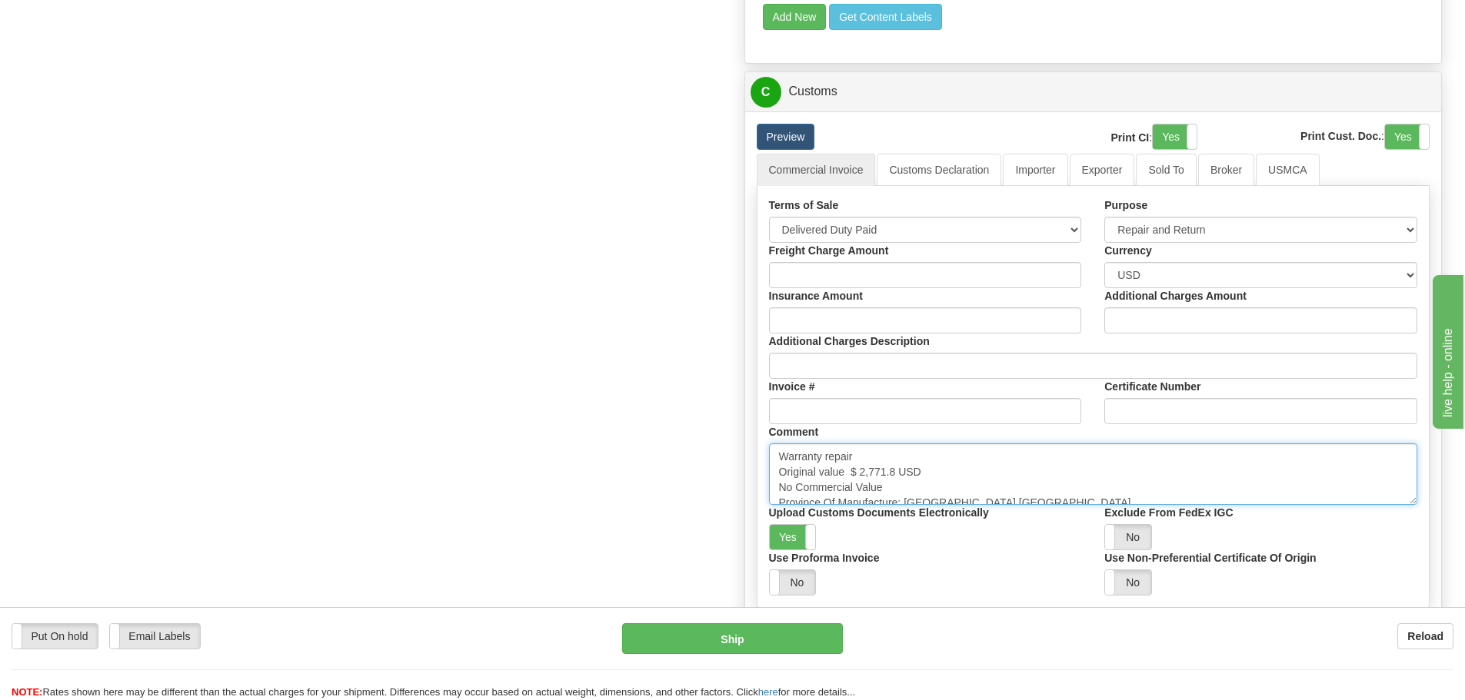
click at [878, 479] on textarea "Warranty repair Original value $ 2,771.8 USD No Commercial Value Province Of Ma…" at bounding box center [1093, 475] width 649 height 62
drag, startPoint x: 892, startPoint y: 476, endPoint x: 859, endPoint y: 476, distance: 32.3
click at [859, 476] on textarea "Warranty repair Original value $ 2,771.8 USD No Commercial Value Province Of Ma…" at bounding box center [1093, 475] width 649 height 62
click at [893, 471] on textarea "Warranty repair Original value $ 2,771.8 USD No Commercial Value Province Of Ma…" at bounding box center [1093, 475] width 649 height 62
drag, startPoint x: 893, startPoint y: 471, endPoint x: 849, endPoint y: 476, distance: 44.1
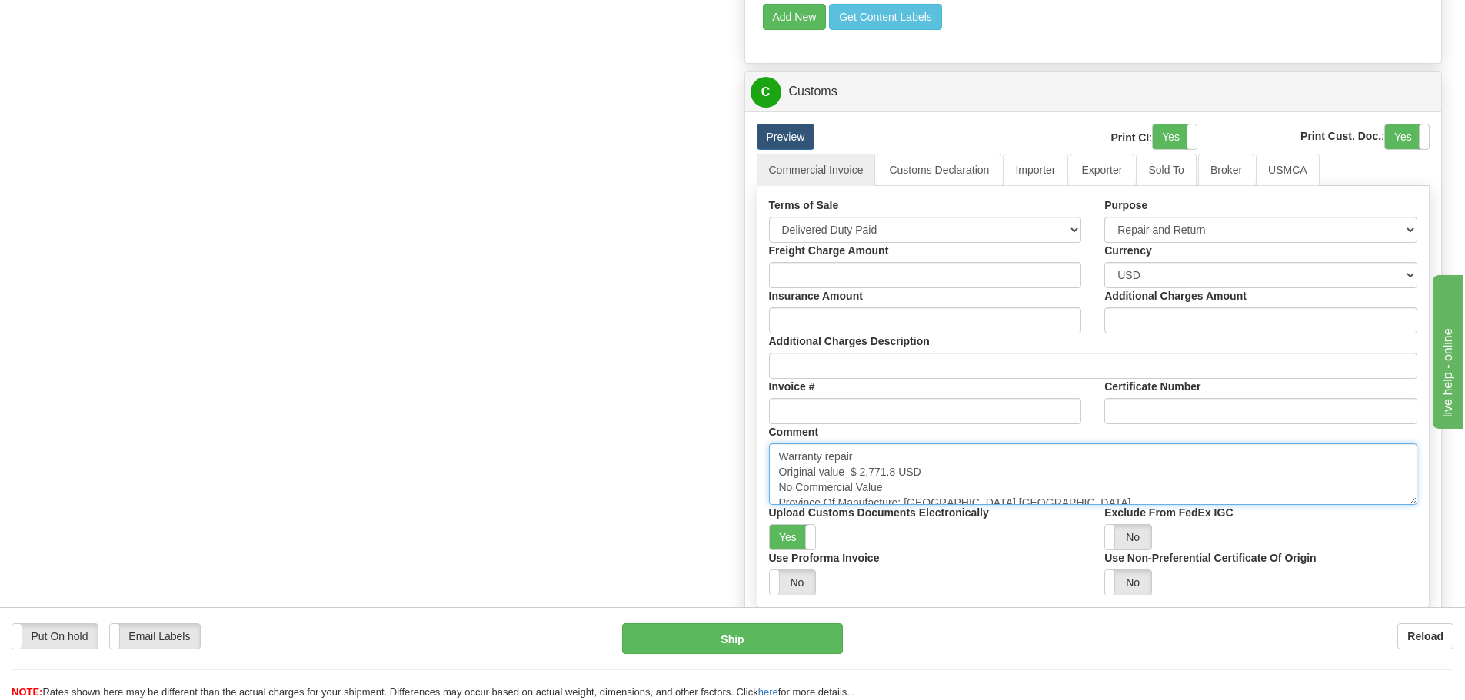
click at [849, 476] on textarea "Warranty repair Original value $ 2,771.8 USD No Commercial Value Province Of Ma…" at bounding box center [1093, 475] width 649 height 62
paste textarea "4,867.82"
drag, startPoint x: 1009, startPoint y: 497, endPoint x: 746, endPoint y: 505, distance: 263.1
click at [746, 505] on div "Preview Print CI : Yes No Print Cust. Doc. : Yes No Commercial Invoice Customs …" at bounding box center [1093, 413] width 697 height 604
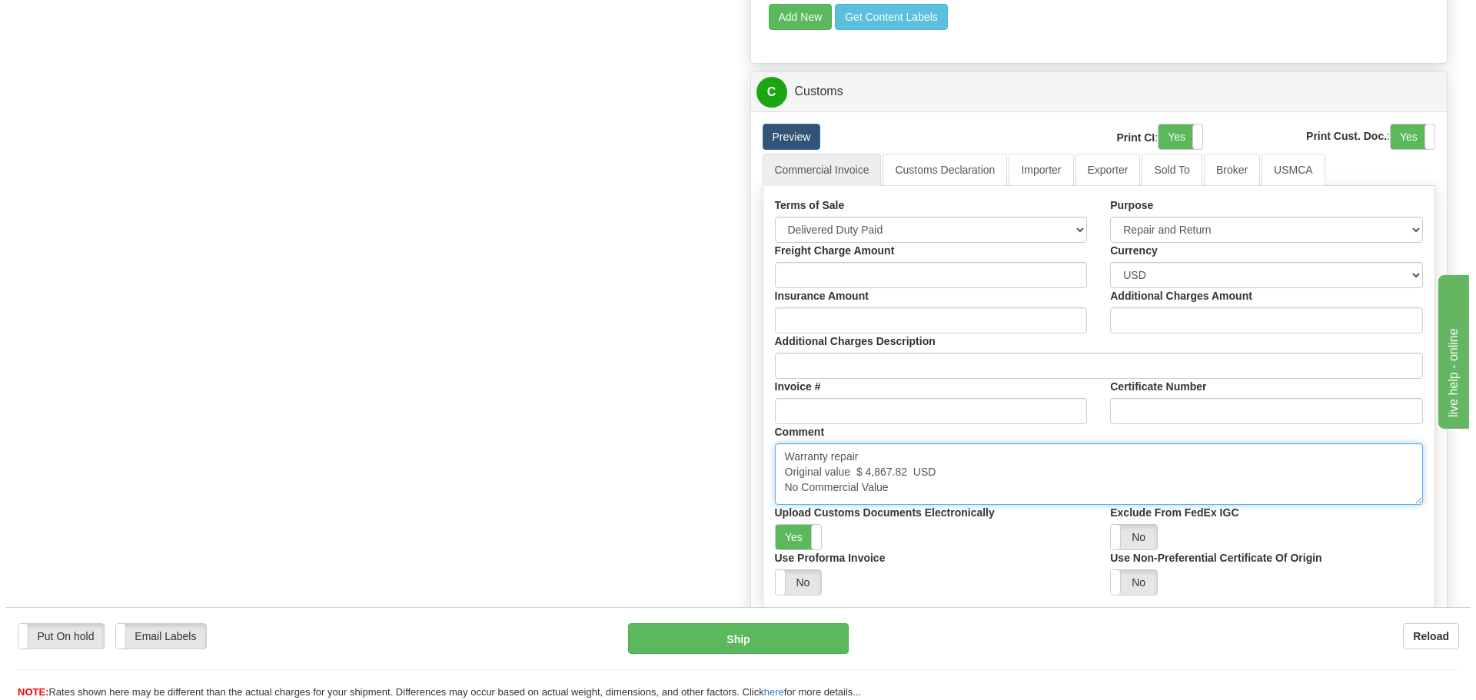
scroll to position [5, 0]
type textarea "Warranty repair Original value $ 4,867.82 USD No Commercial Value"
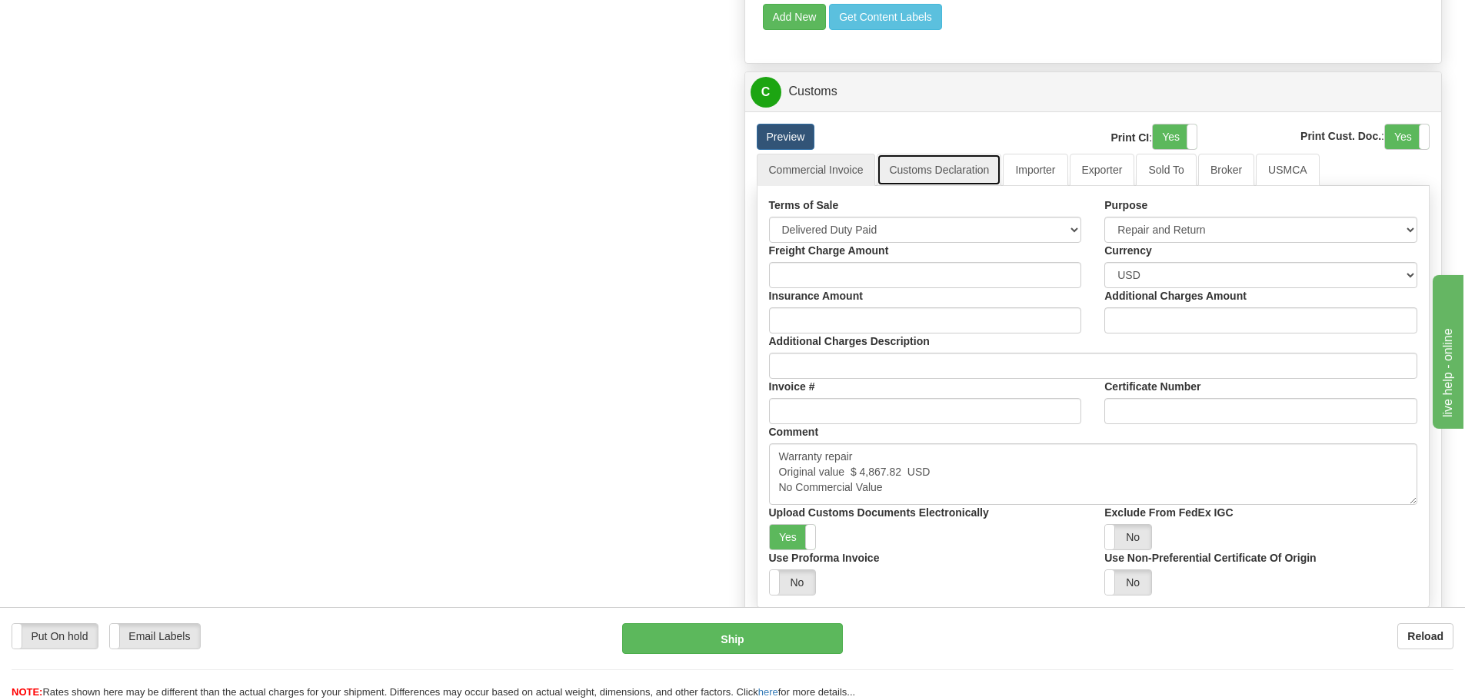
click at [983, 168] on link "Customs Declaration" at bounding box center [938, 170] width 125 height 32
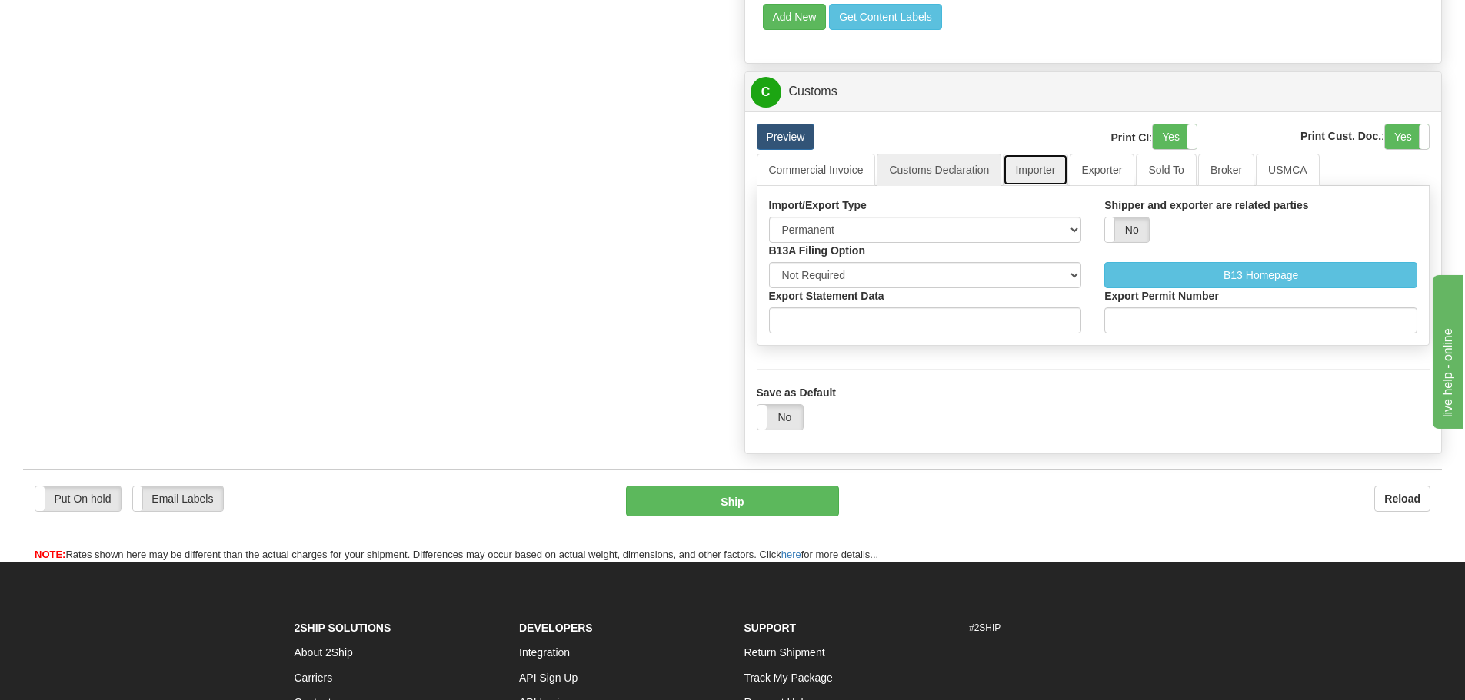
click at [1023, 175] on link "Importer" at bounding box center [1034, 170] width 65 height 32
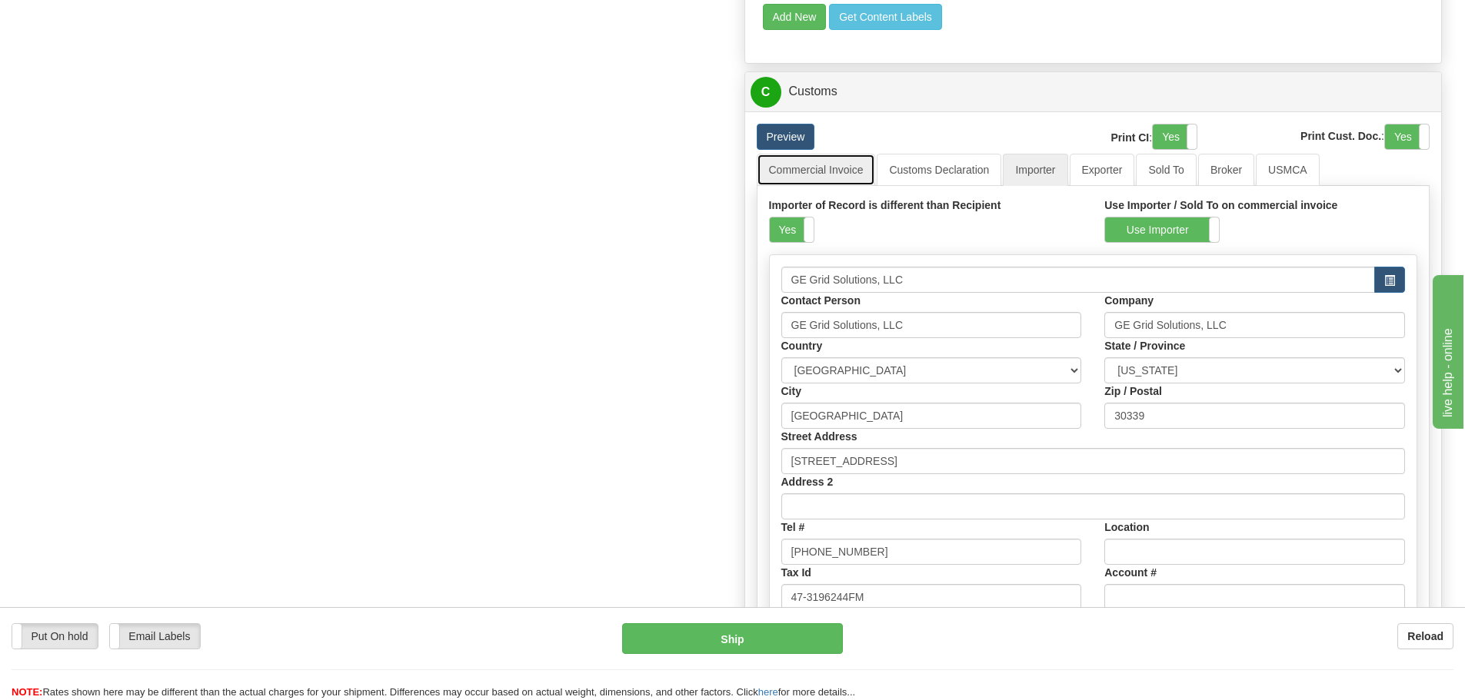
click at [842, 179] on link "Commercial Invoice" at bounding box center [815, 170] width 119 height 32
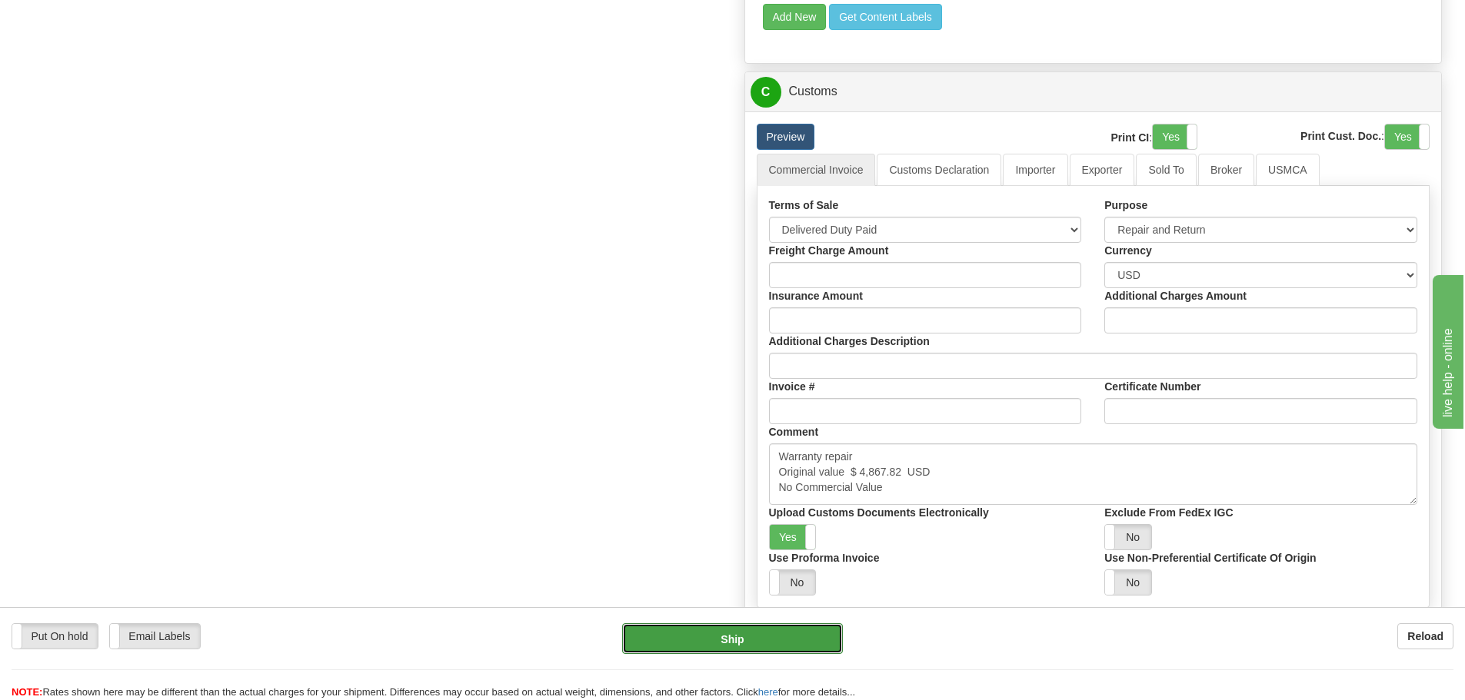
click at [726, 639] on button "Ship" at bounding box center [732, 638] width 221 height 31
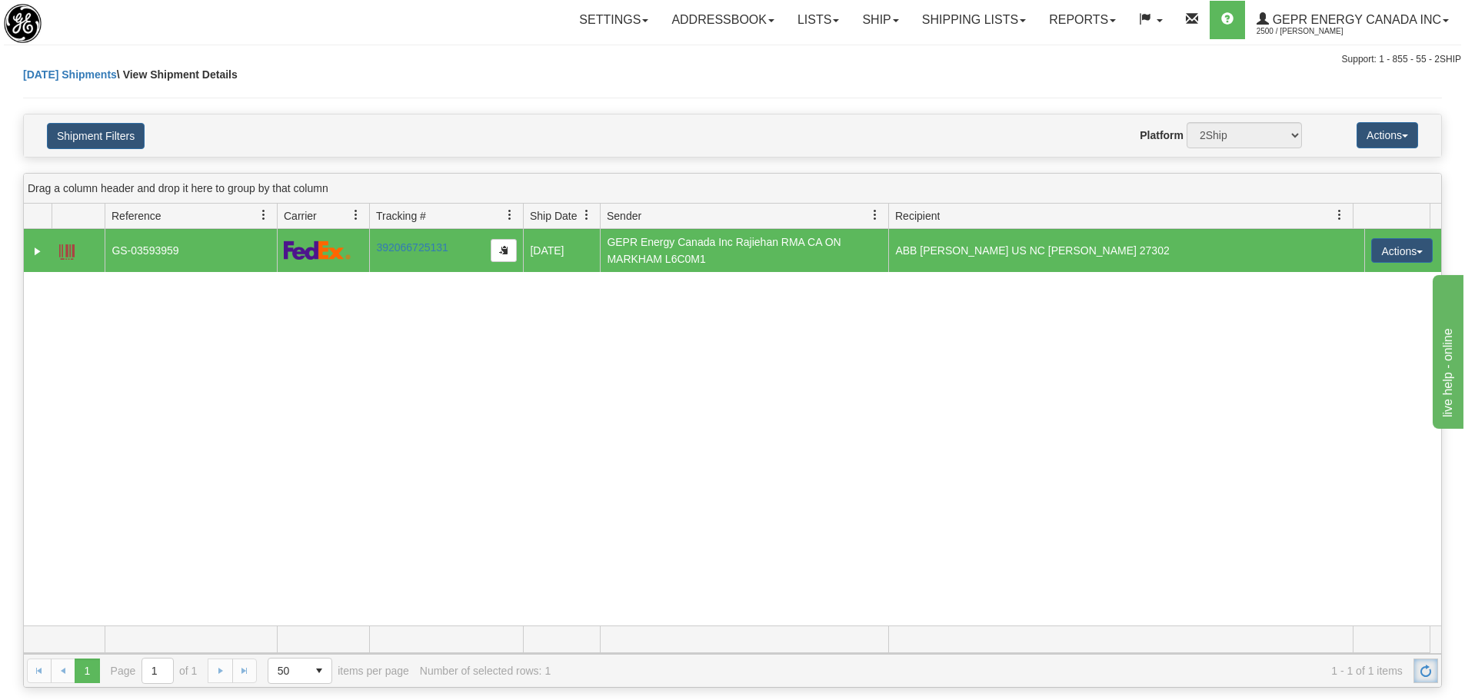
click at [1417, 668] on link "Refresh" at bounding box center [1425, 671] width 25 height 25
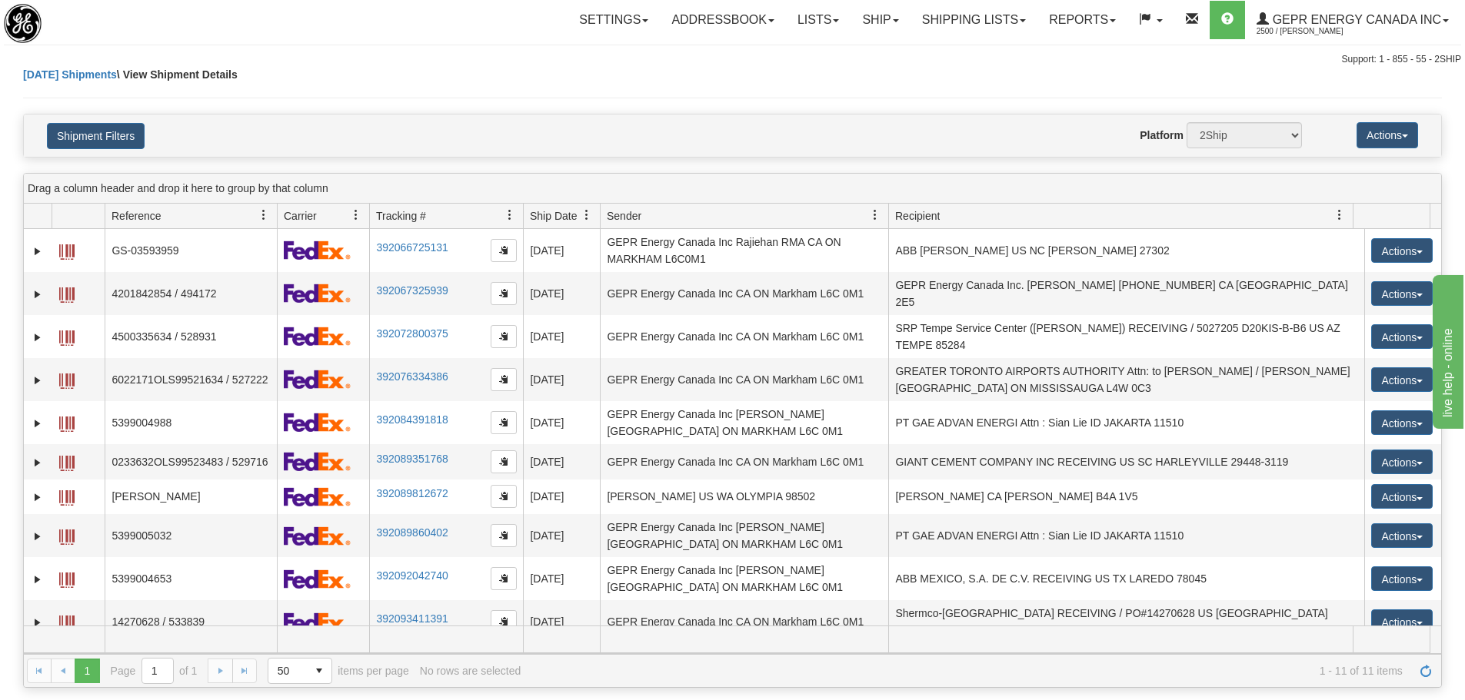
click at [99, 120] on div "Shipment Filters Website Agent Nothing selected Client User Platform 2Ship Impo…" at bounding box center [732, 136] width 1417 height 42
click at [91, 137] on button "Shipment Filters" at bounding box center [96, 136] width 98 height 26
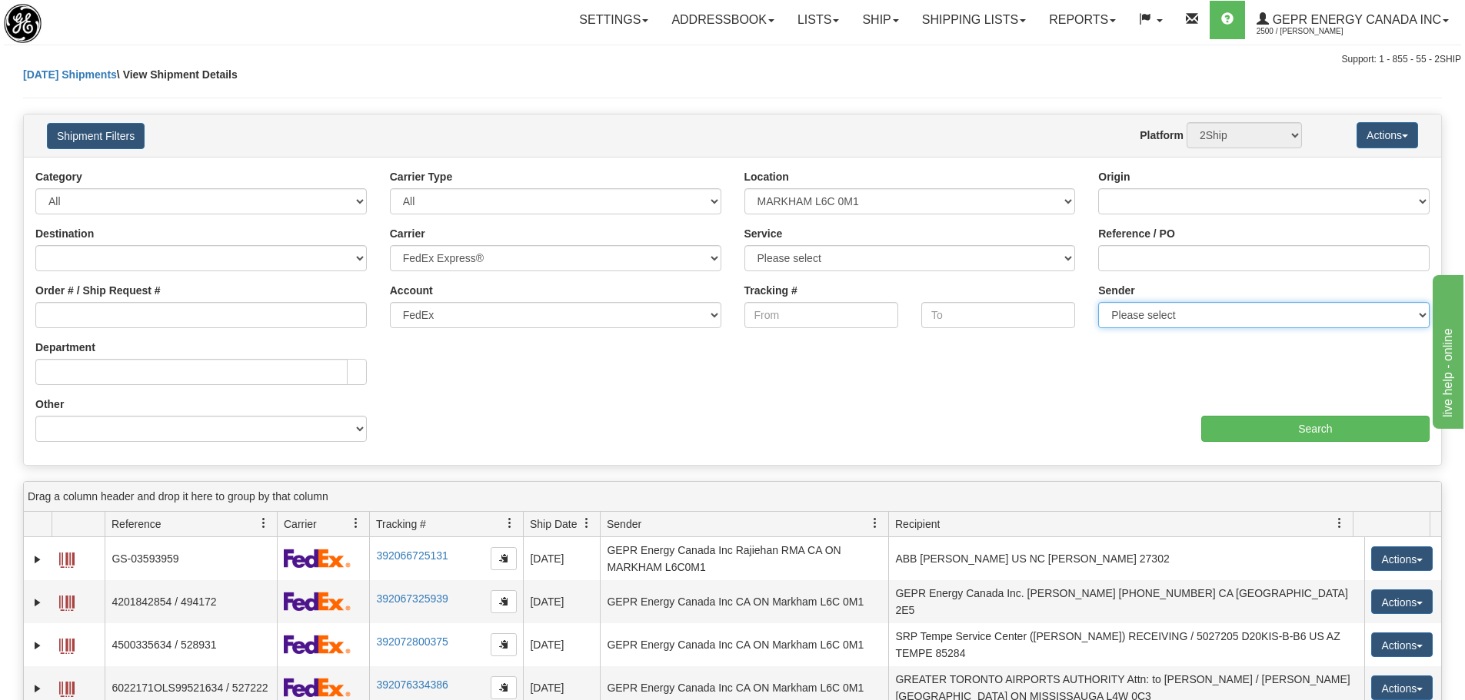
click at [1144, 327] on select "Please select GEPR Energy Canada Inc , Rajiehan RMA, (CA)" at bounding box center [1263, 315] width 331 height 26
select select "206864"
click at [1098, 302] on select "Please select GEPR Energy Canada Inc , Rajiehan RMA, (CA)" at bounding box center [1263, 315] width 331 height 26
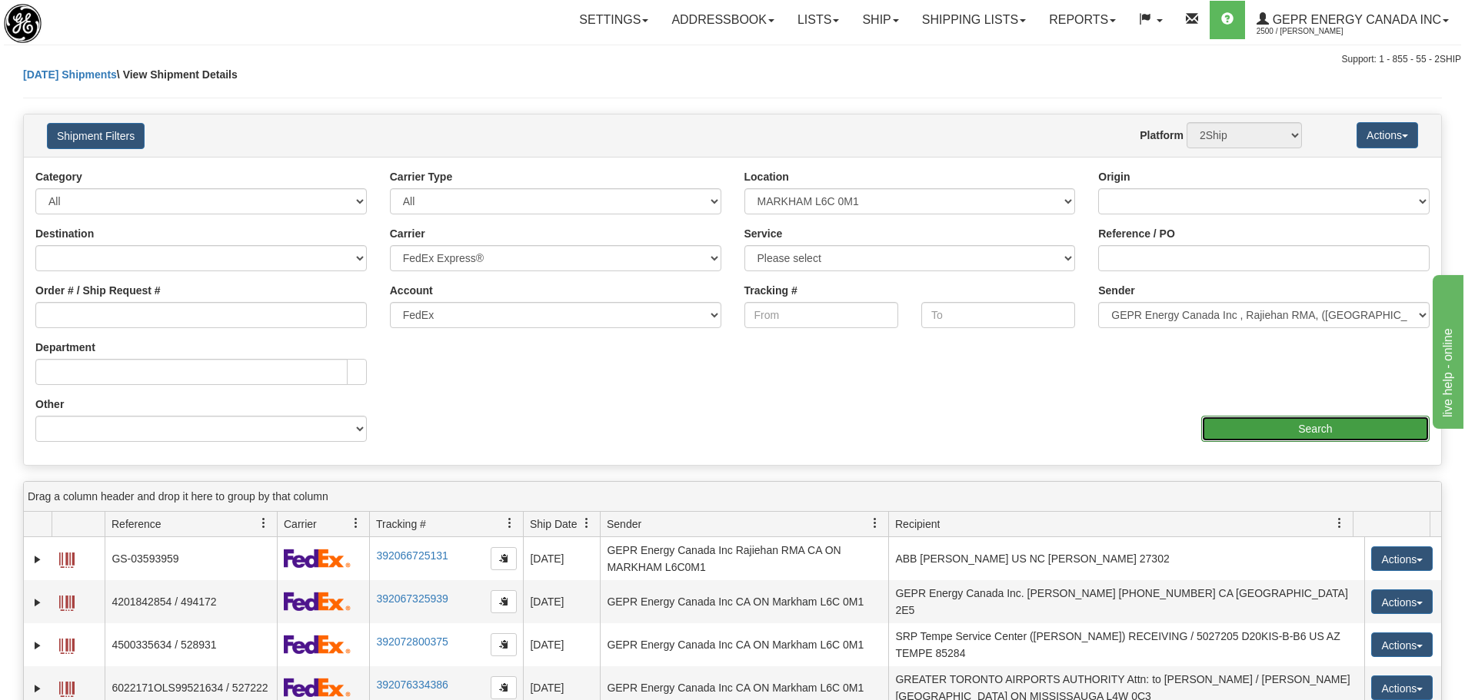
click at [1235, 421] on input "Search" at bounding box center [1315, 429] width 228 height 26
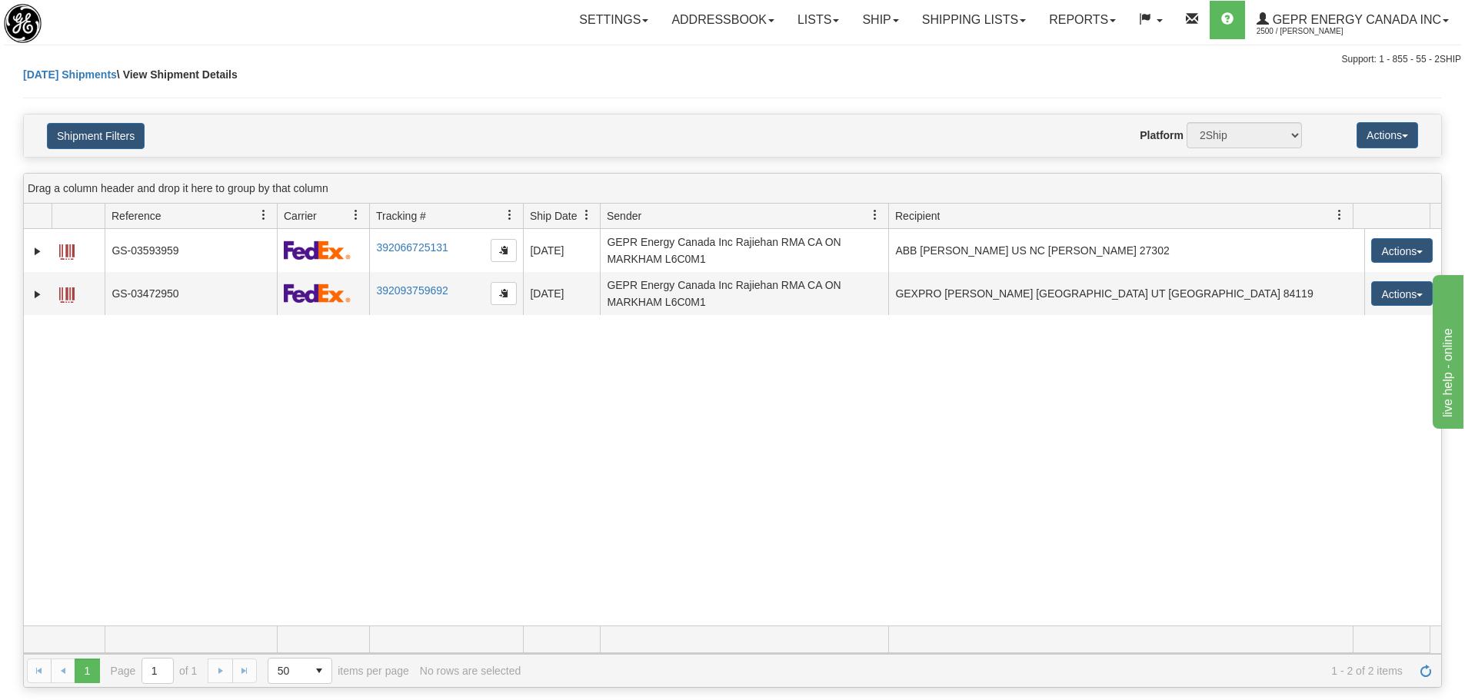
click at [530, 394] on div "31447457 2500 GS-03593959 392066725131 08/13/2025 08/13/2025 08:32:36 AM GEPR E…" at bounding box center [732, 427] width 1417 height 397
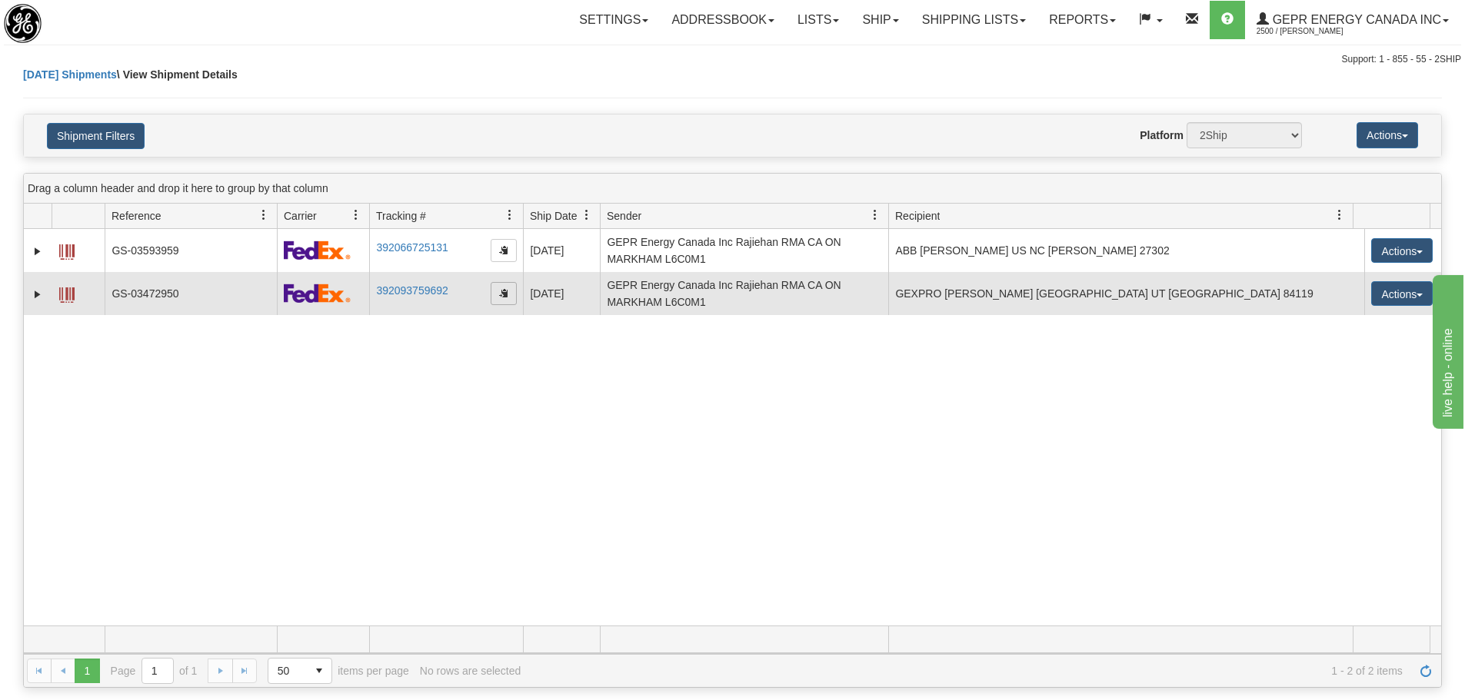
click at [504, 294] on span "button" at bounding box center [503, 292] width 9 height 9
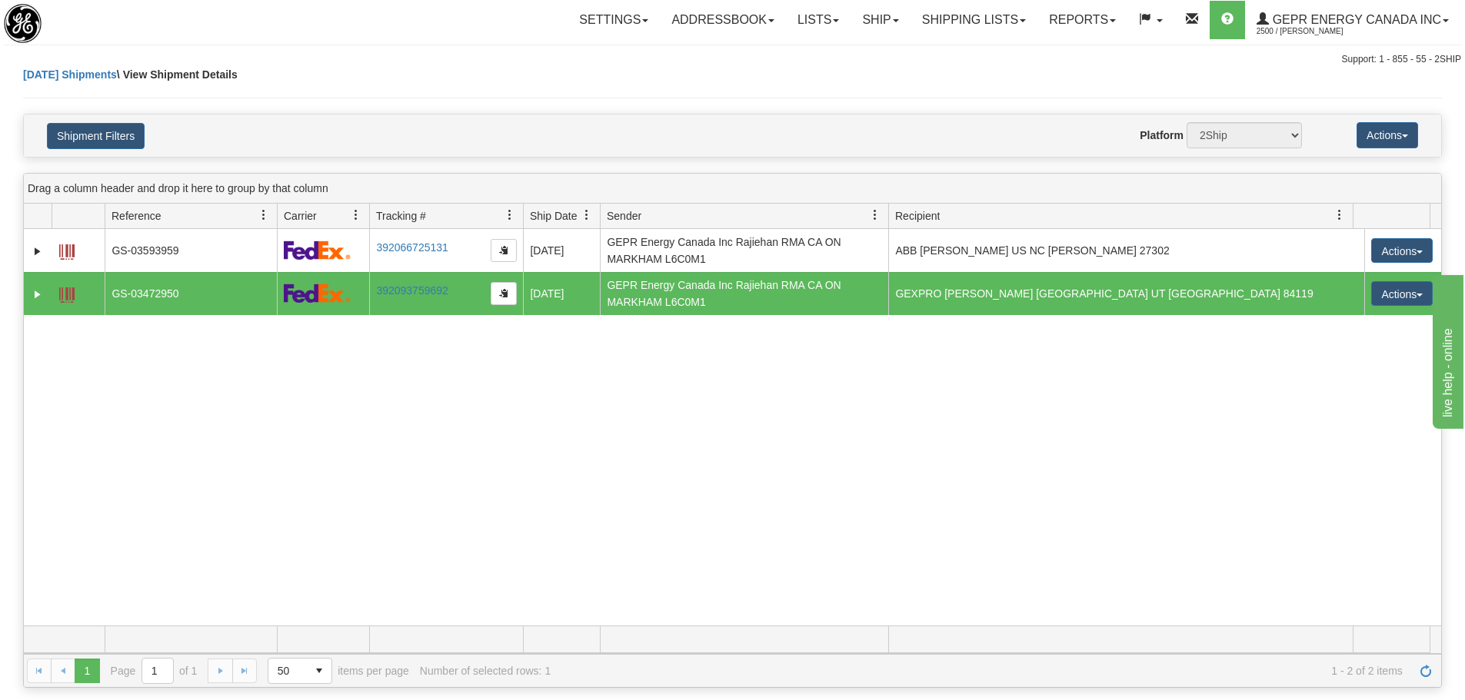
click at [404, 88] on div "Today Shipments \ View Shipment Details" at bounding box center [732, 90] width 1418 height 47
click at [418, 23] on div "Settings Shipping Preferences Fields Preferences New Store Connections Addressb…" at bounding box center [859, 20] width 1201 height 38
click at [1428, 671] on span "Refresh" at bounding box center [1425, 671] width 12 height 12
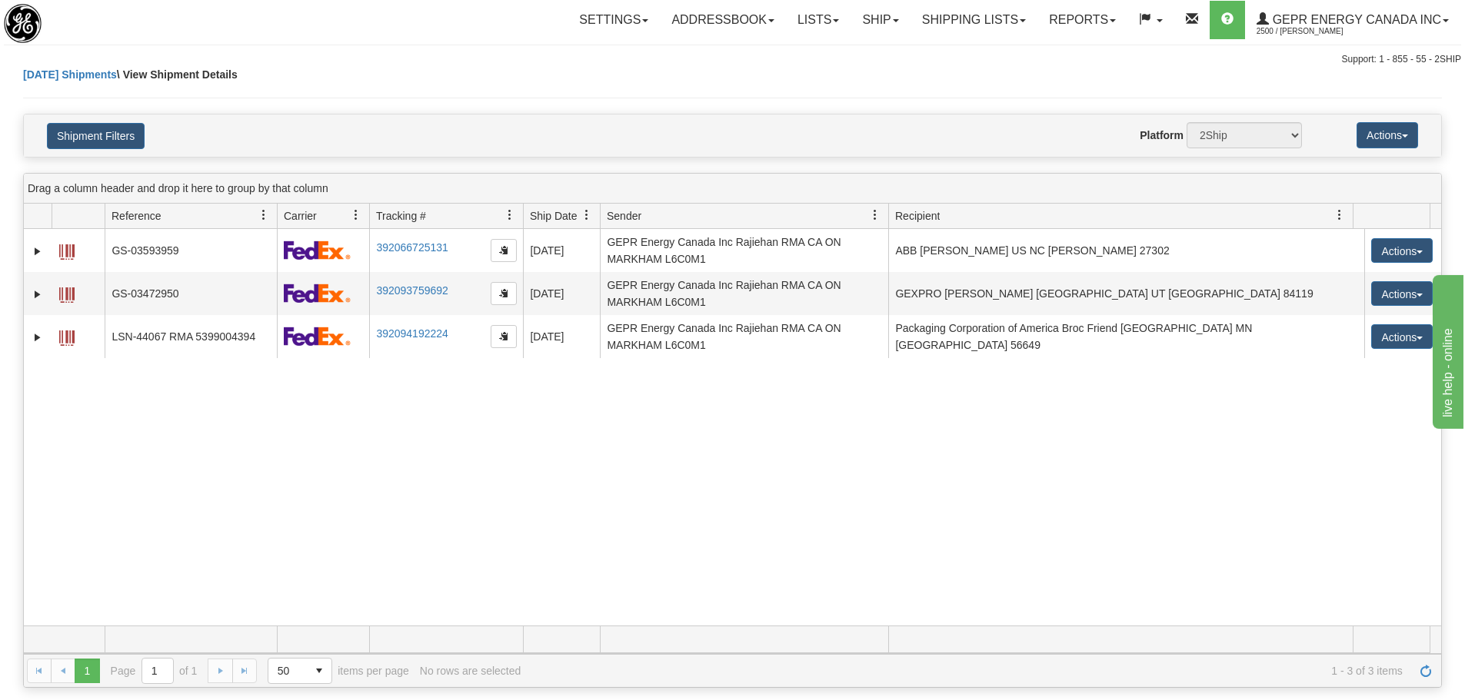
click at [883, 557] on div "31447457 2500 GS-03593959 392066725131 08/13/2025 08/13/2025 08:32:36 AM GEPR E…" at bounding box center [732, 427] width 1417 height 397
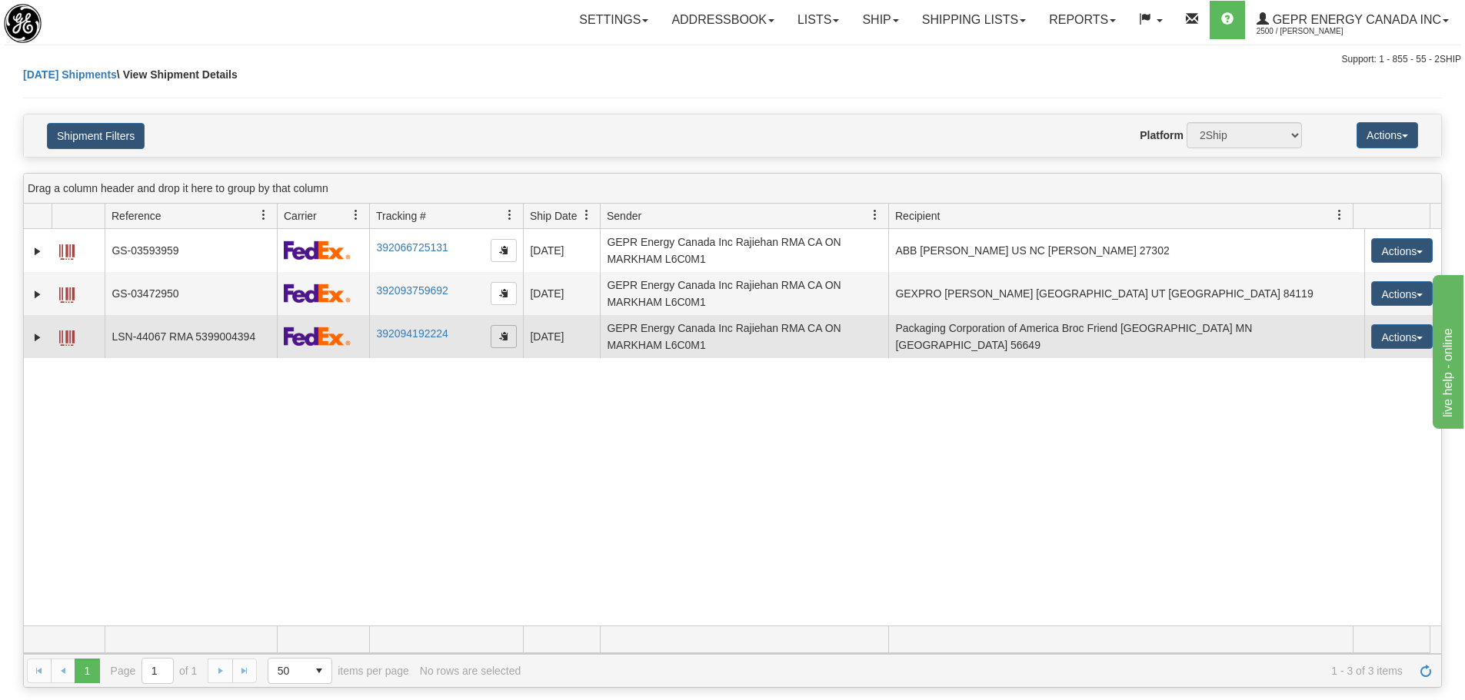
click at [500, 331] on span "button" at bounding box center [503, 335] width 9 height 9
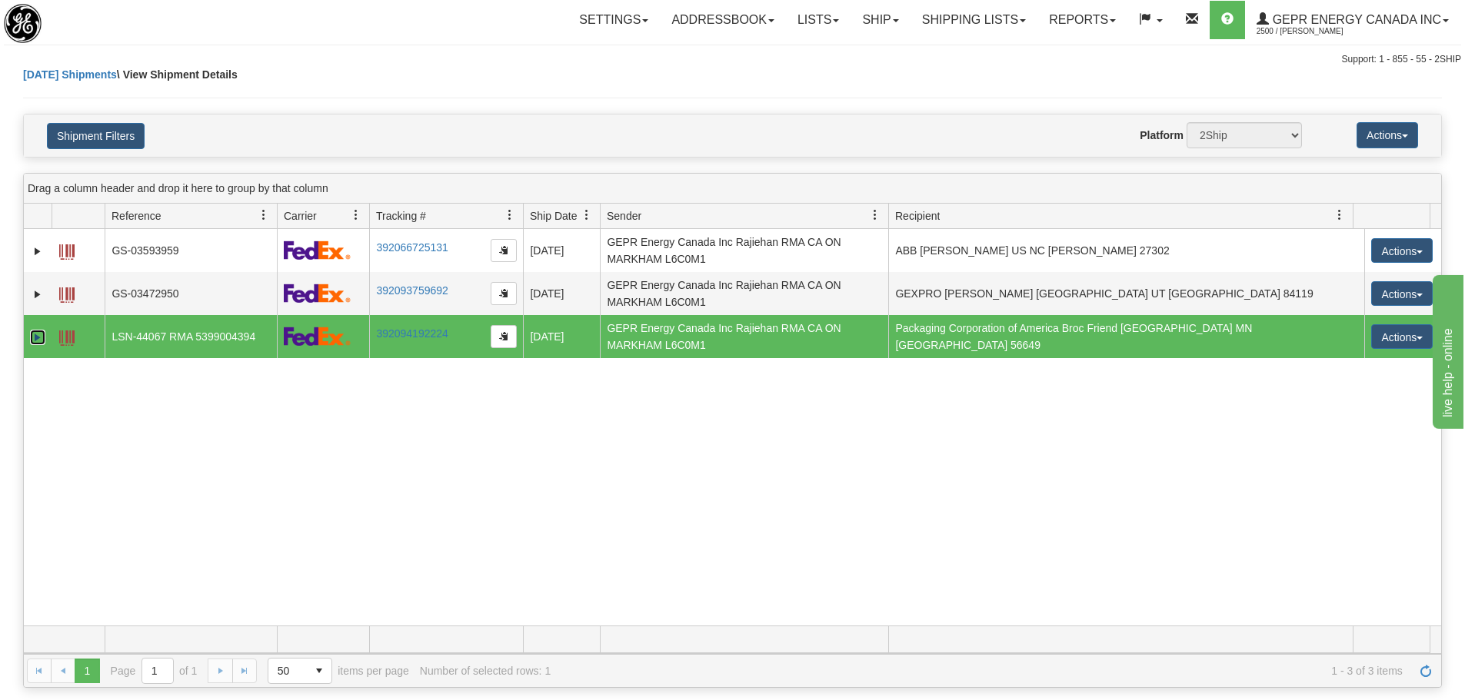
click at [44, 340] on link "Expand" at bounding box center [37, 337] width 15 height 15
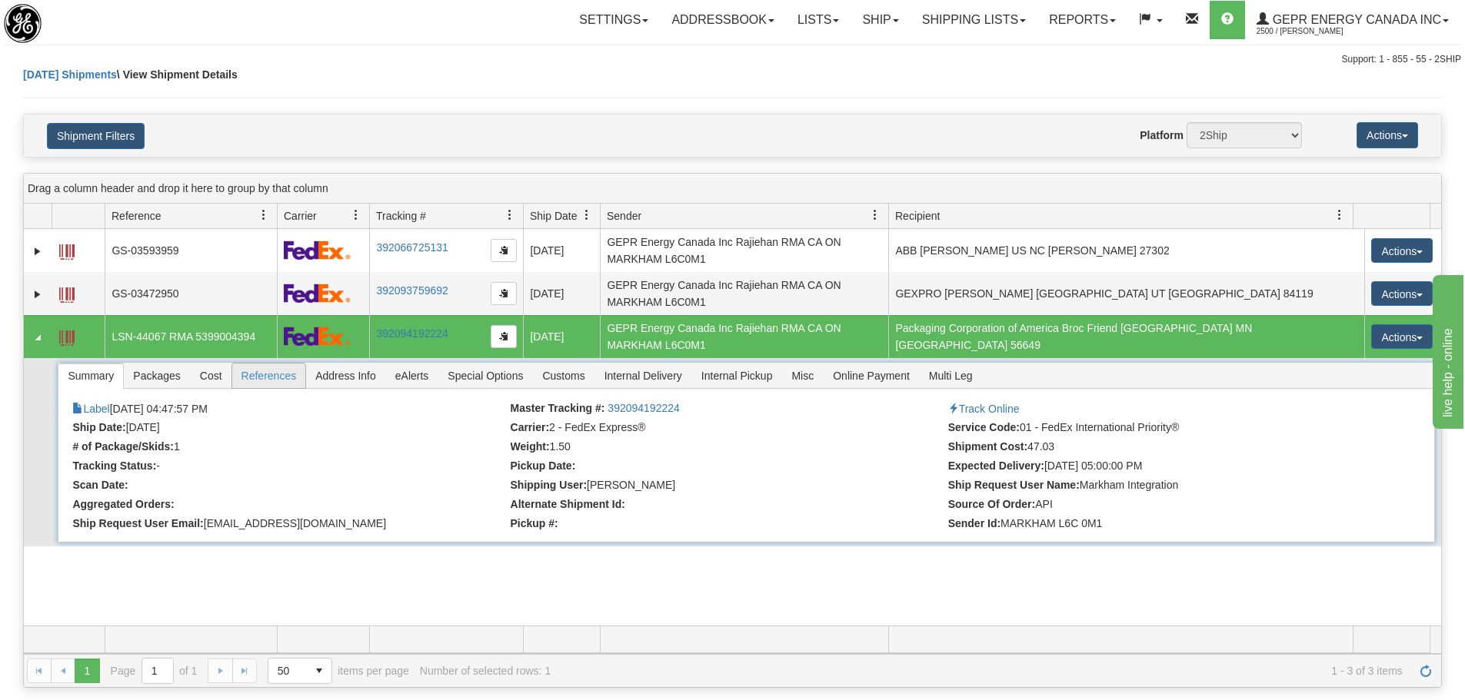
click at [254, 377] on span "References" at bounding box center [269, 376] width 74 height 25
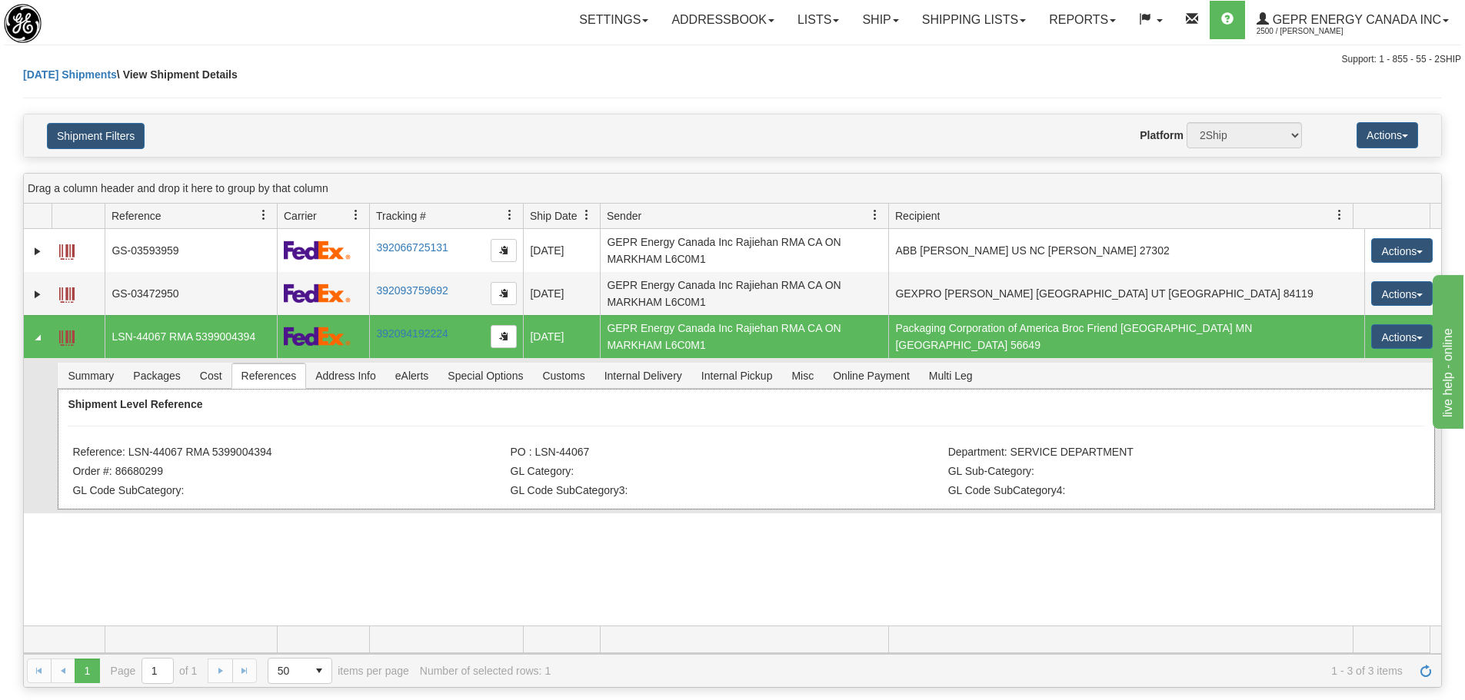
click at [265, 460] on li "Reference: LSN-44067 RMA 5399004394" at bounding box center [289, 453] width 434 height 15
drag, startPoint x: 281, startPoint y: 450, endPoint x: 130, endPoint y: 453, distance: 150.7
click at [130, 453] on li "Reference: LSN-44067 RMA 5399004394" at bounding box center [289, 453] width 434 height 15
copy li "LSN-44067 RMA 5399004394"
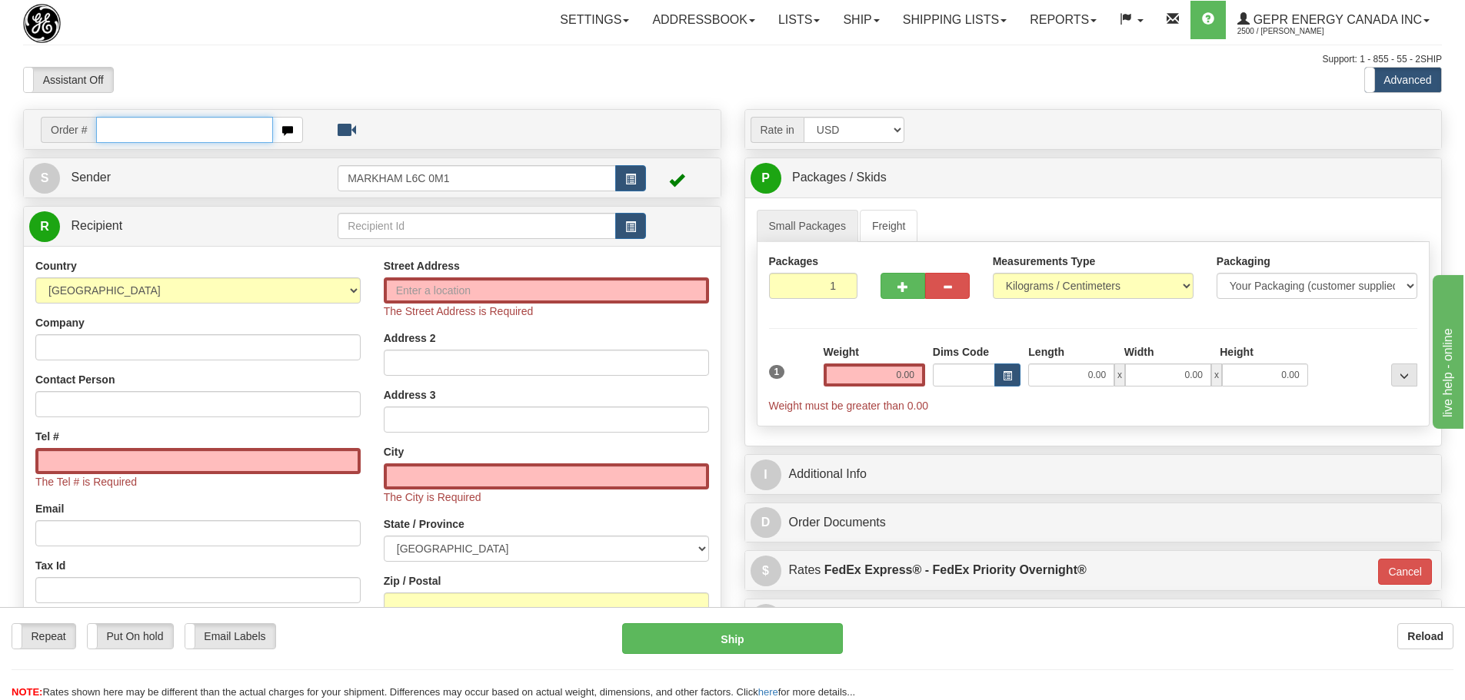
click at [172, 121] on input "text" at bounding box center [184, 130] width 177 height 26
paste input "86680303"
type input "86680303"
click at [234, 58] on body "Training Course Close Toggle navigation Settings Shipping Preferences New Recip…" at bounding box center [732, 350] width 1465 height 700
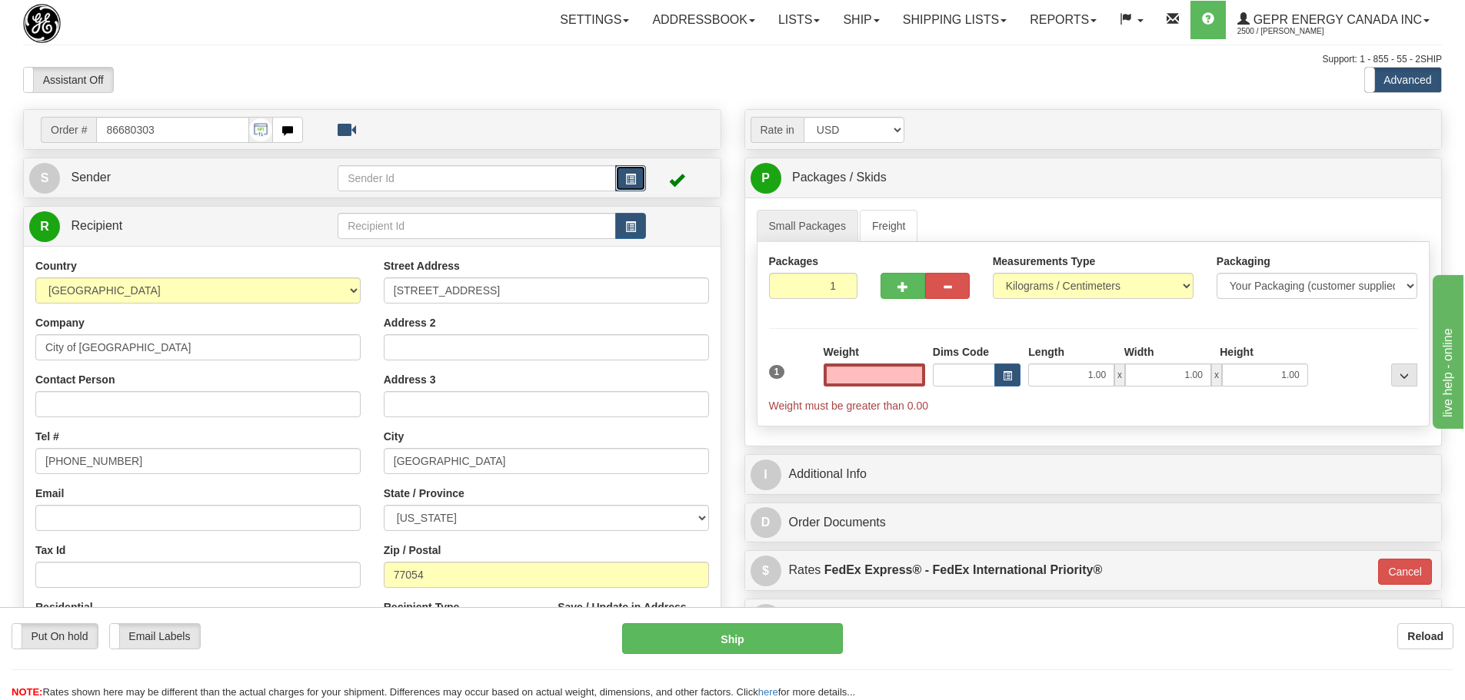
type input "0.00"
click at [617, 171] on button "button" at bounding box center [630, 178] width 31 height 26
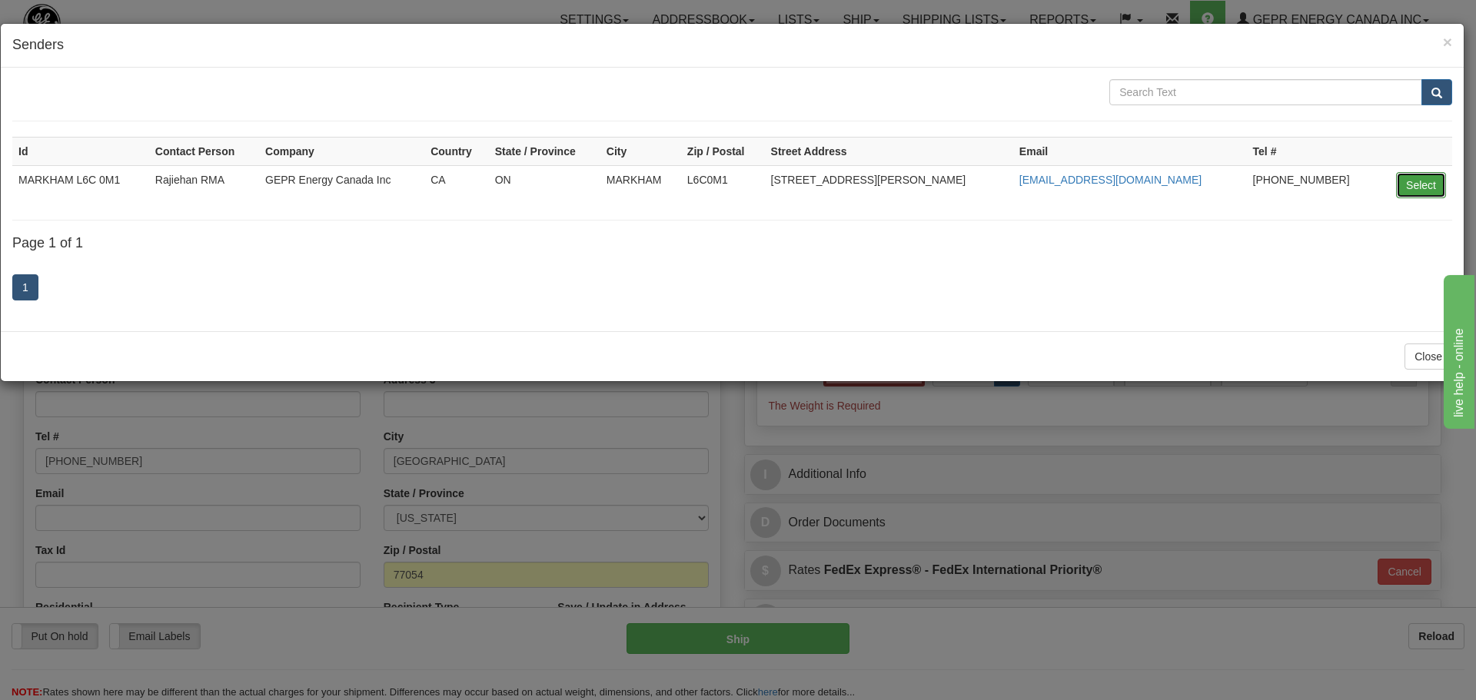
click at [1419, 178] on button "Select" at bounding box center [1421, 185] width 50 height 26
type input "MARKHAM L6C 0M1"
